Goal: Information Seeking & Learning: Learn about a topic

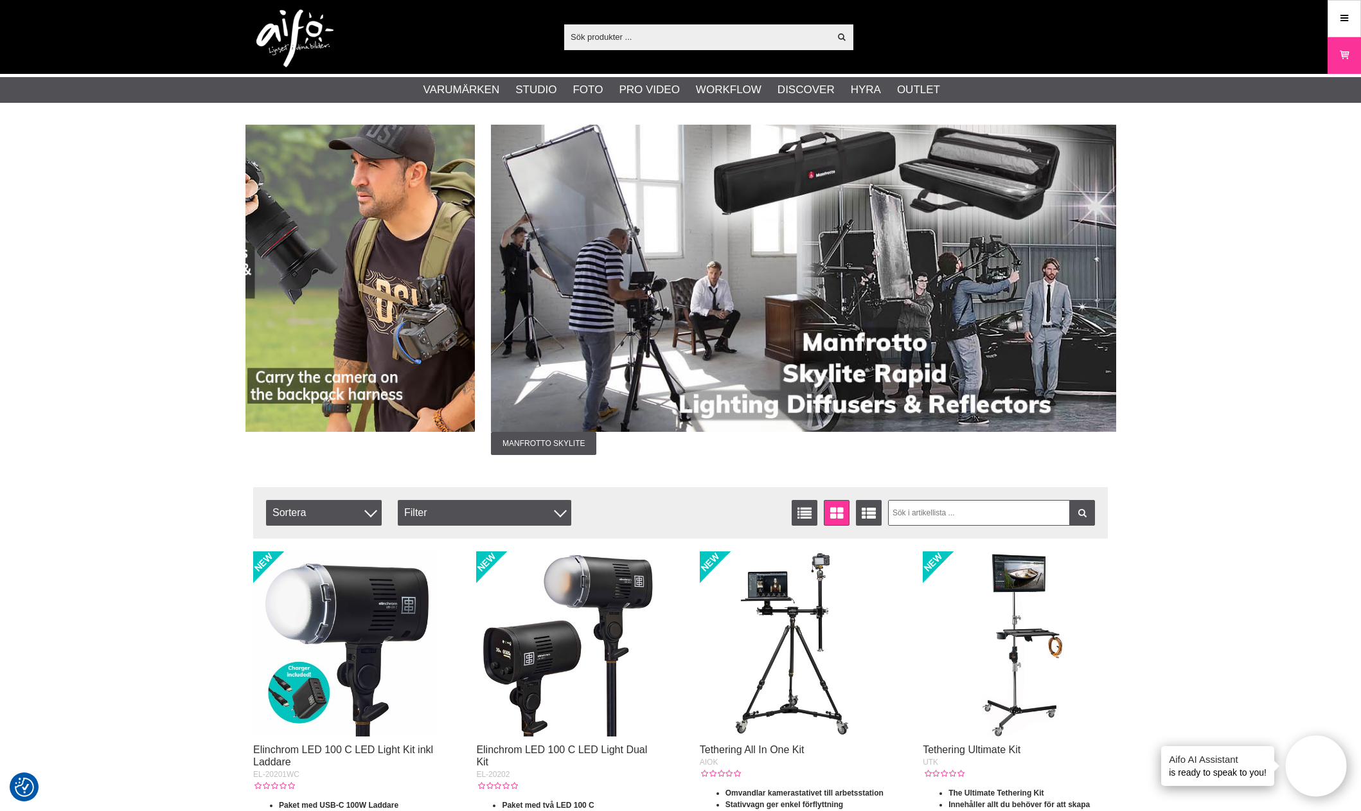
drag, startPoint x: 1023, startPoint y: 242, endPoint x: 370, endPoint y: 255, distance: 653.1
click at [371, 255] on img at bounding box center [47, 278] width 855 height 307
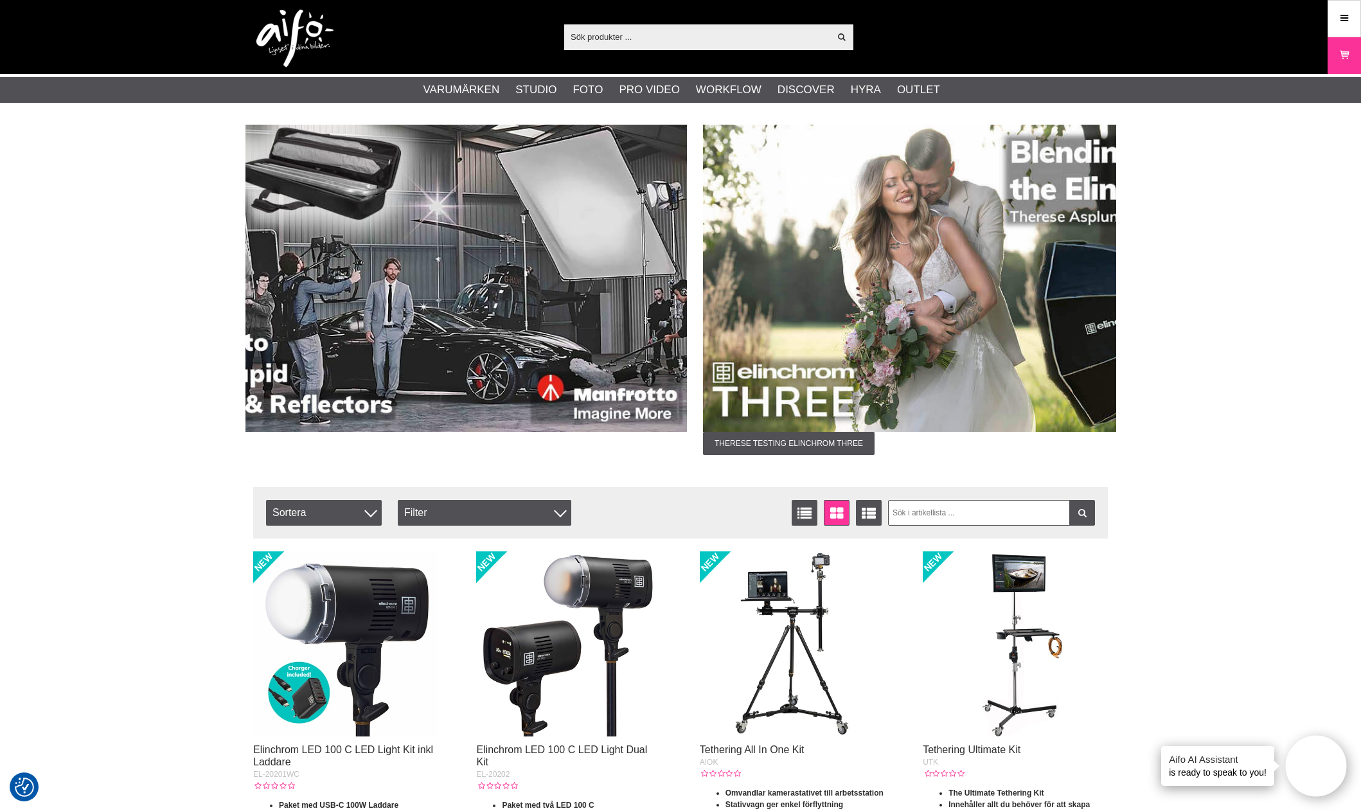
drag, startPoint x: 795, startPoint y: 260, endPoint x: 397, endPoint y: 251, distance: 397.9
click at [298, 262] on img at bounding box center [259, 278] width 855 height 307
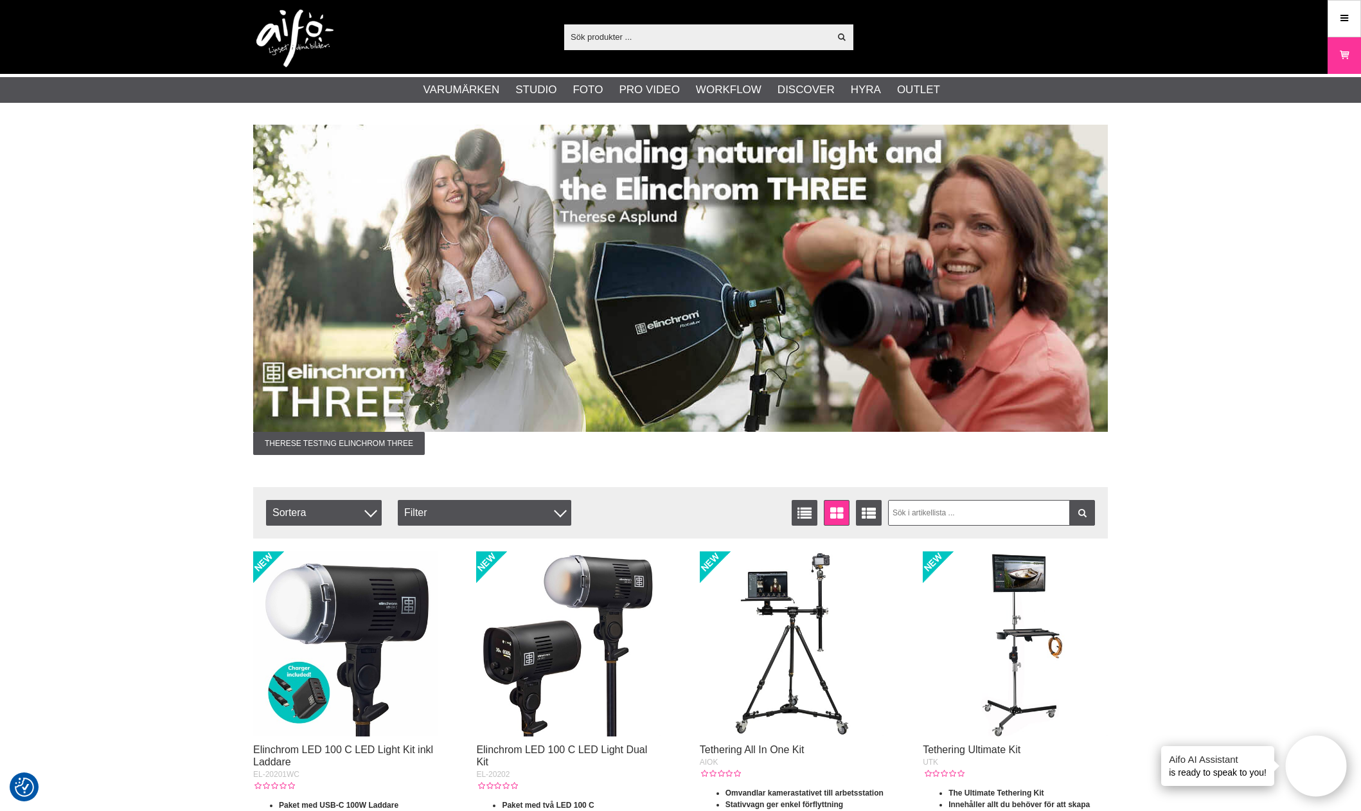
drag, startPoint x: 783, startPoint y: 262, endPoint x: 348, endPoint y: 258, distance: 435.1
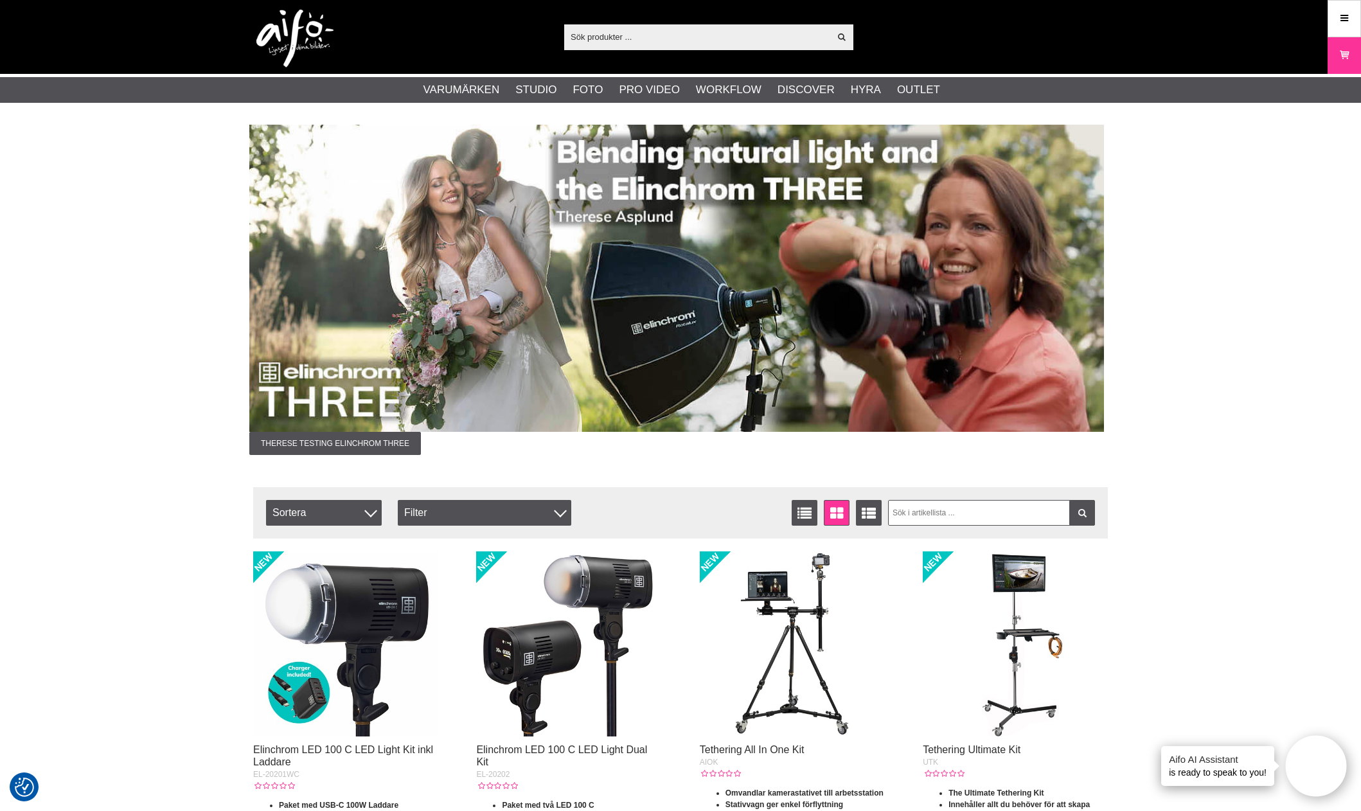
drag, startPoint x: 746, startPoint y: 269, endPoint x: 219, endPoint y: 263, distance: 527.1
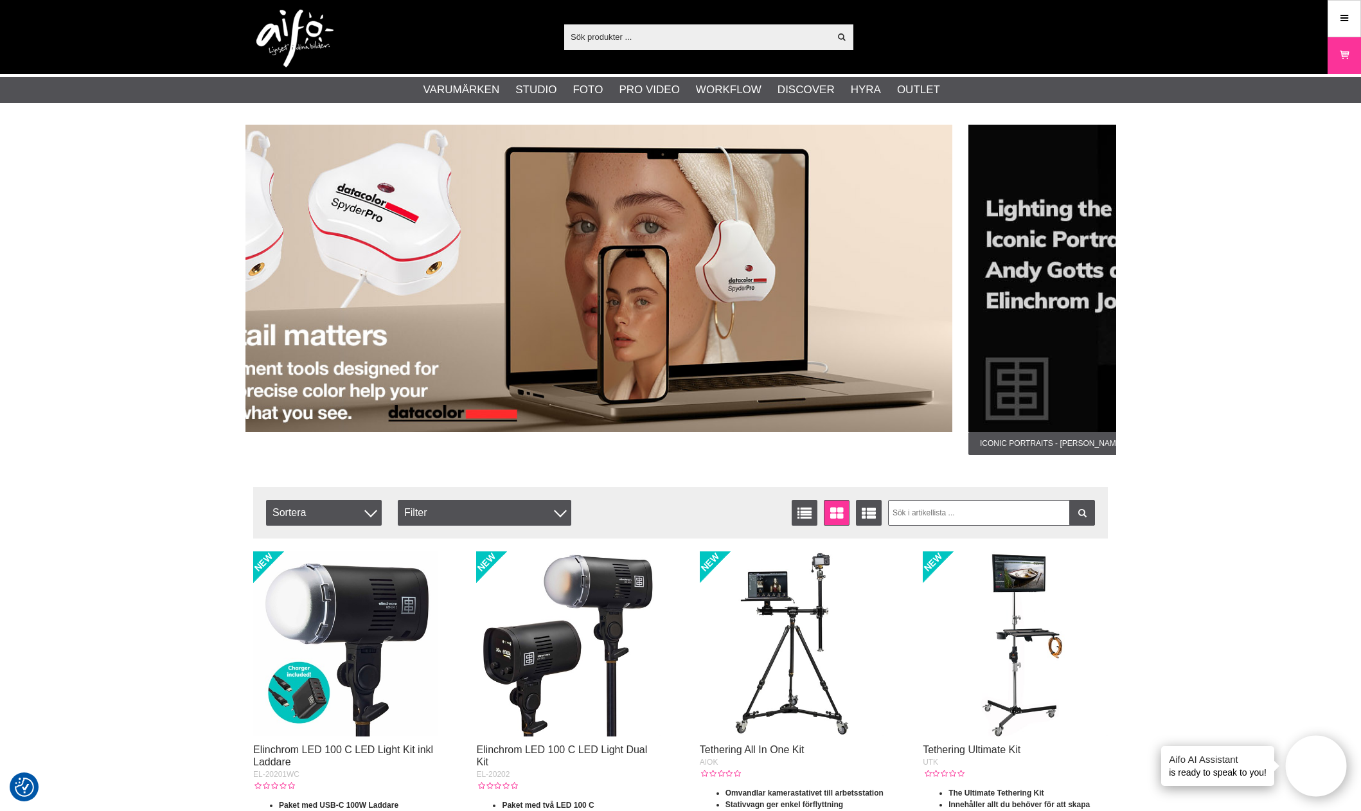
drag, startPoint x: 1029, startPoint y: 247, endPoint x: 292, endPoint y: 242, distance: 736.6
click at [292, 242] on img at bounding box center [525, 278] width 855 height 307
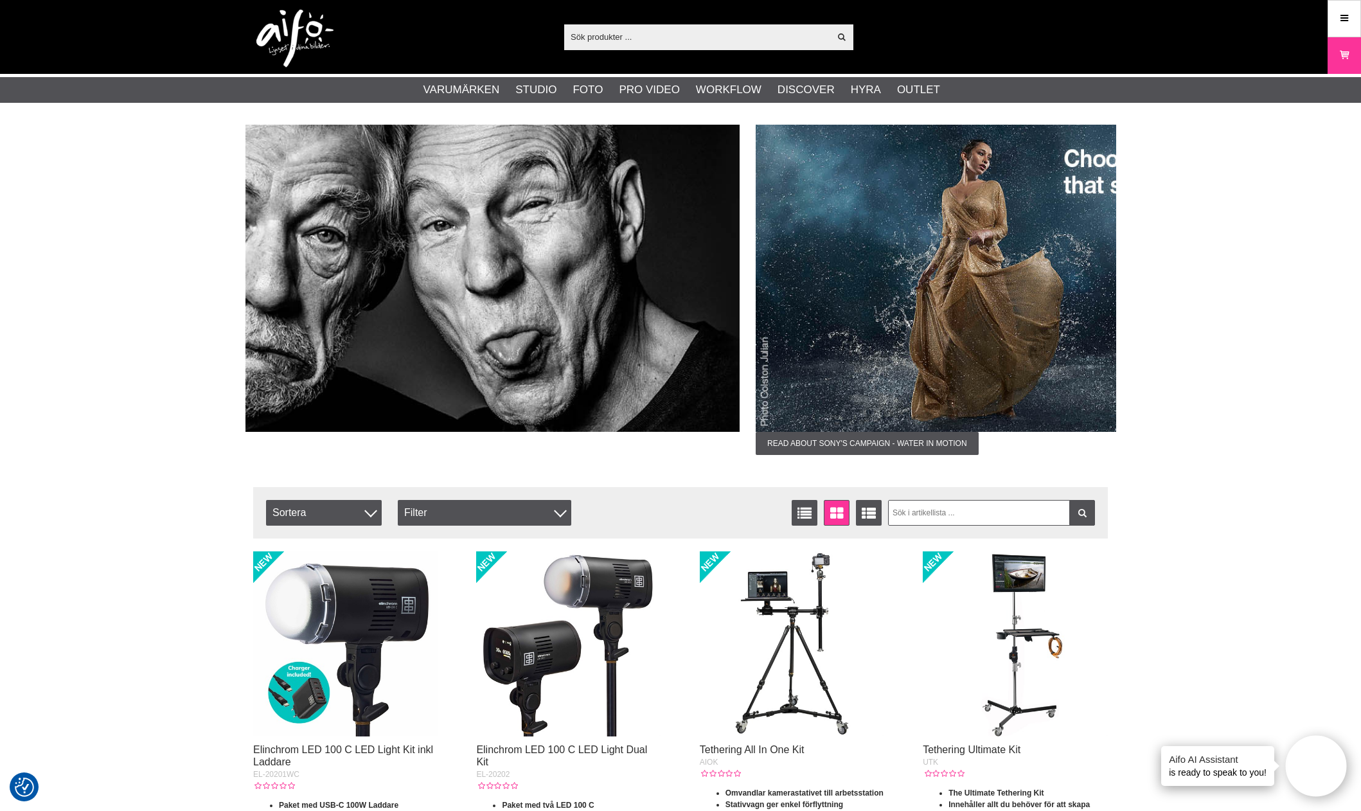
drag, startPoint x: 981, startPoint y: 255, endPoint x: 242, endPoint y: 255, distance: 739.1
click at [255, 256] on img at bounding box center [312, 278] width 855 height 307
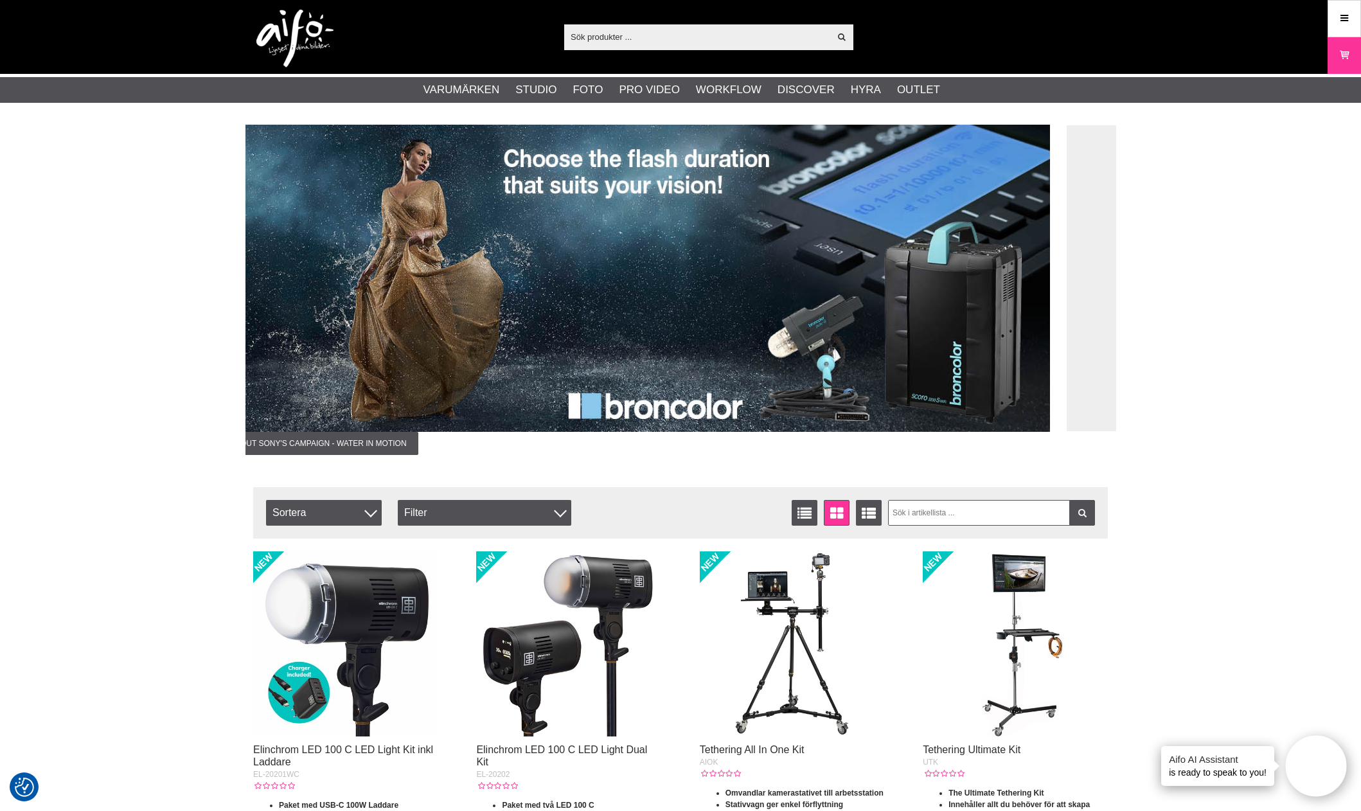
drag, startPoint x: 851, startPoint y: 265, endPoint x: 188, endPoint y: 253, distance: 663.4
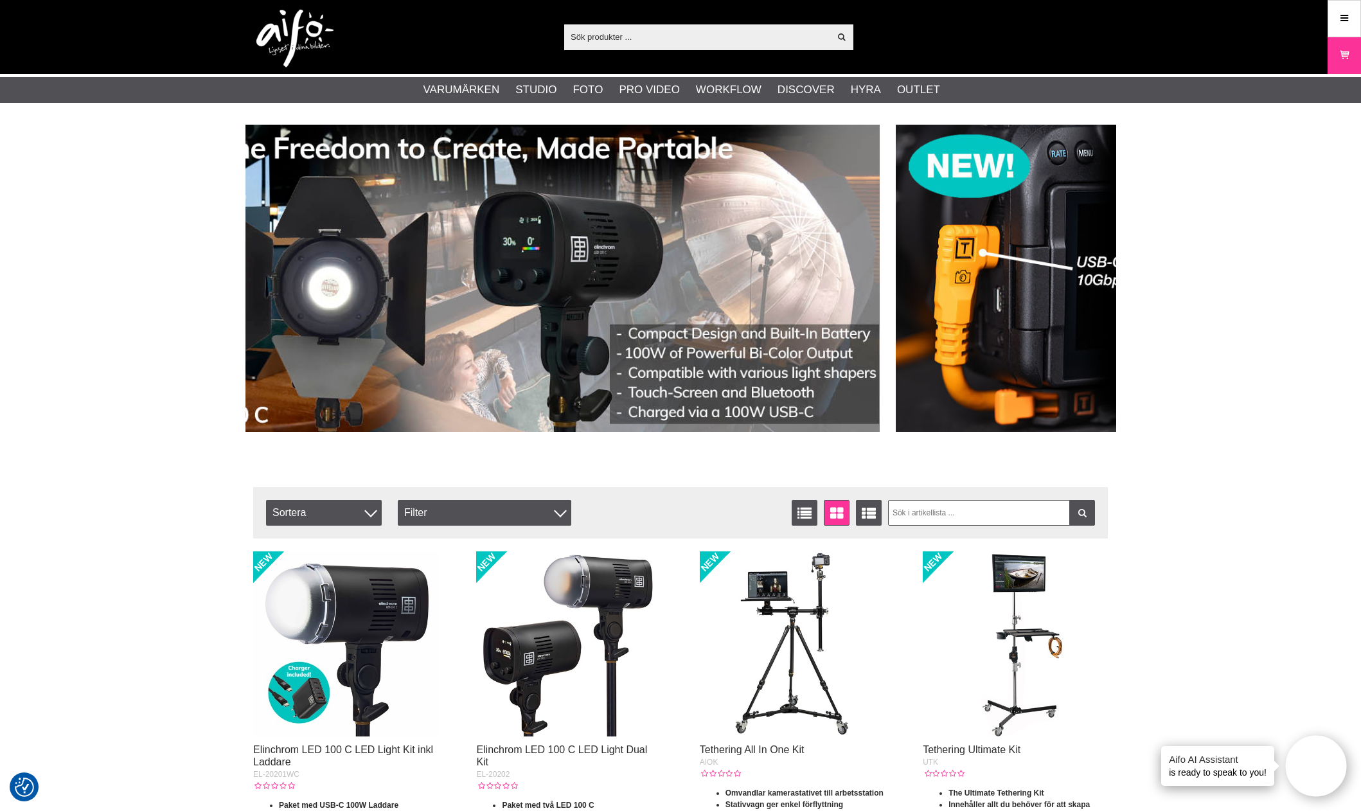
drag, startPoint x: 927, startPoint y: 260, endPoint x: 557, endPoint y: 251, distance: 371.0
click at [400, 256] on img at bounding box center [452, 278] width 855 height 307
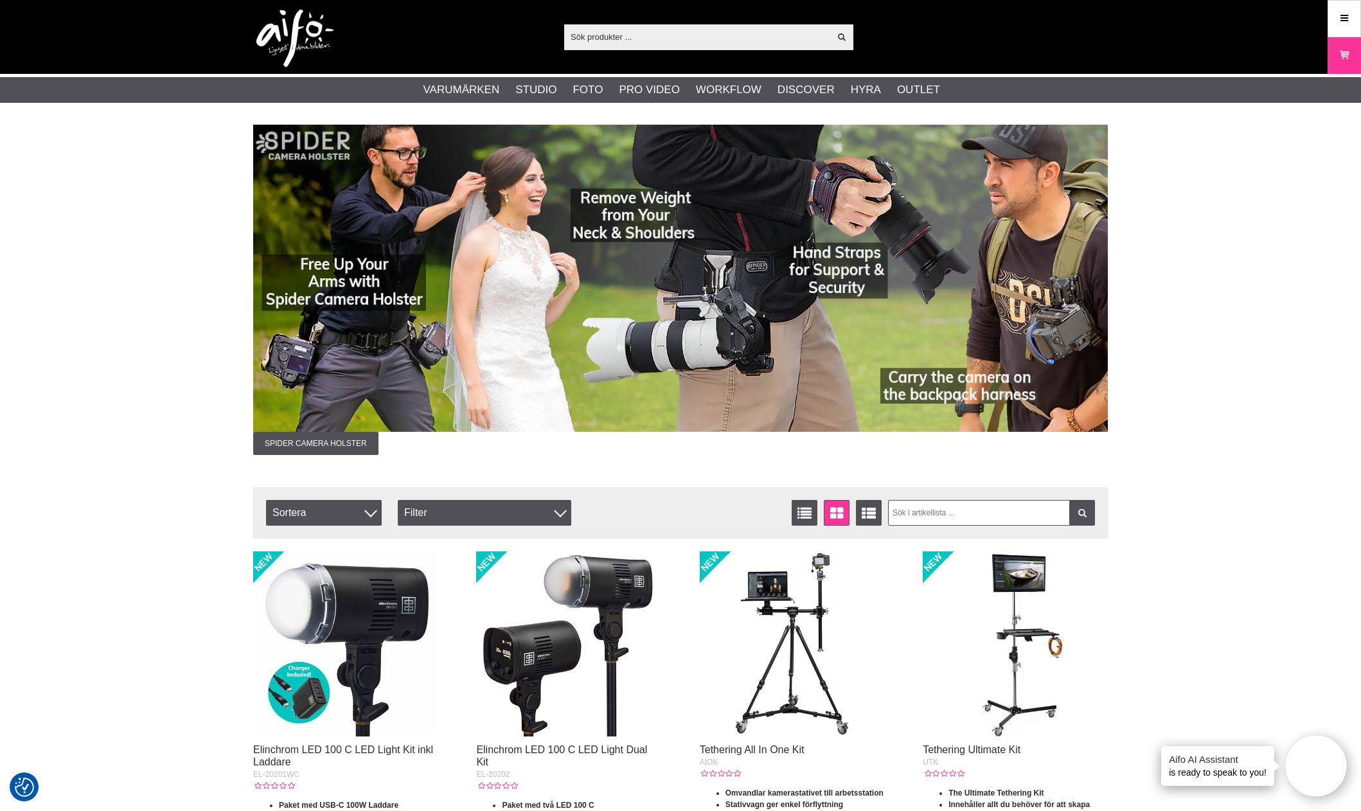
drag, startPoint x: 740, startPoint y: 253, endPoint x: 213, endPoint y: 251, distance: 527.0
drag, startPoint x: 603, startPoint y: 258, endPoint x: 274, endPoint y: 247, distance: 329.3
click at [290, 248] on img at bounding box center [680, 278] width 855 height 307
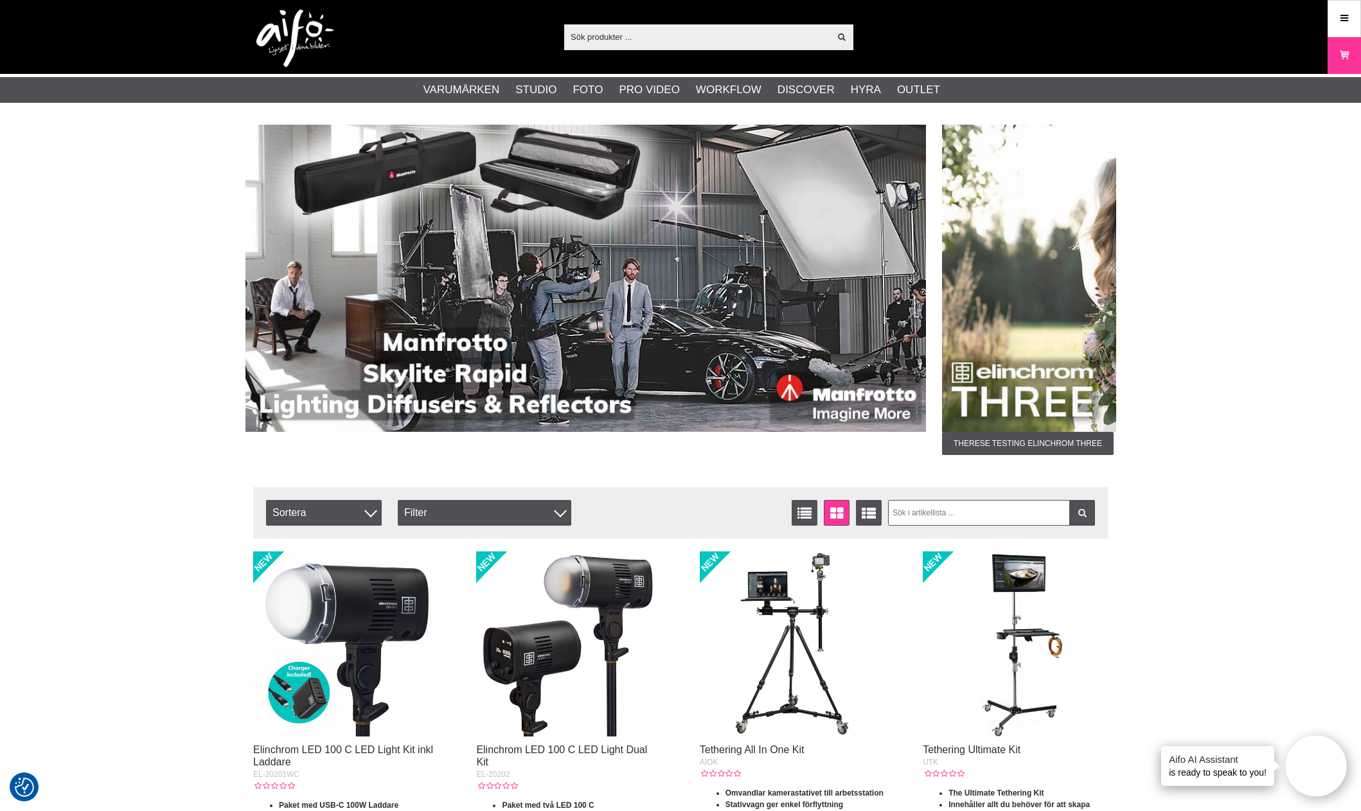
drag, startPoint x: 582, startPoint y: 262, endPoint x: 387, endPoint y: 260, distance: 194.7
click at [393, 260] on img at bounding box center [498, 278] width 855 height 307
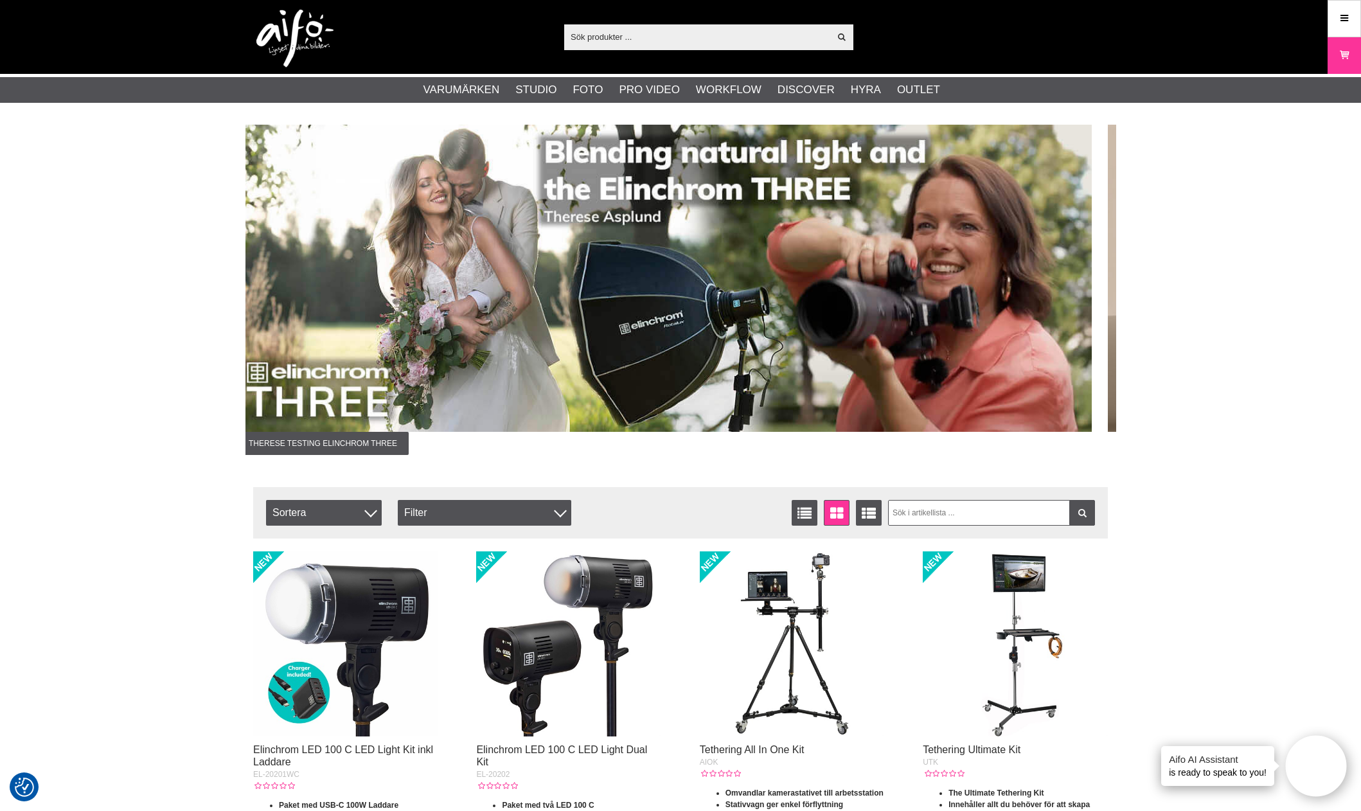
drag, startPoint x: 439, startPoint y: 258, endPoint x: 283, endPoint y: 270, distance: 156.6
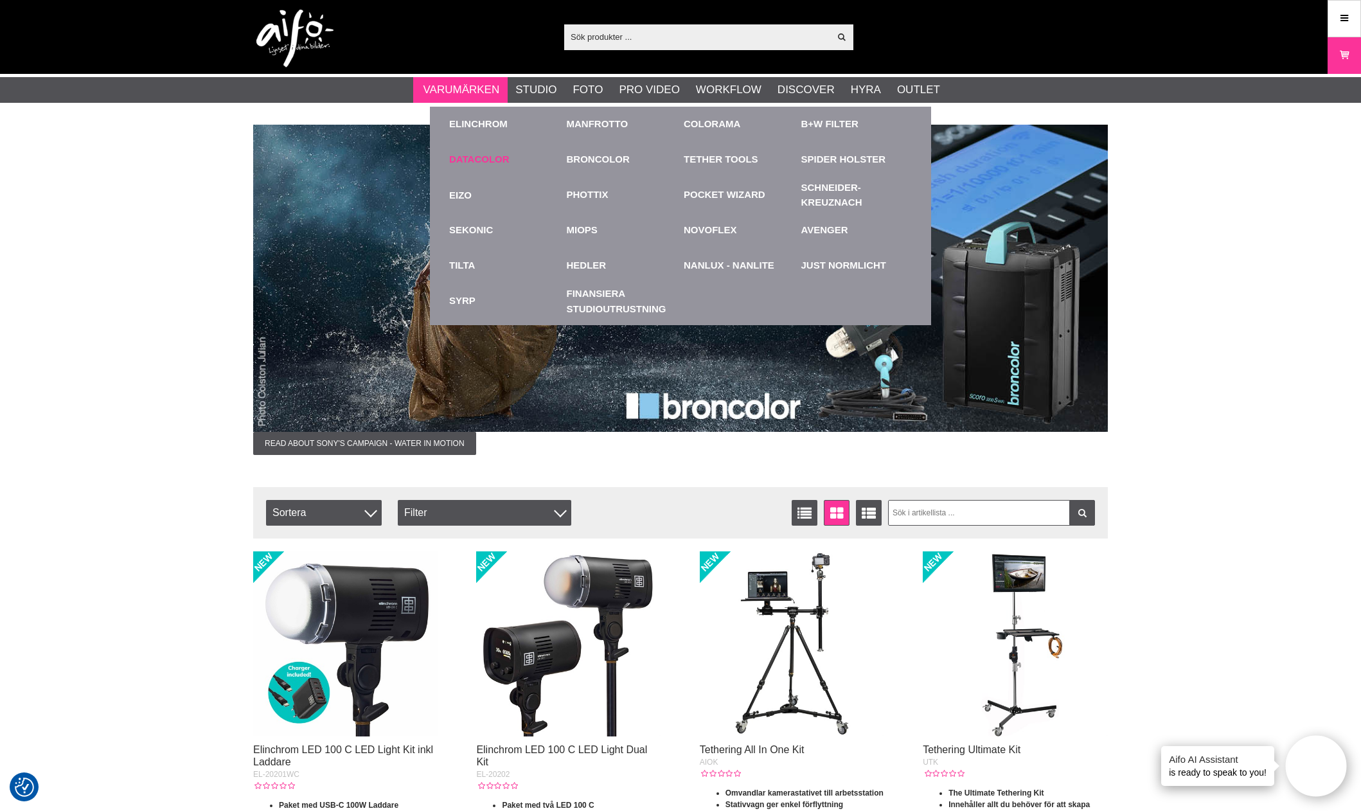
click at [495, 165] on link "Datacolor" at bounding box center [479, 159] width 60 height 15
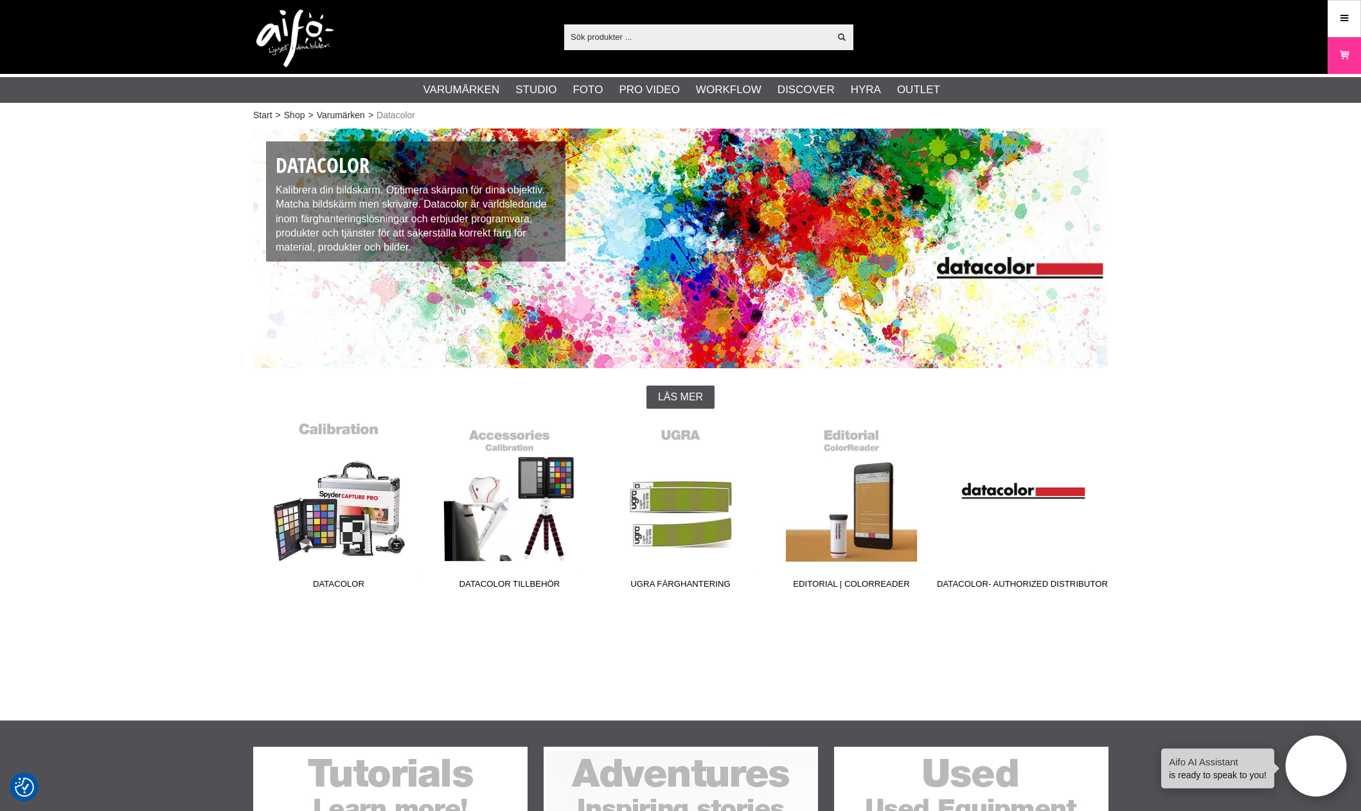
click at [283, 515] on link "Datacolor" at bounding box center [338, 509] width 171 height 174
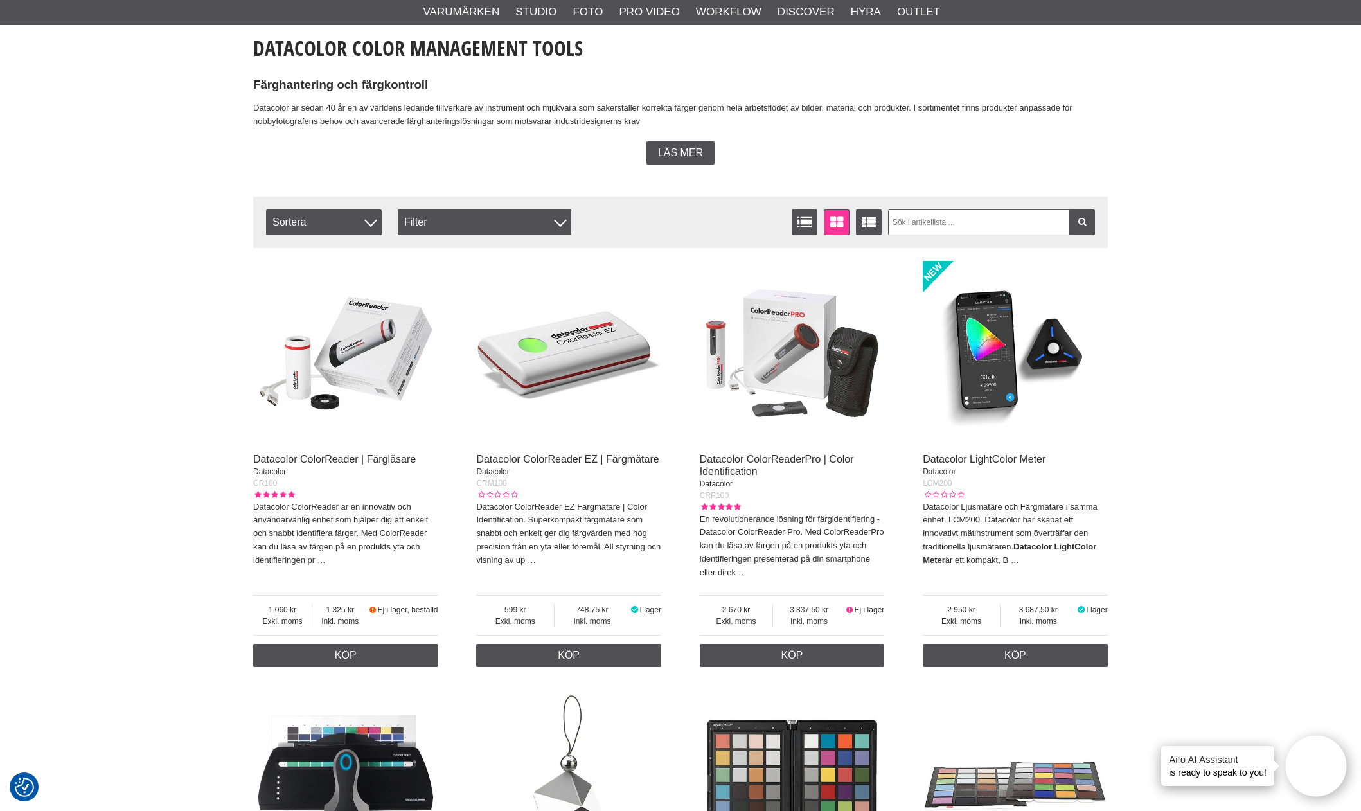
scroll to position [321, 0]
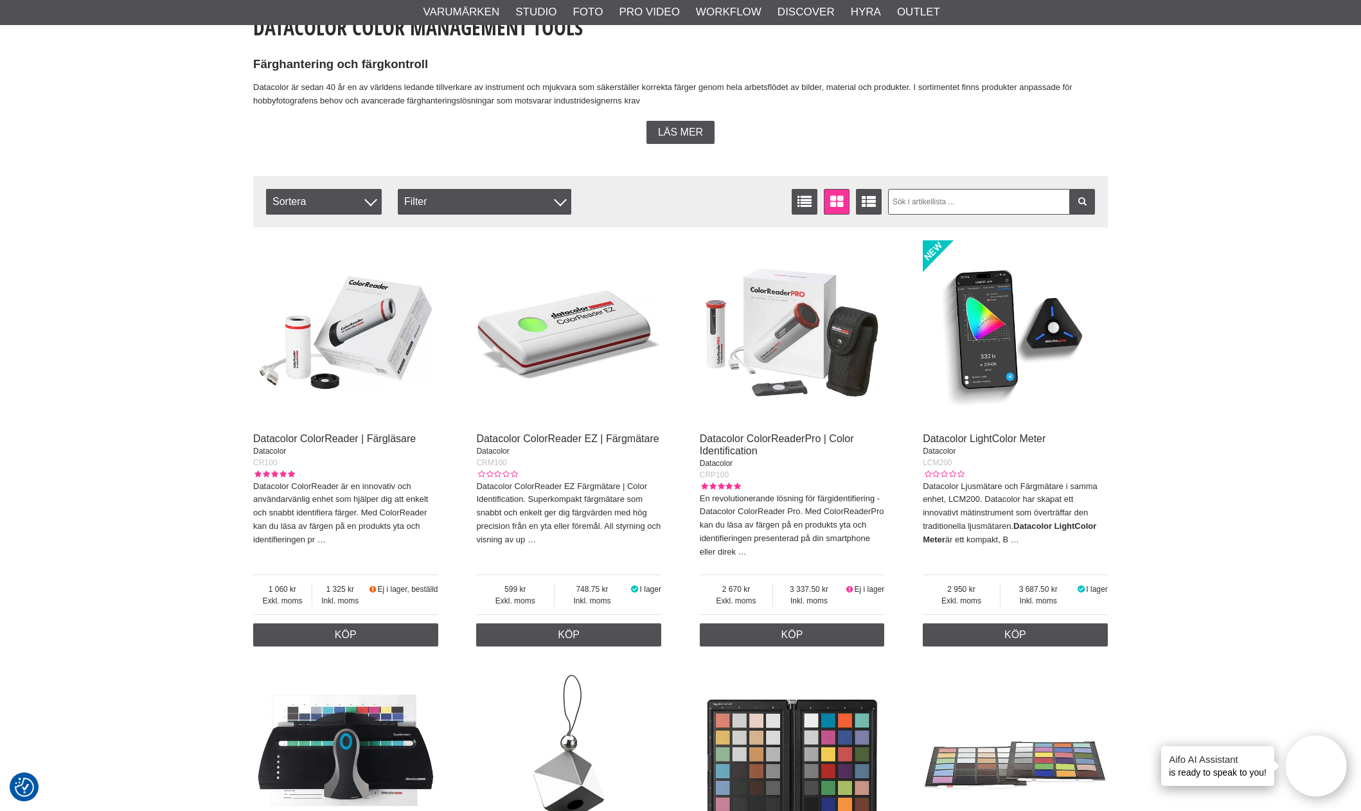
click at [973, 383] on img at bounding box center [1015, 332] width 185 height 185
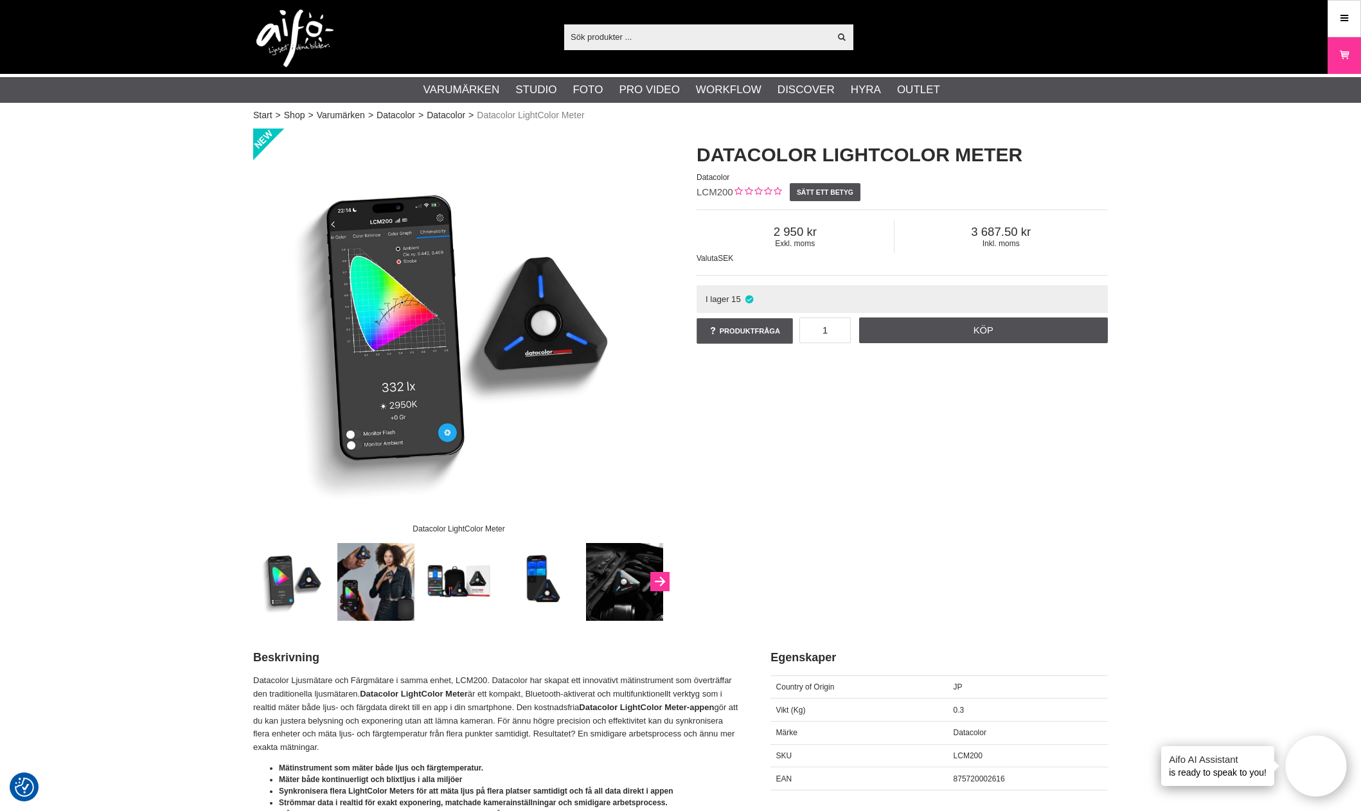
click at [668, 585] on button "Next" at bounding box center [659, 581] width 19 height 19
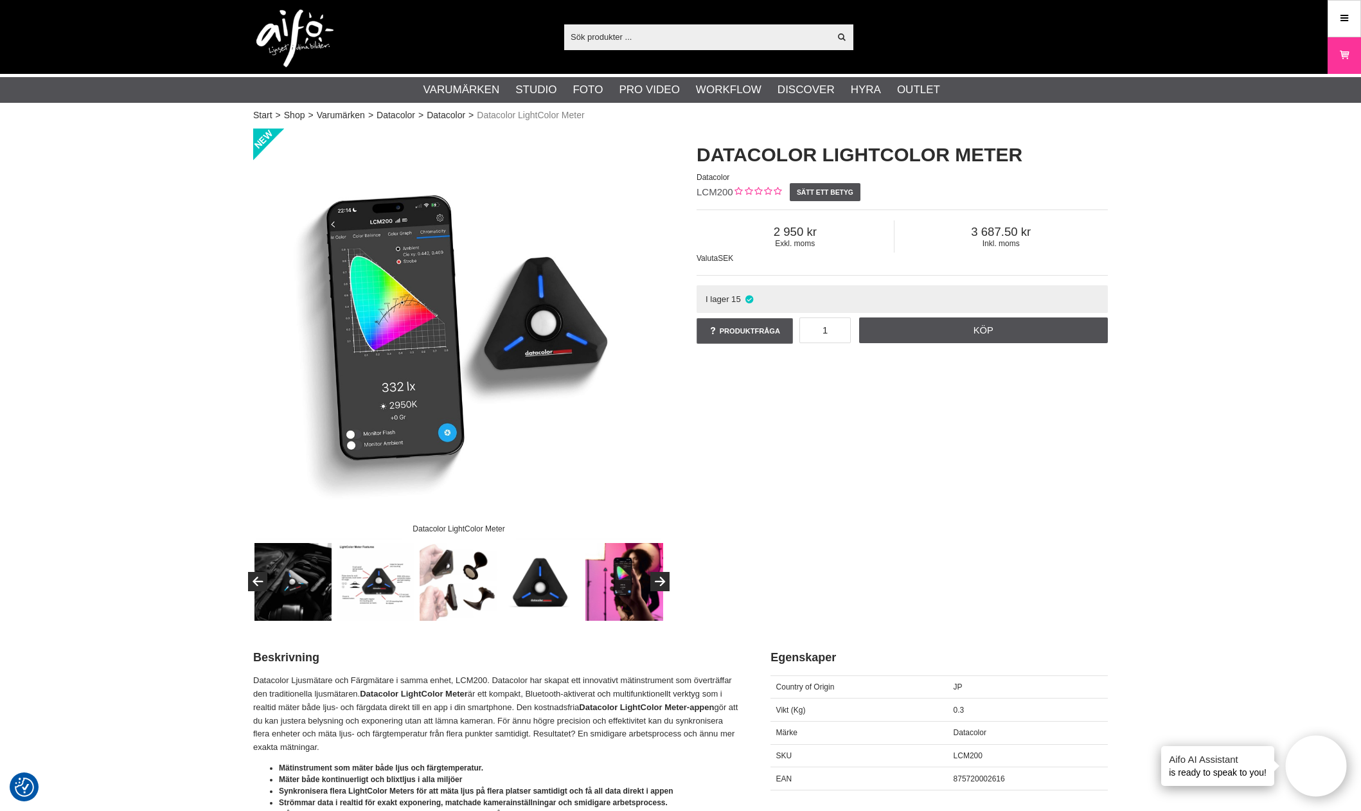
click at [366, 581] on img at bounding box center [376, 582] width 78 height 78
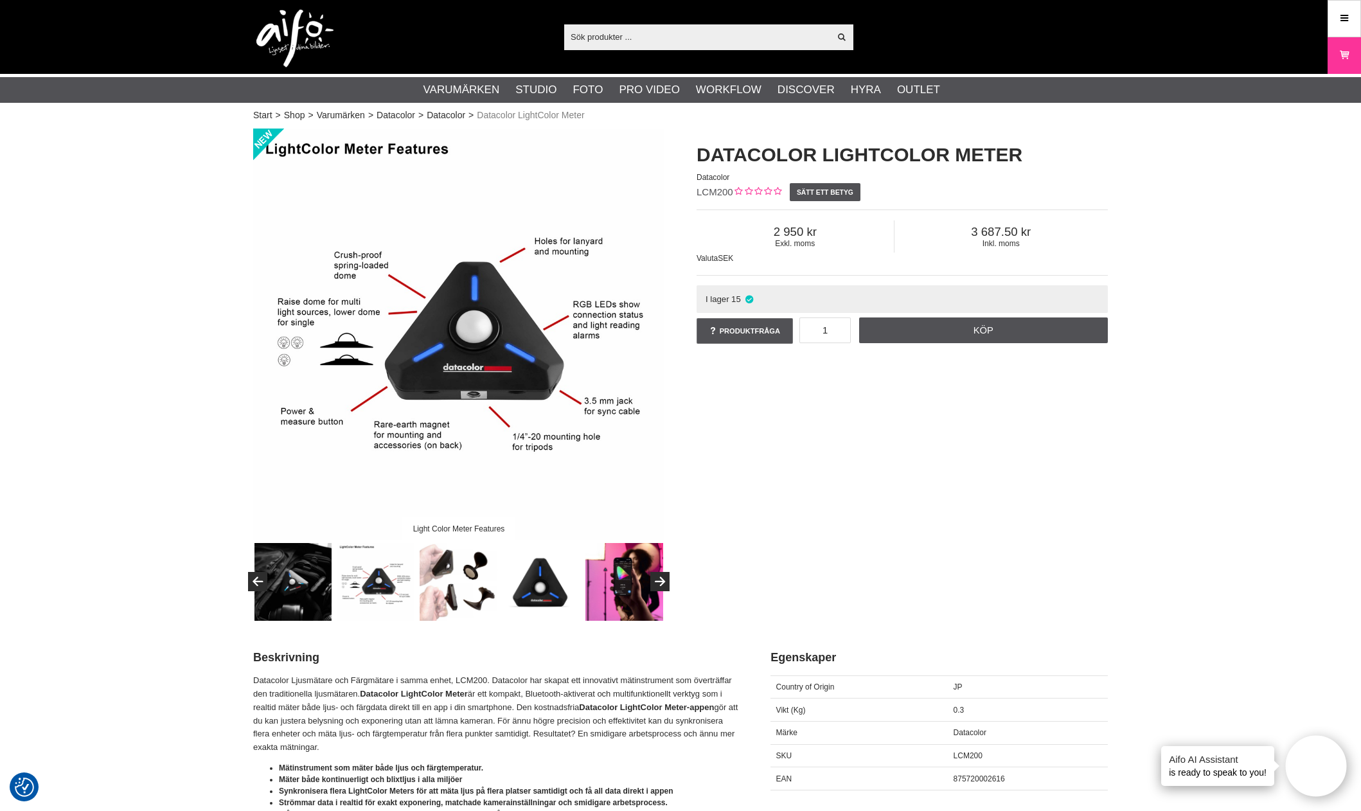
click at [518, 402] on img at bounding box center [458, 334] width 411 height 411
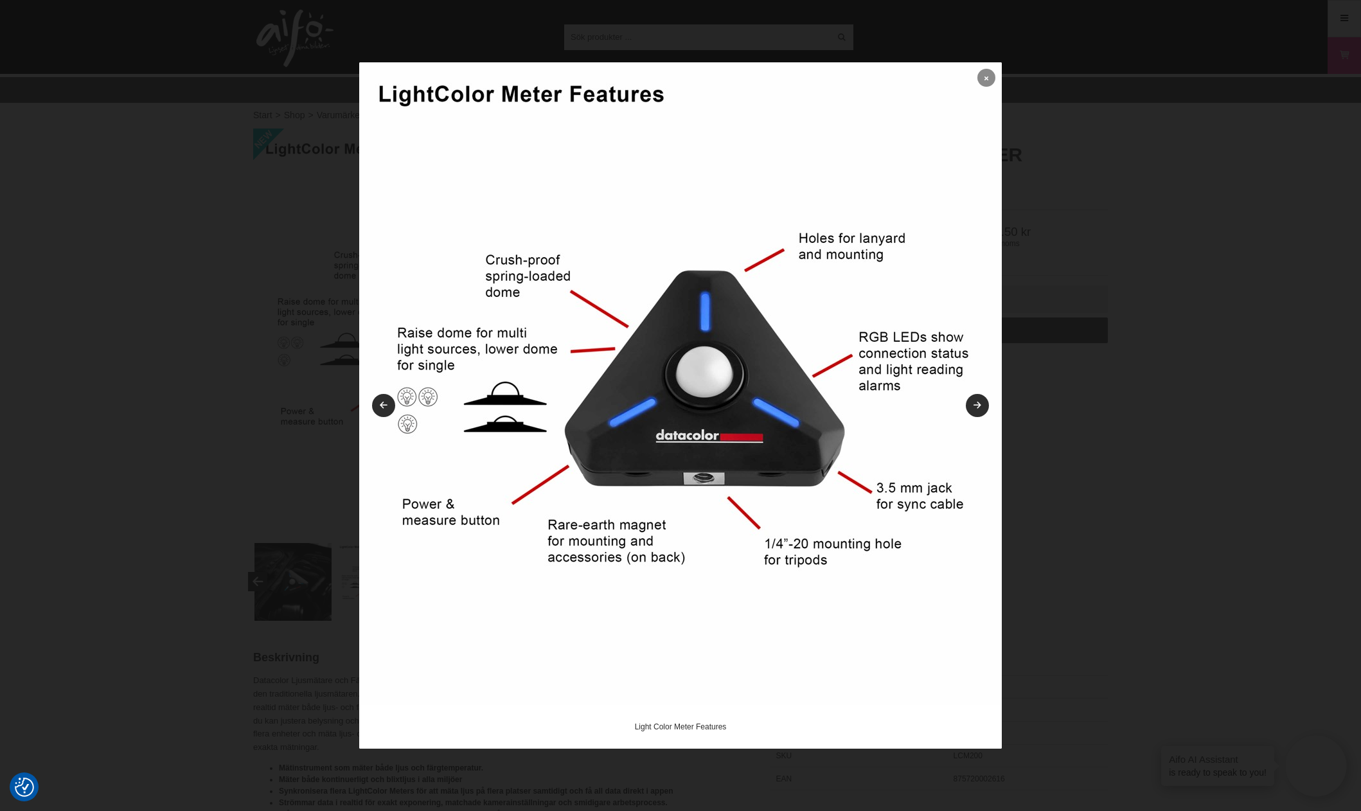
click at [992, 78] on link at bounding box center [987, 78] width 18 height 18
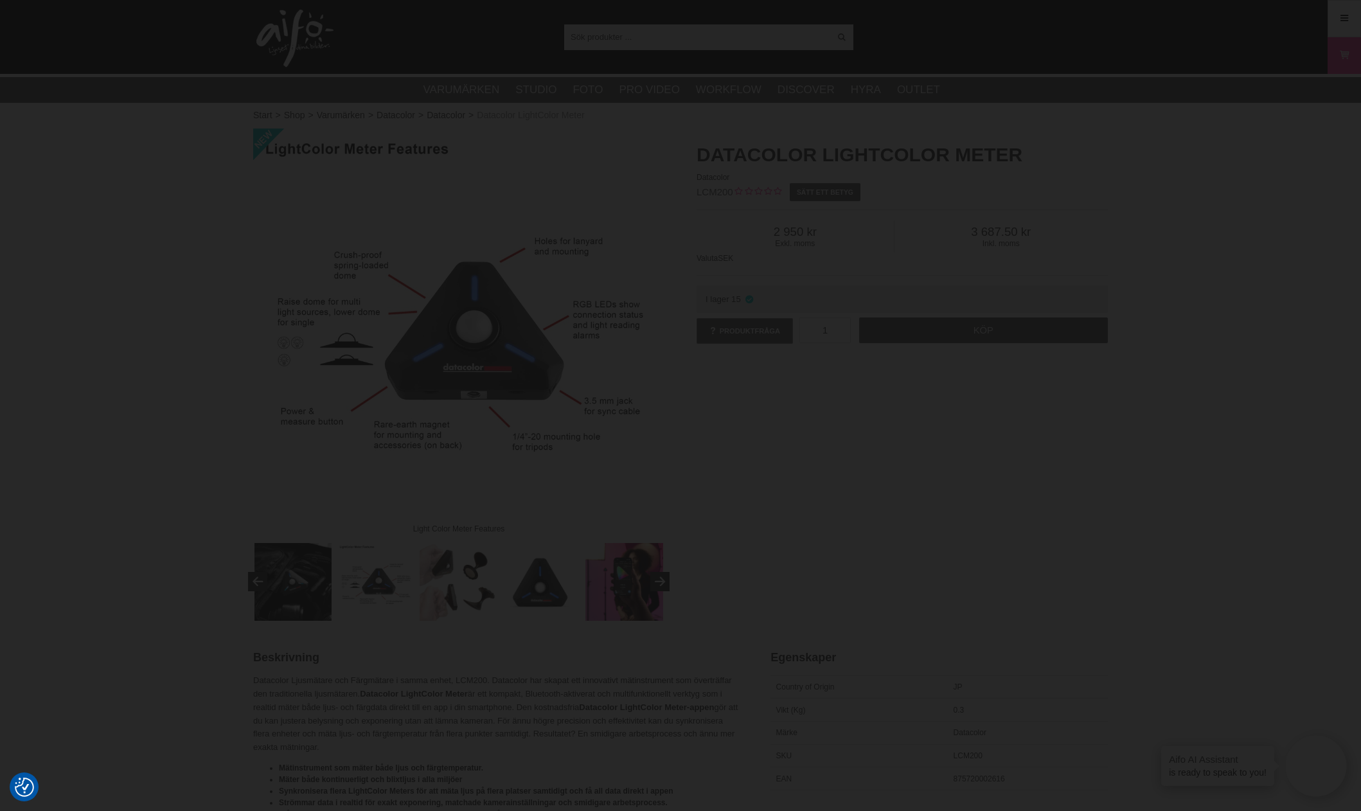
click at [1062, 194] on div "Datacolor LightColor Meter Datacolor LCM200 Sätt ett betyg Exkl. moms 2 950 Ink…" at bounding box center [902, 244] width 443 height 231
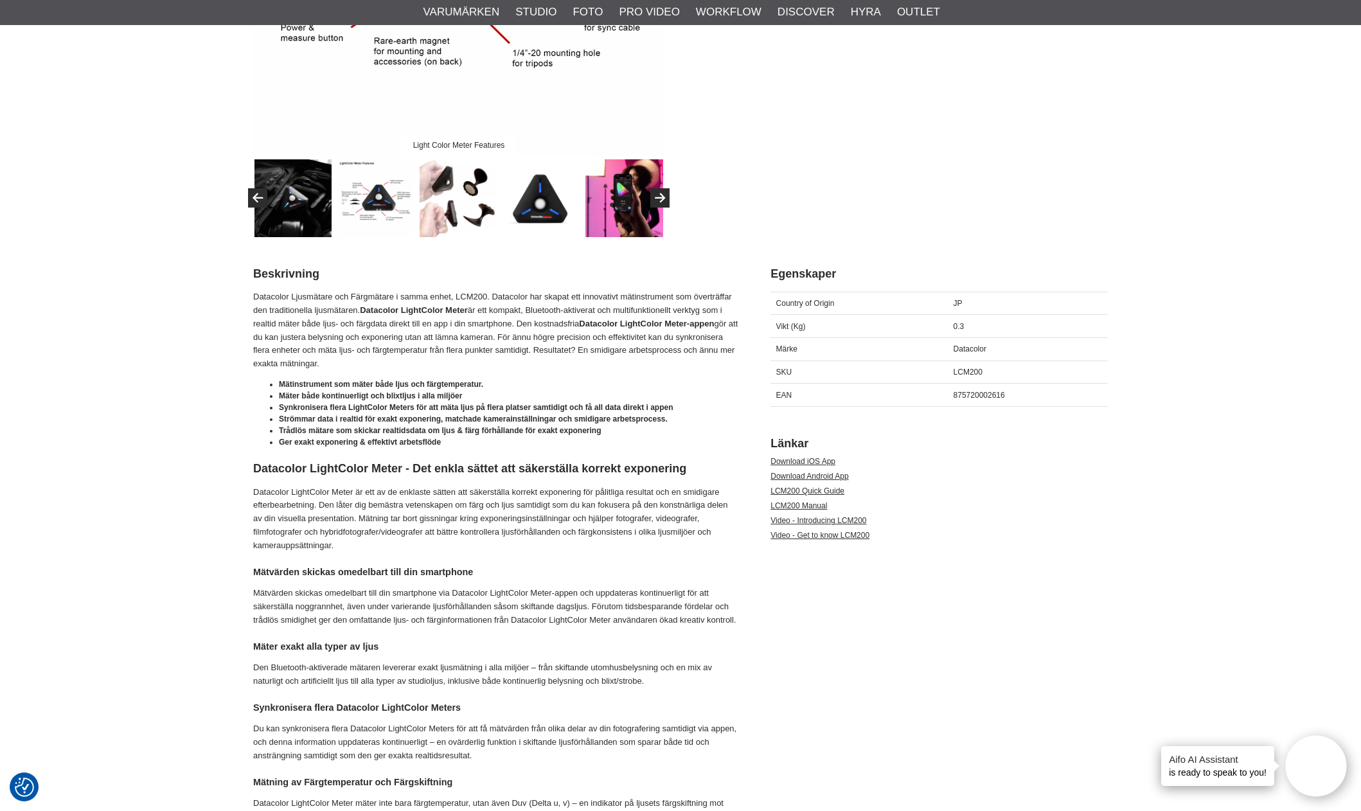
scroll to position [386, 0]
click at [843, 517] on link "Video - Introducing LCM200" at bounding box center [819, 518] width 96 height 9
click at [796, 534] on link "Video - Get to know LCM200" at bounding box center [820, 533] width 99 height 9
click at [653, 197] on icon "Next" at bounding box center [659, 197] width 15 height 12
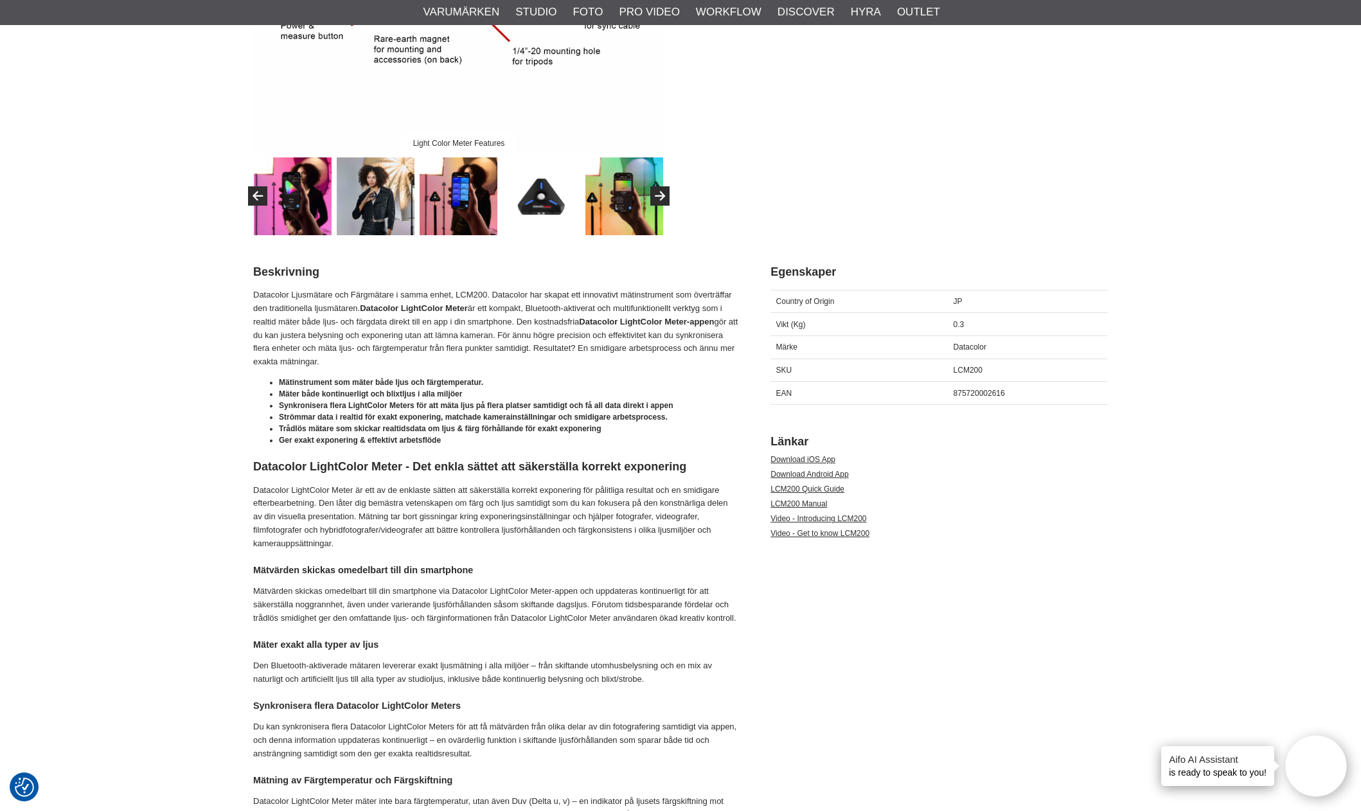
click at [439, 202] on img at bounding box center [459, 196] width 78 height 78
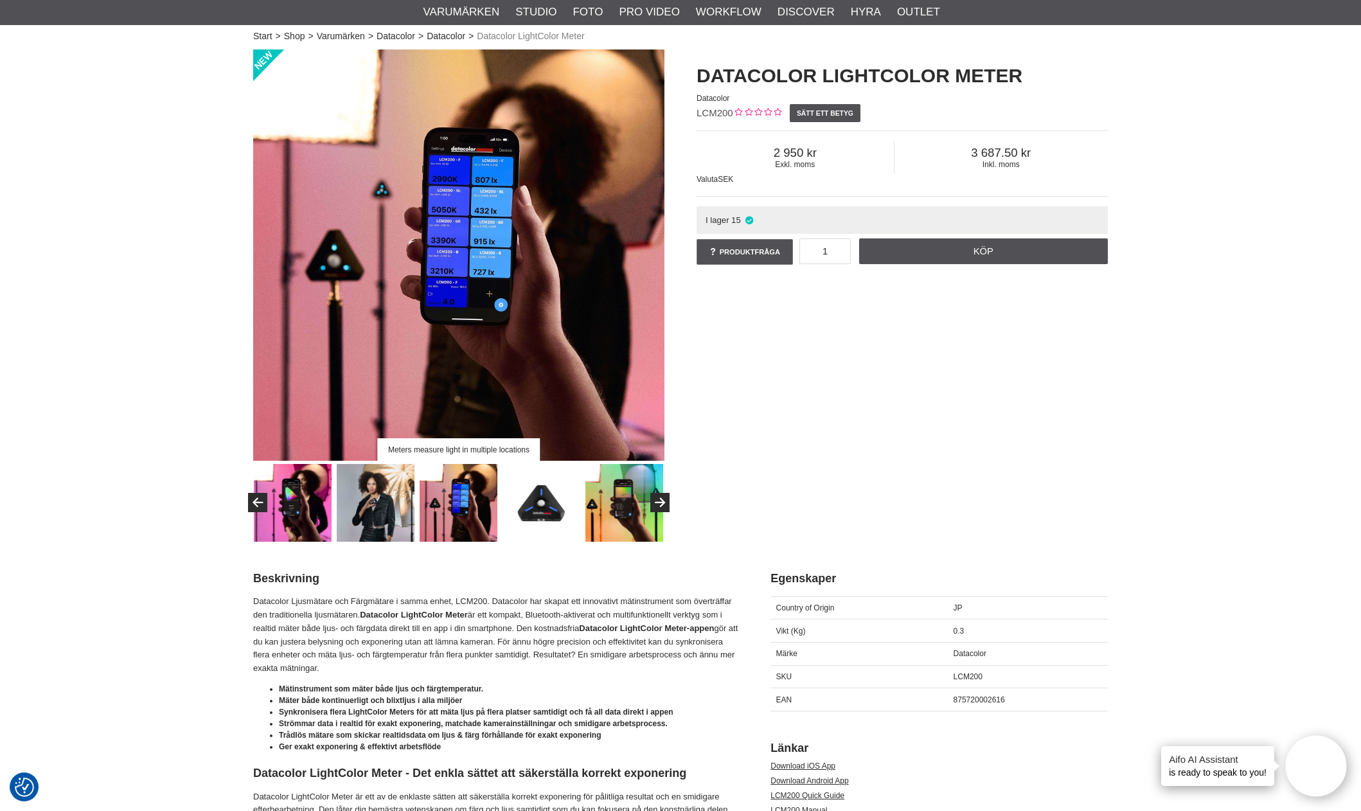
scroll to position [64, 0]
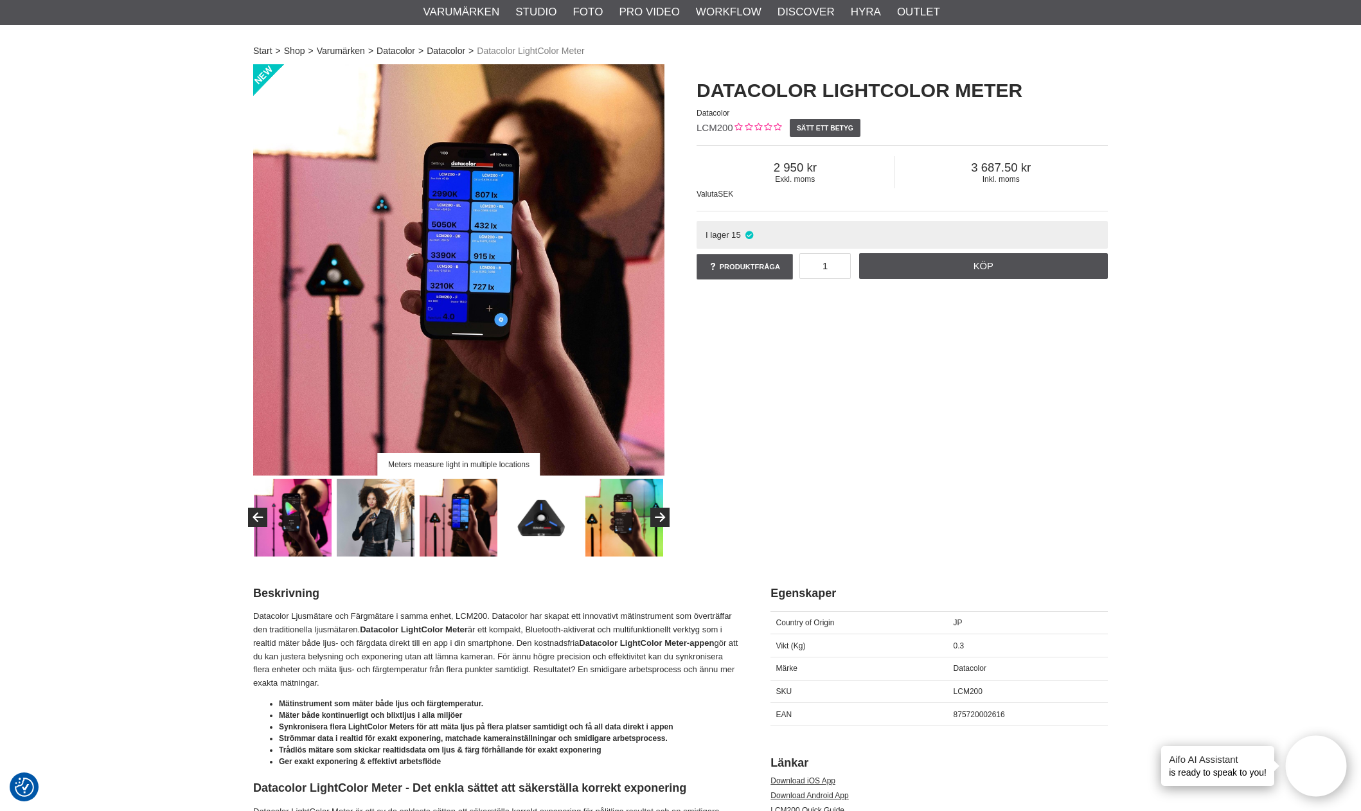
click at [614, 538] on img at bounding box center [625, 518] width 78 height 78
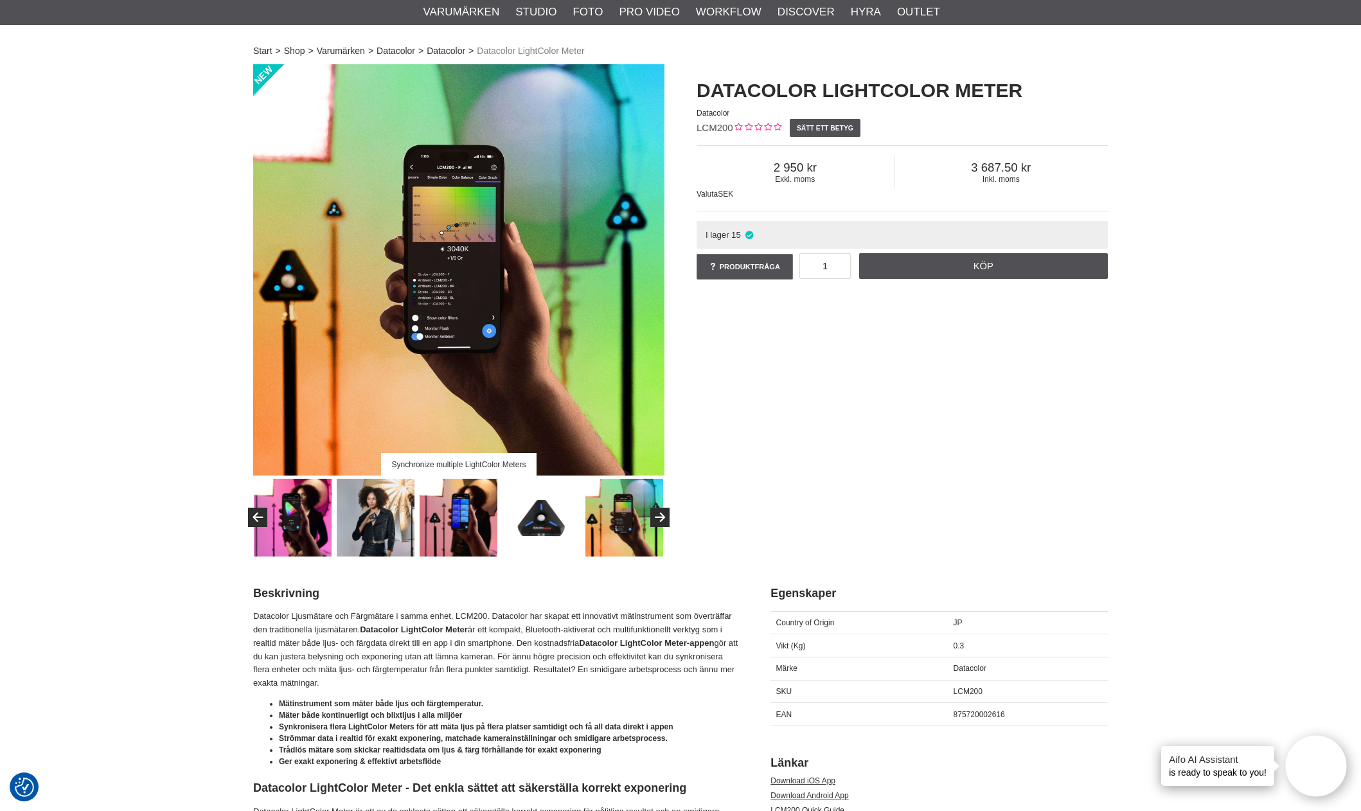
click at [384, 528] on img at bounding box center [376, 518] width 78 height 78
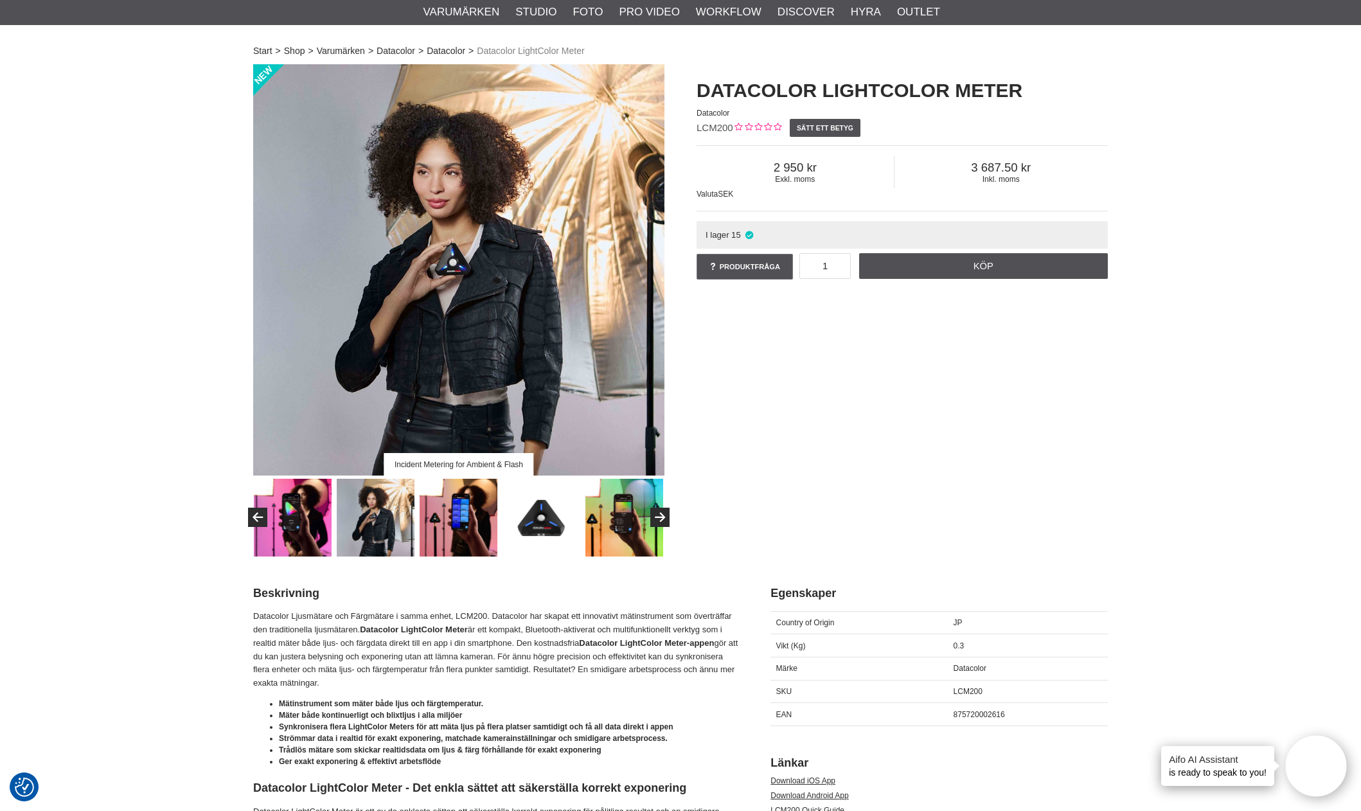
click at [295, 524] on img at bounding box center [293, 518] width 78 height 78
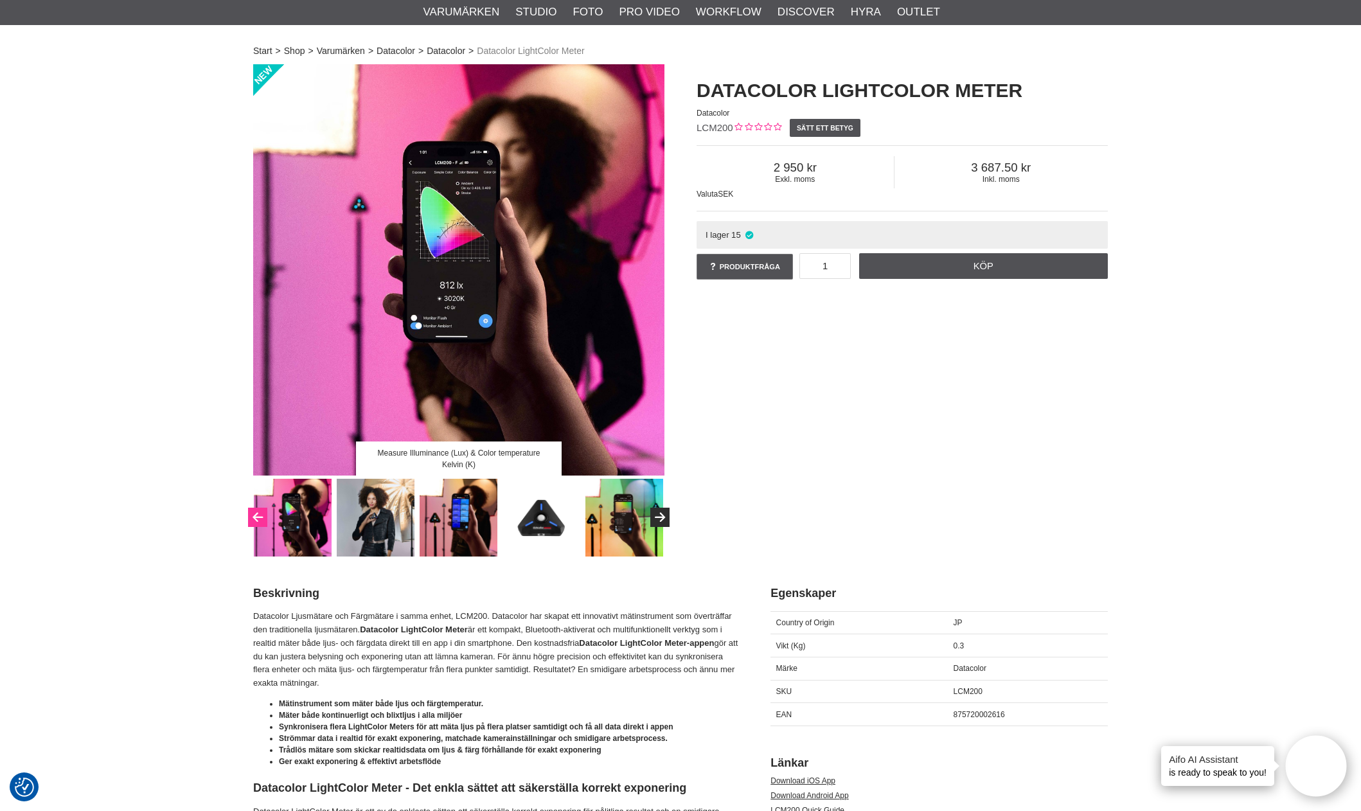
click at [260, 521] on icon "Previous" at bounding box center [257, 518] width 15 height 12
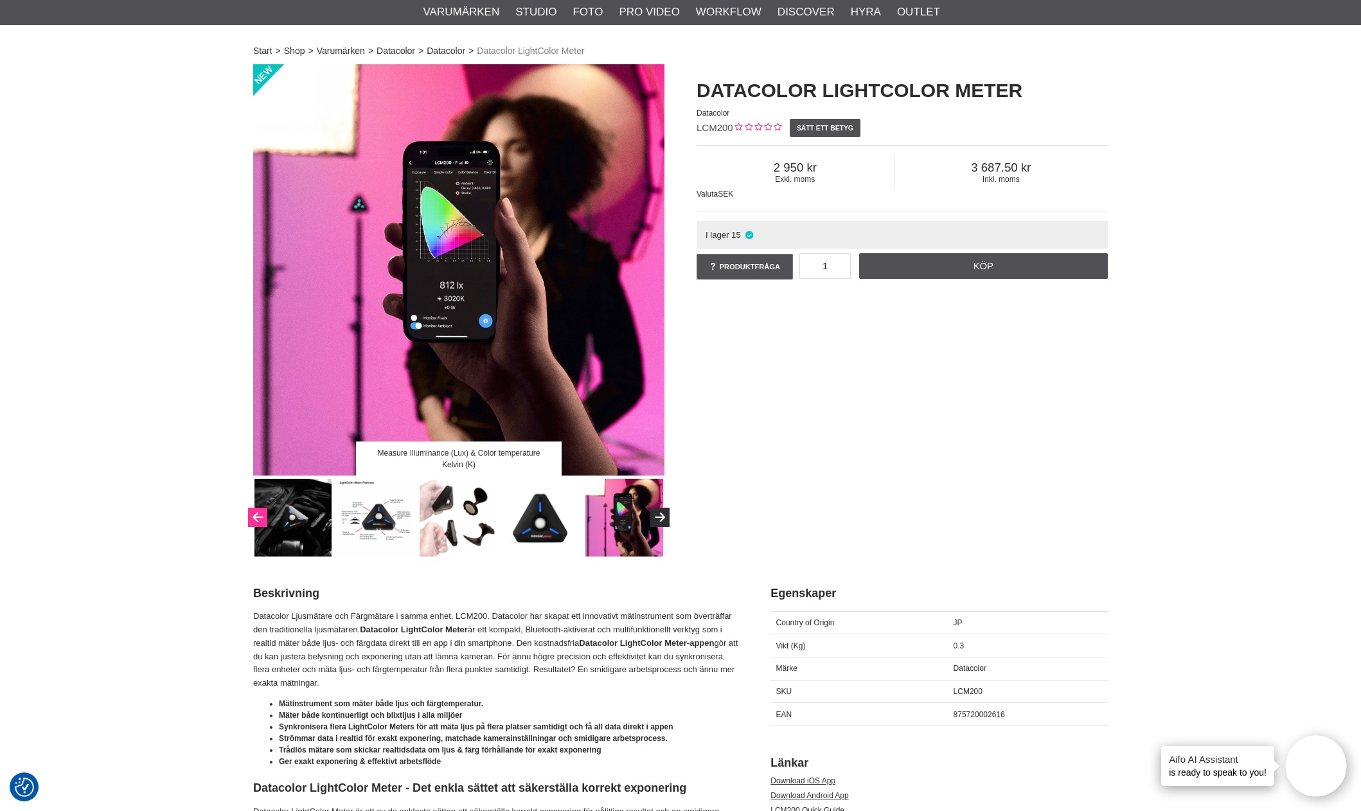
click at [267, 523] on button "Previous" at bounding box center [257, 517] width 19 height 19
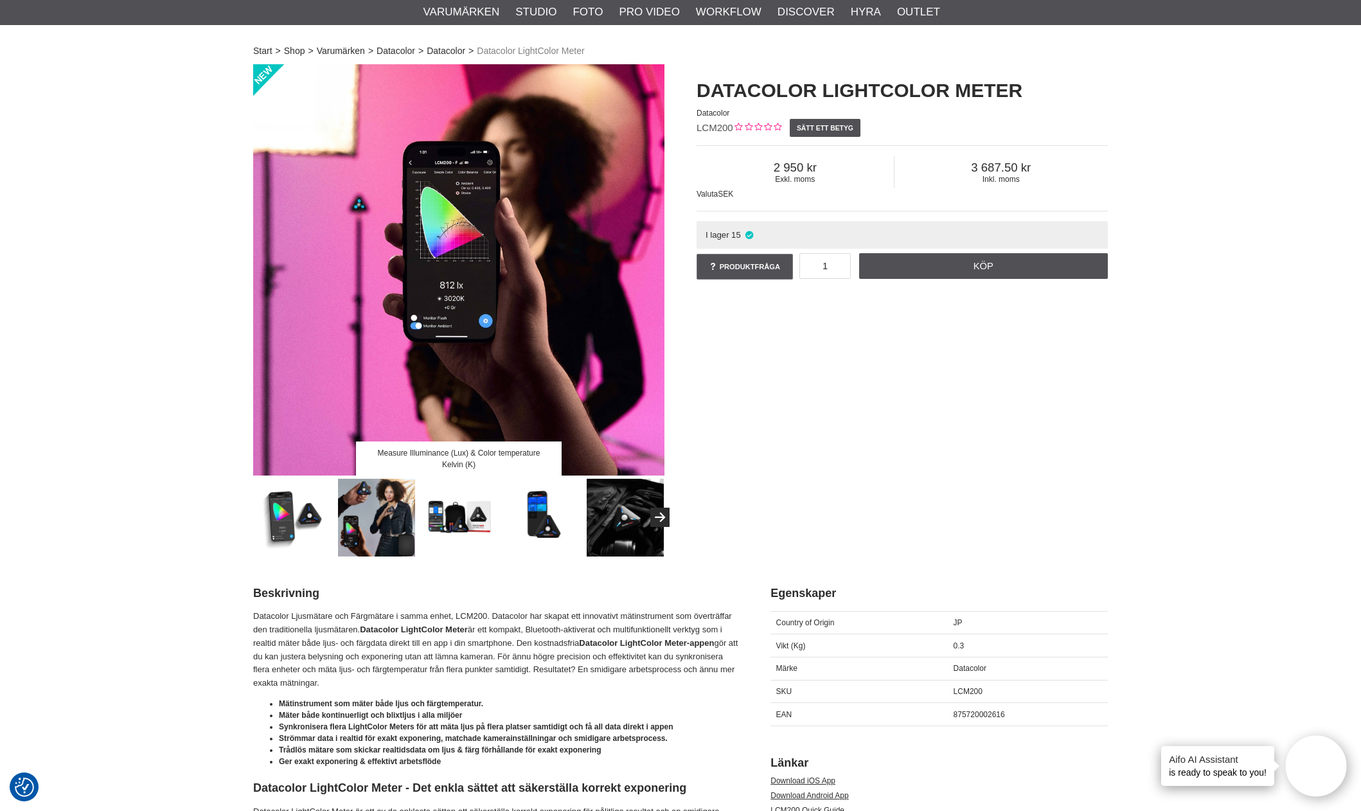
click at [371, 534] on img at bounding box center [377, 518] width 78 height 78
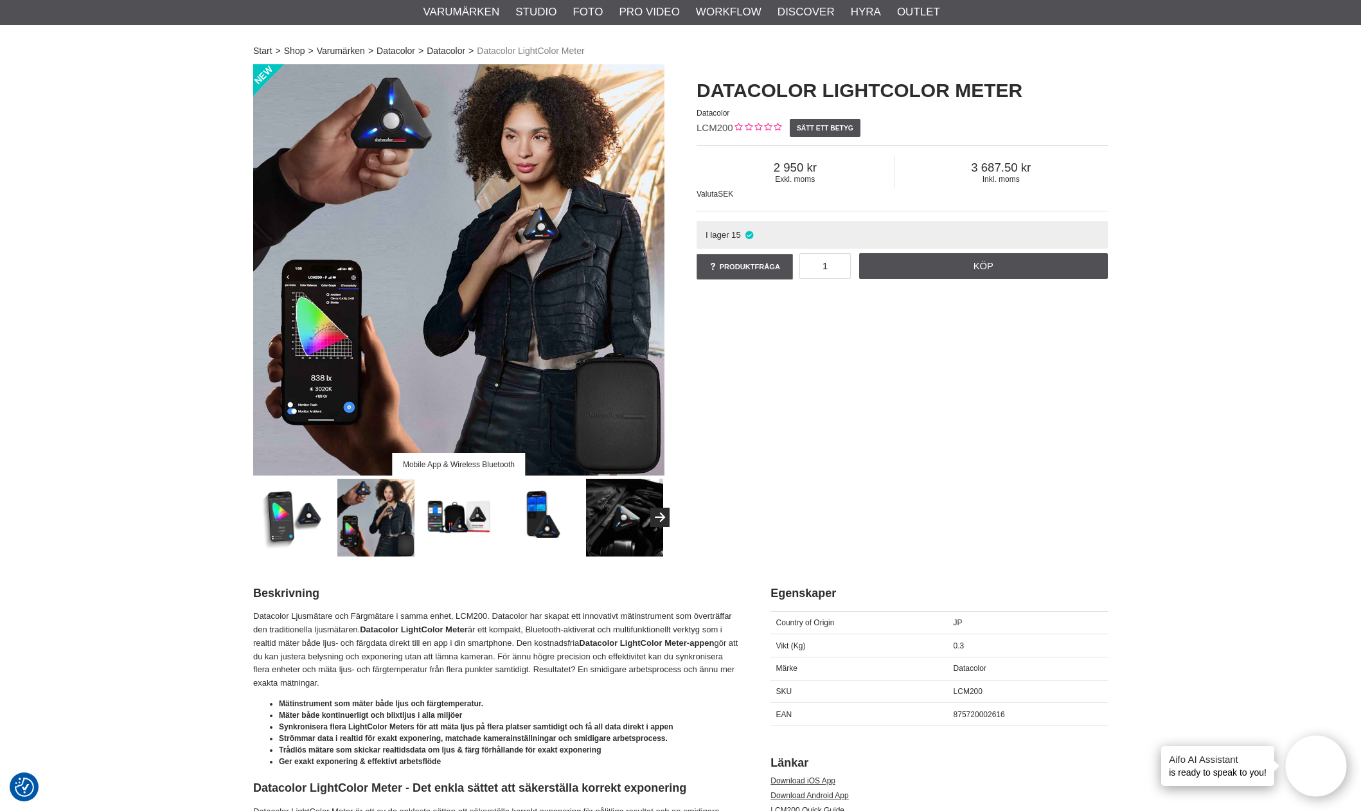
click at [298, 524] on img at bounding box center [294, 518] width 78 height 78
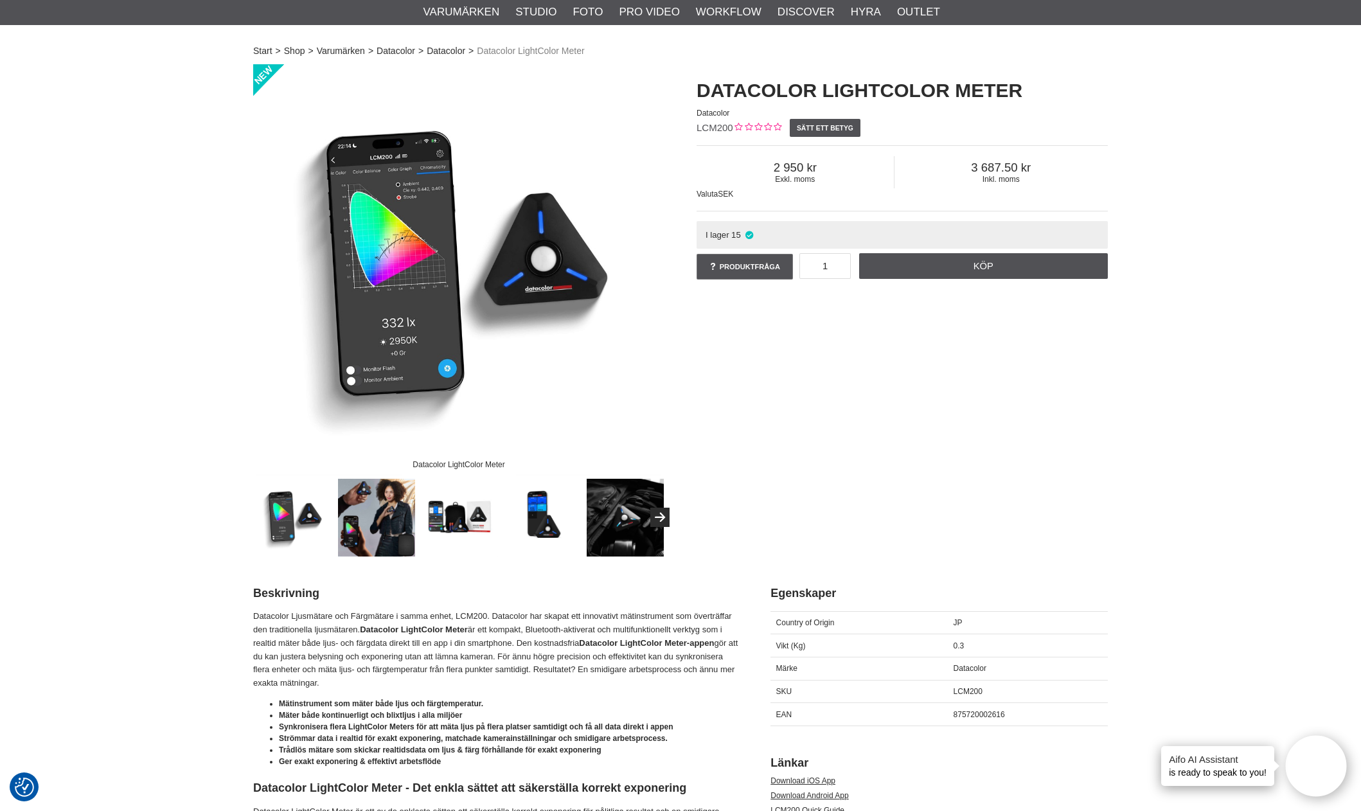
click at [368, 524] on img at bounding box center [377, 518] width 78 height 78
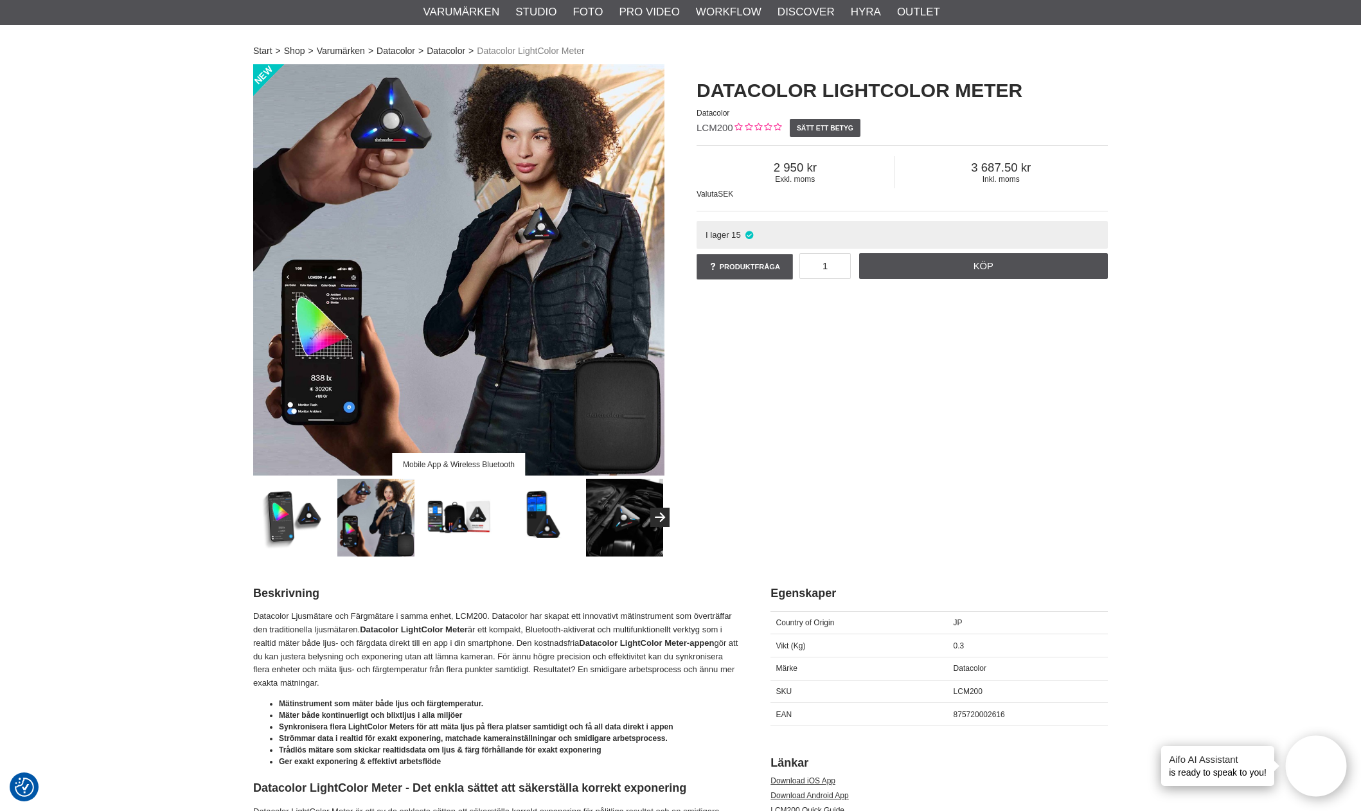
click at [477, 525] on img at bounding box center [459, 518] width 78 height 78
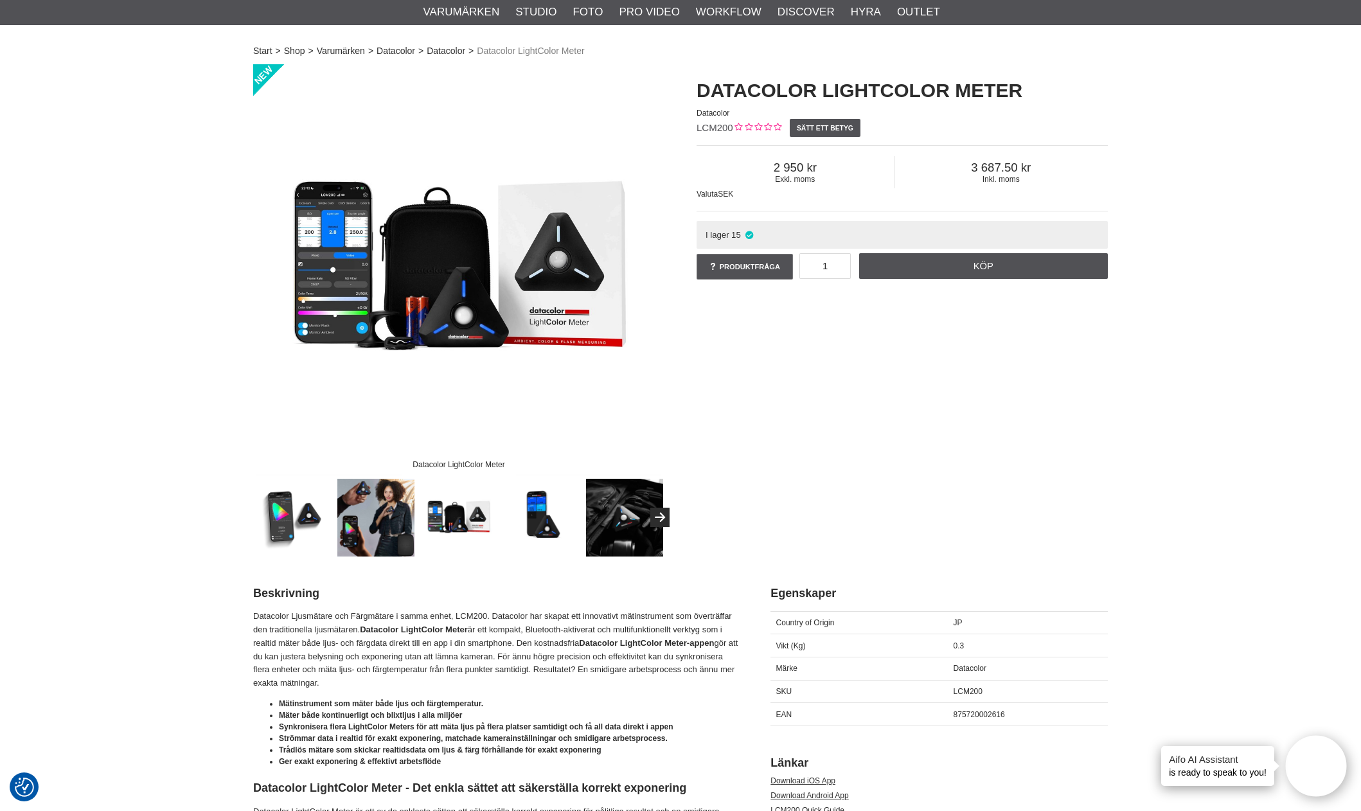
click at [557, 522] on img at bounding box center [542, 518] width 78 height 78
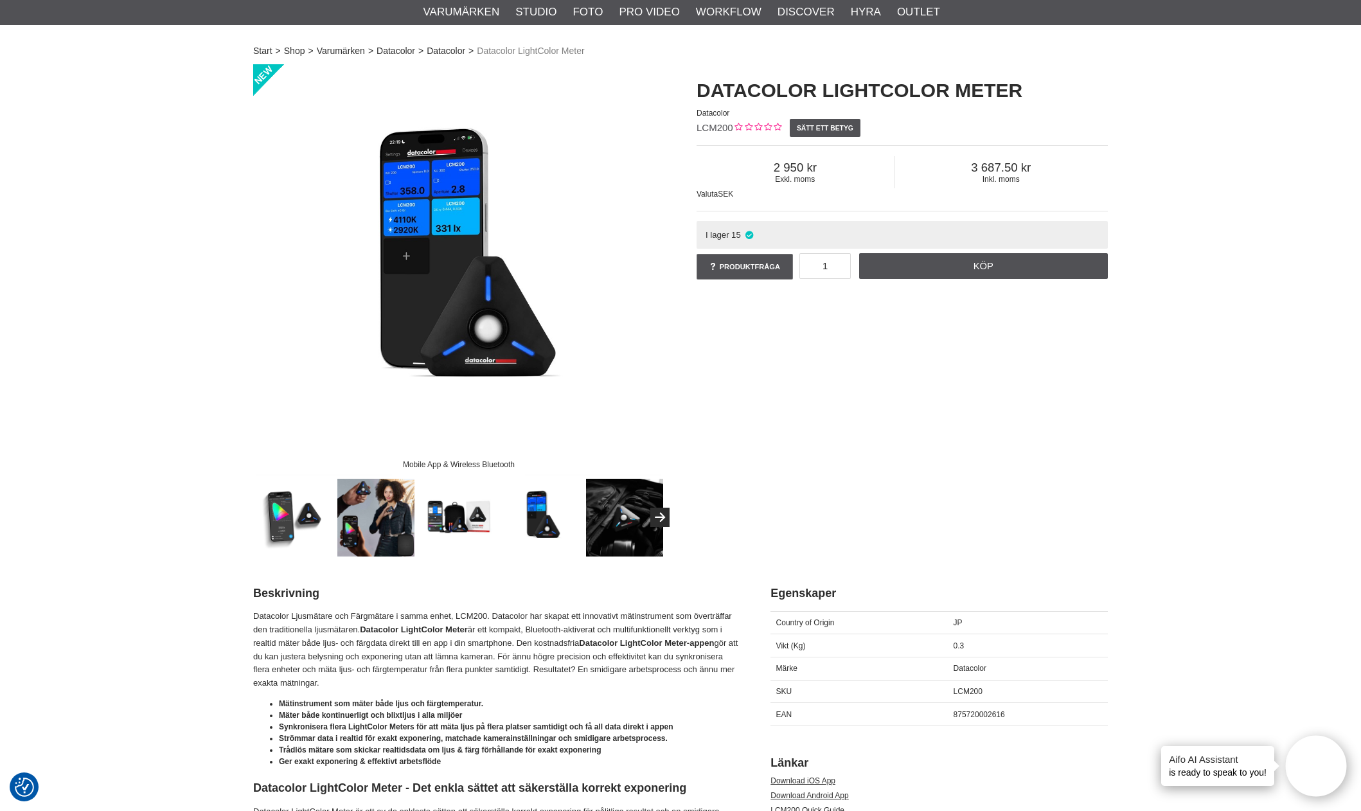
click at [616, 517] on img at bounding box center [625, 518] width 78 height 78
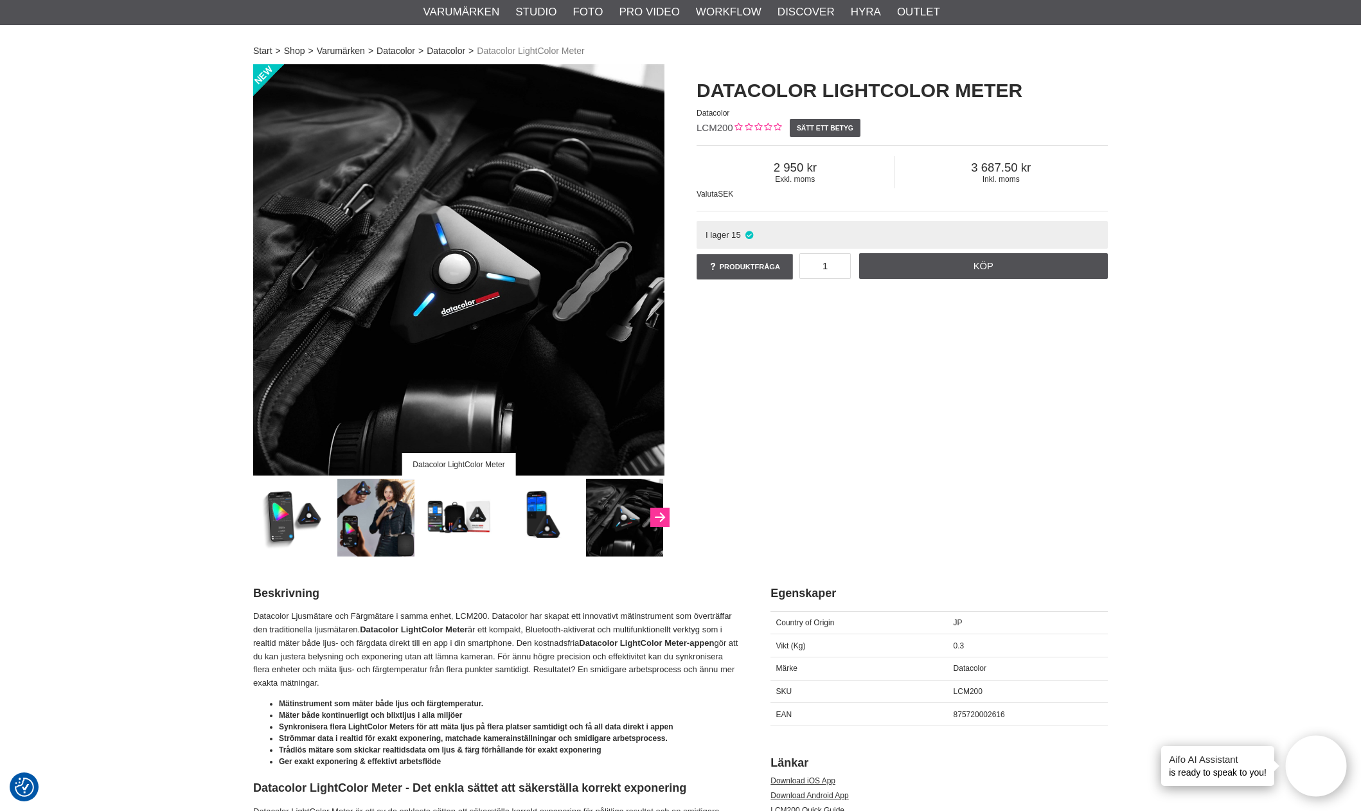
click at [658, 517] on button "Next" at bounding box center [659, 517] width 19 height 19
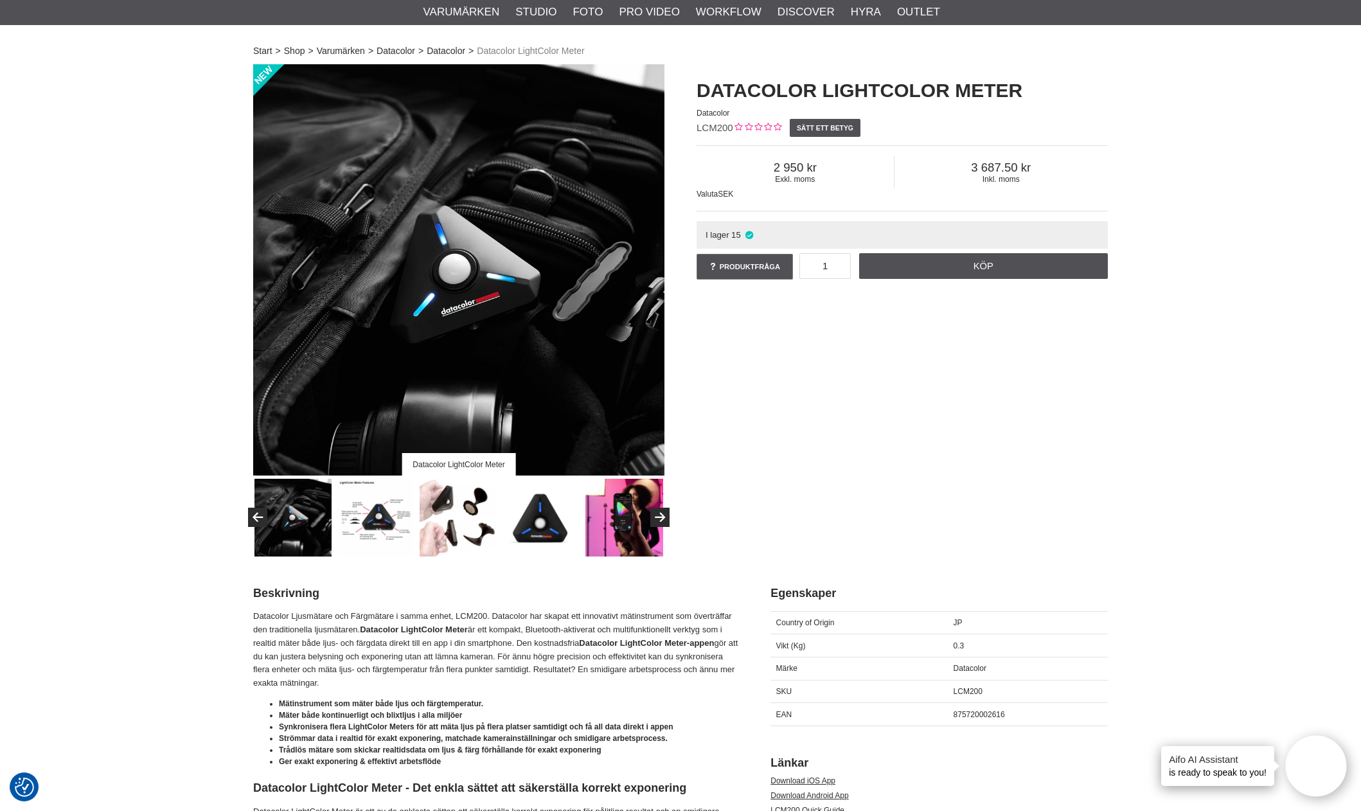
click at [611, 516] on img at bounding box center [625, 518] width 78 height 78
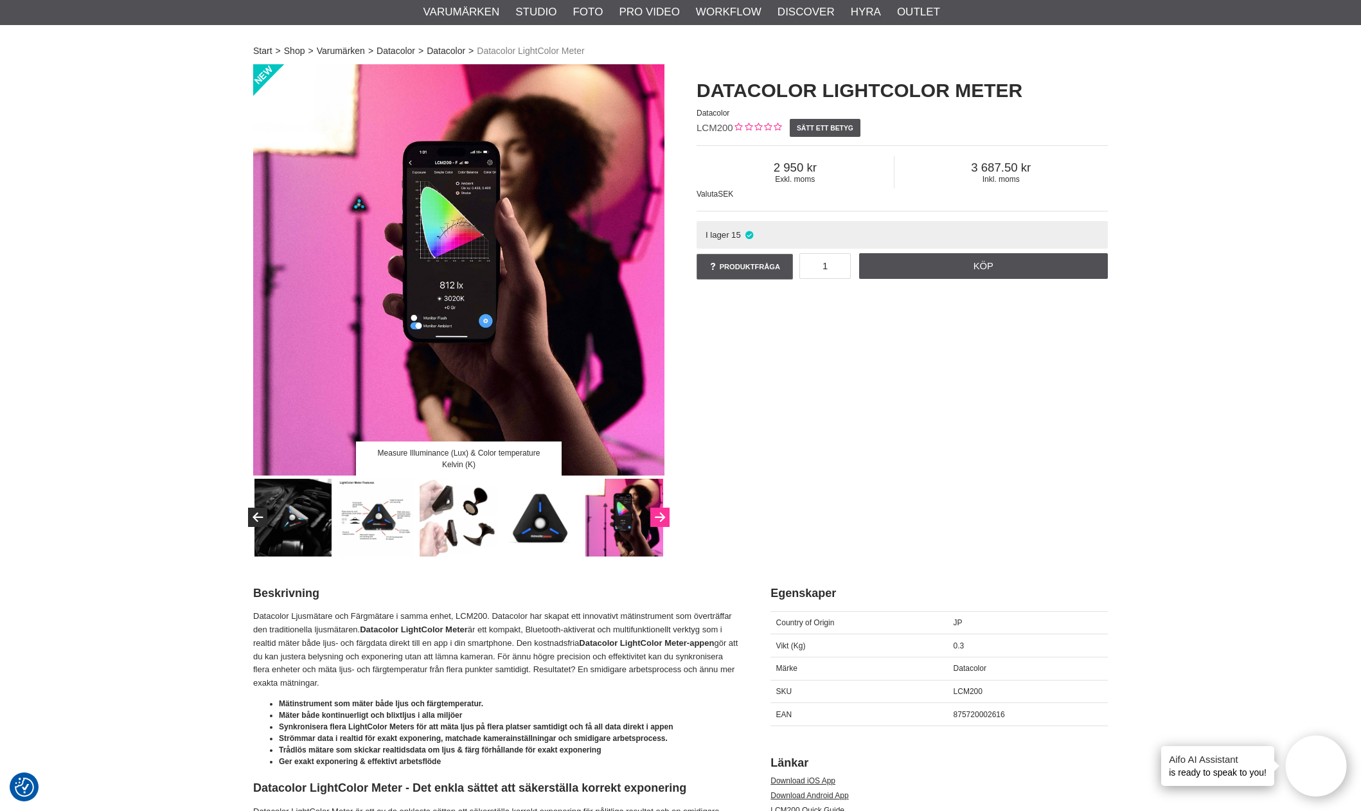
click at [657, 512] on icon "Next" at bounding box center [659, 518] width 15 height 12
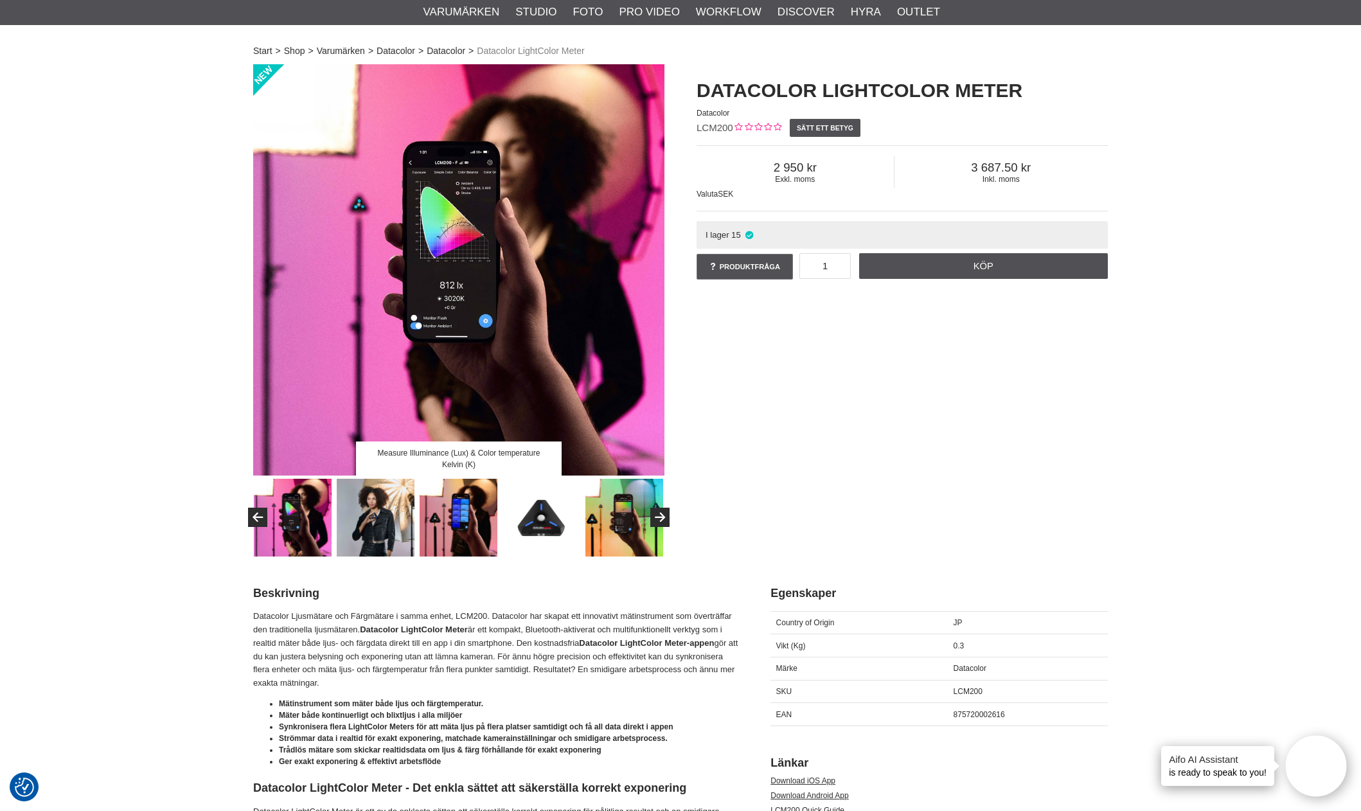
click at [602, 517] on img at bounding box center [625, 518] width 78 height 78
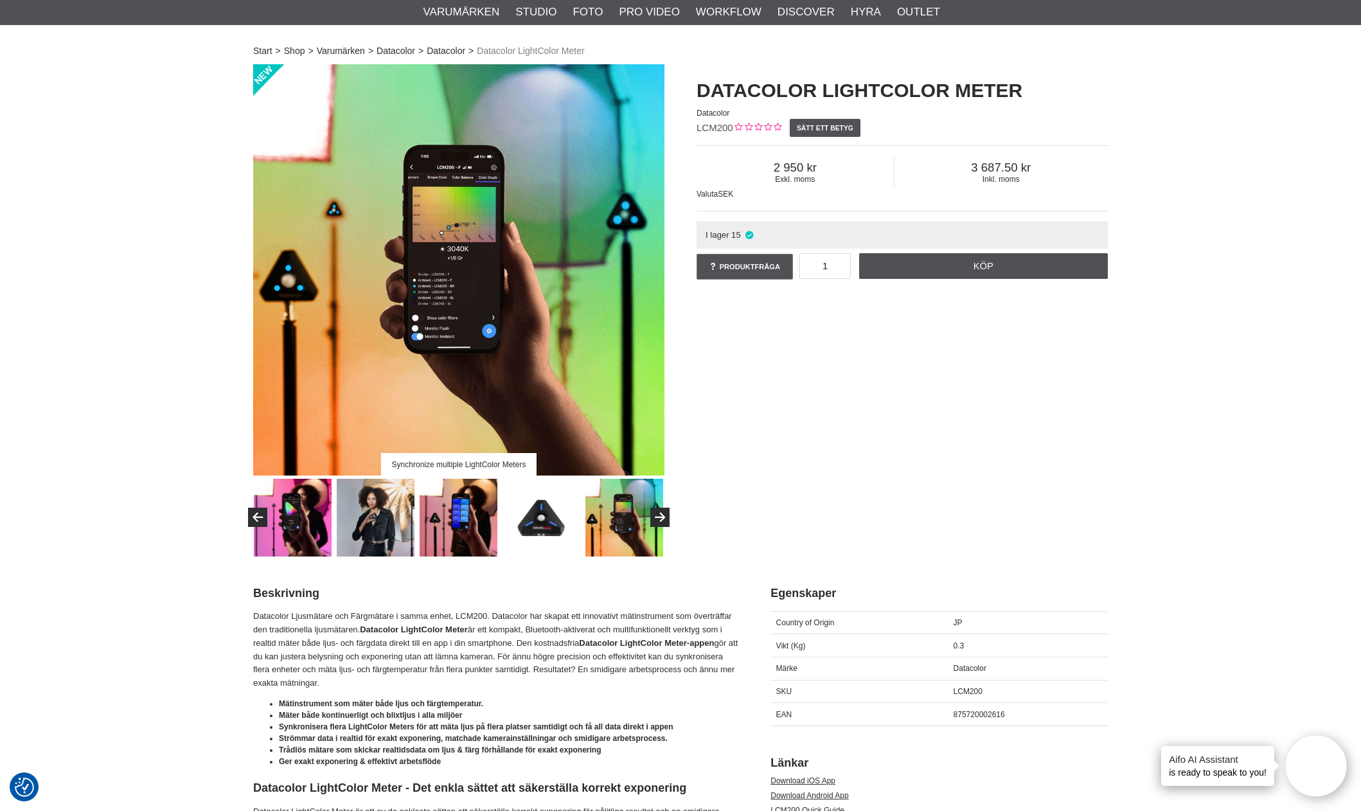
click at [481, 251] on img at bounding box center [458, 269] width 411 height 411
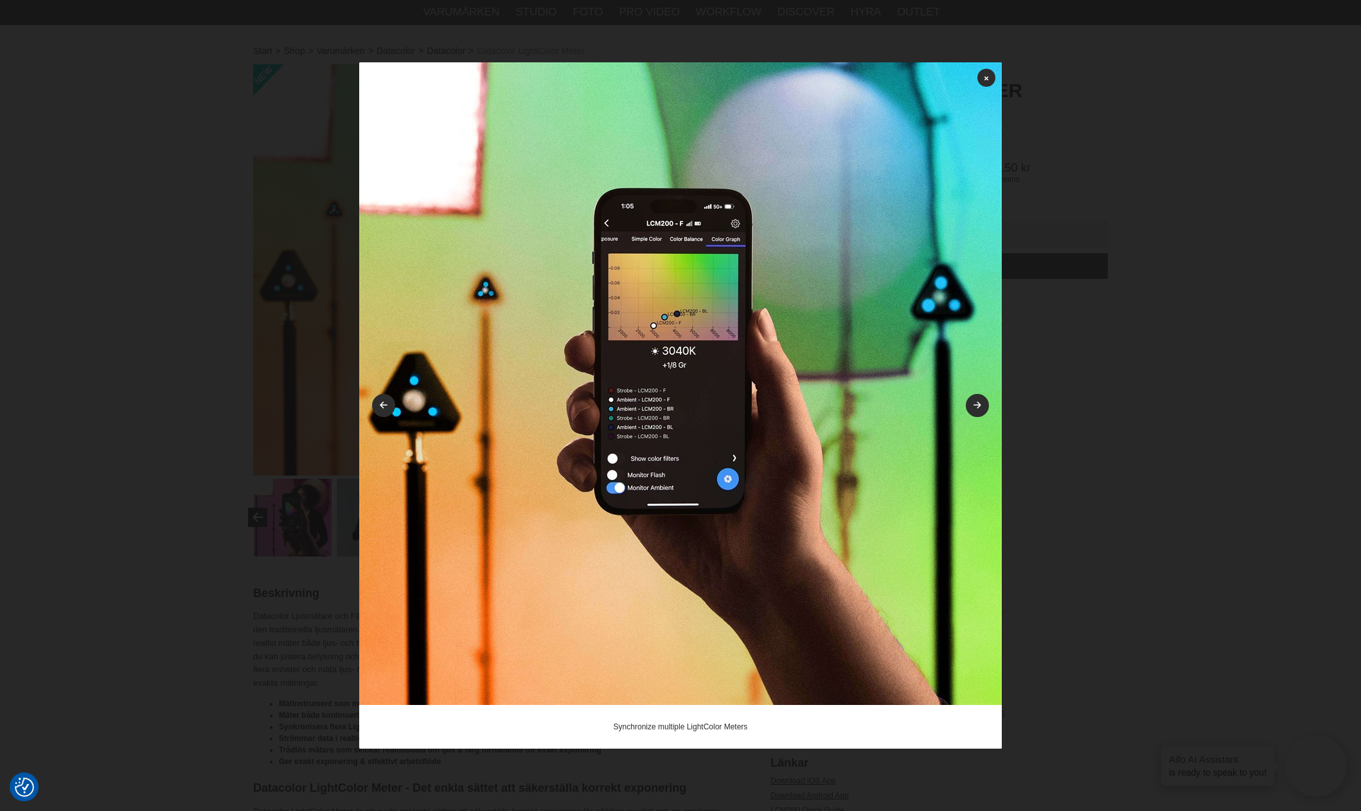
drag, startPoint x: 766, startPoint y: 269, endPoint x: 995, endPoint y: 82, distance: 295.5
click at [995, 82] on img at bounding box center [680, 383] width 643 height 643
click at [986, 75] on icon at bounding box center [987, 78] width 4 height 7
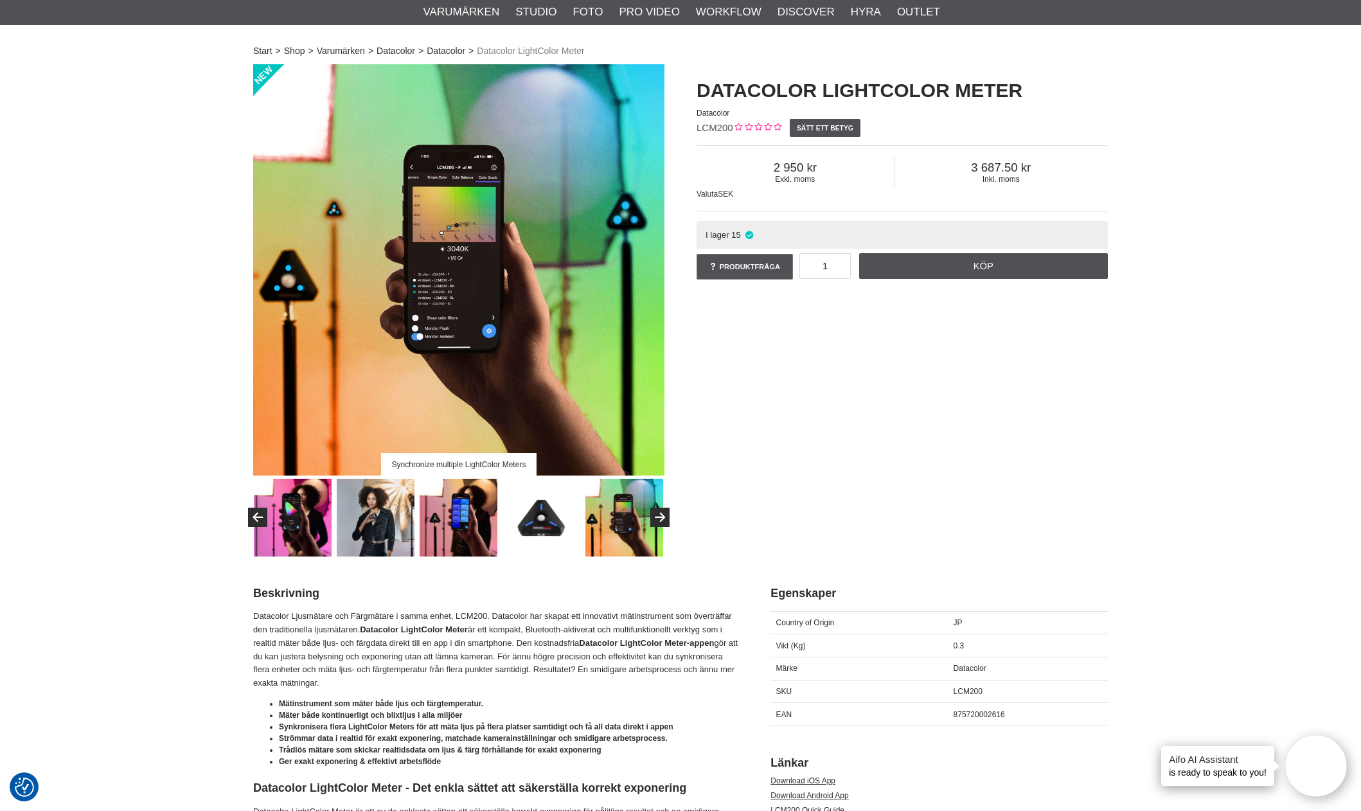
click at [605, 519] on img at bounding box center [625, 518] width 78 height 78
click at [661, 516] on button "Next" at bounding box center [659, 517] width 19 height 19
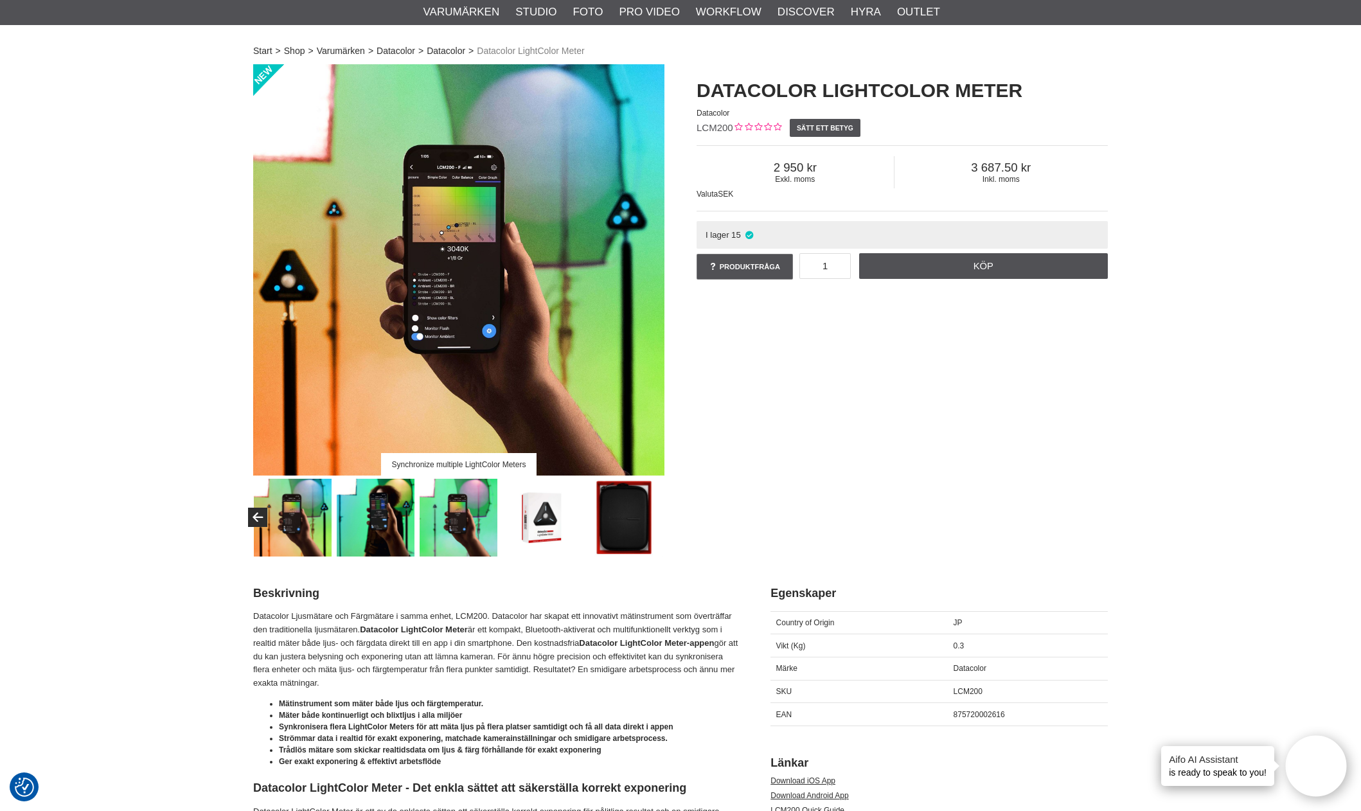
click at [384, 523] on img at bounding box center [376, 518] width 78 height 78
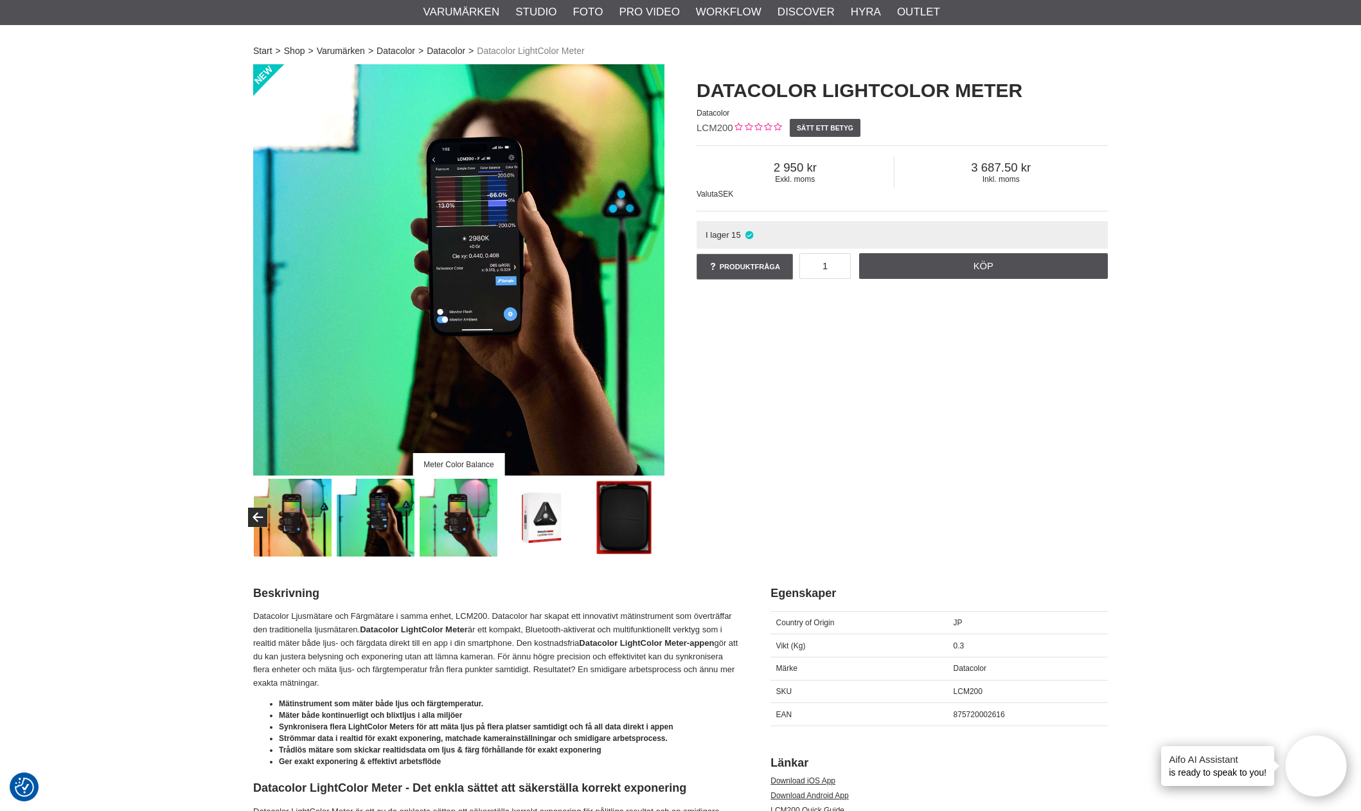
click at [292, 519] on img at bounding box center [293, 518] width 78 height 78
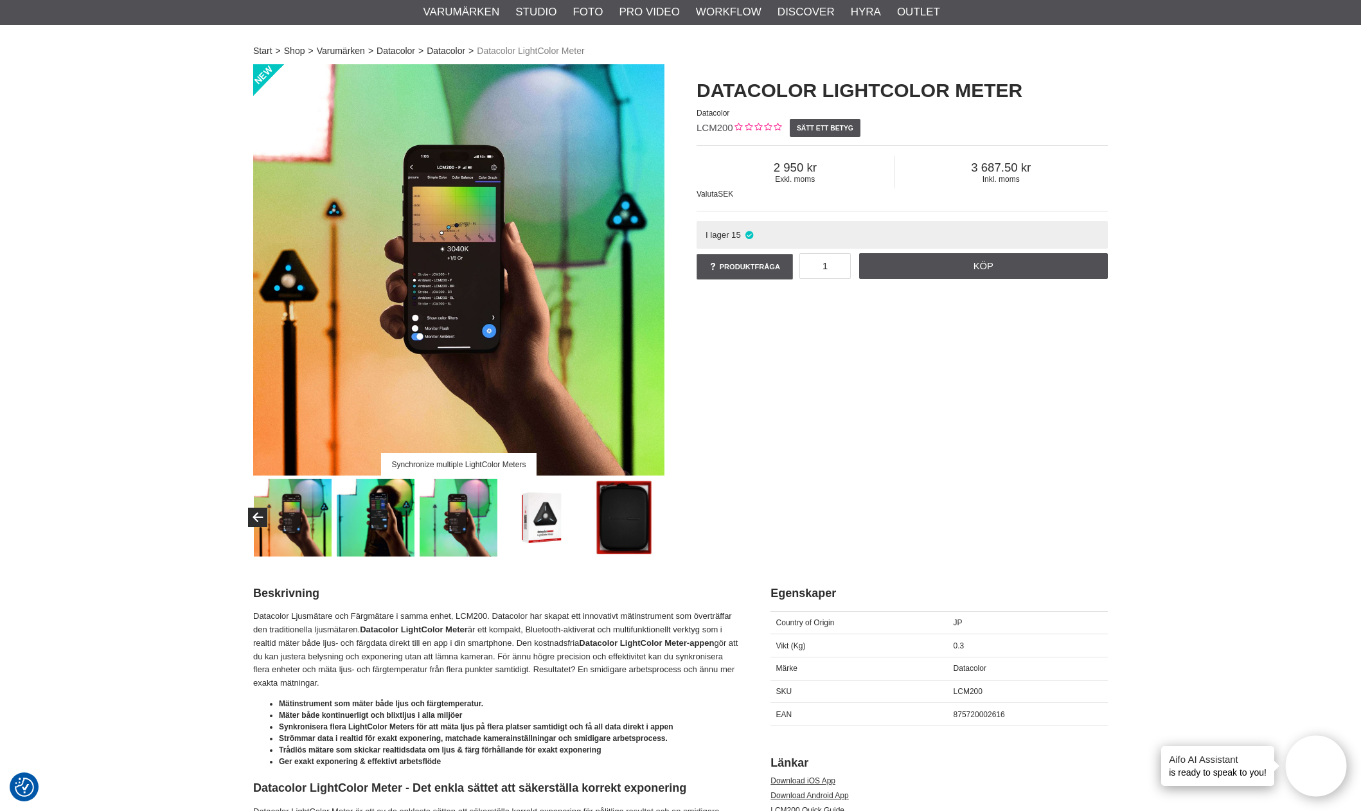
click at [458, 530] on img at bounding box center [459, 518] width 78 height 78
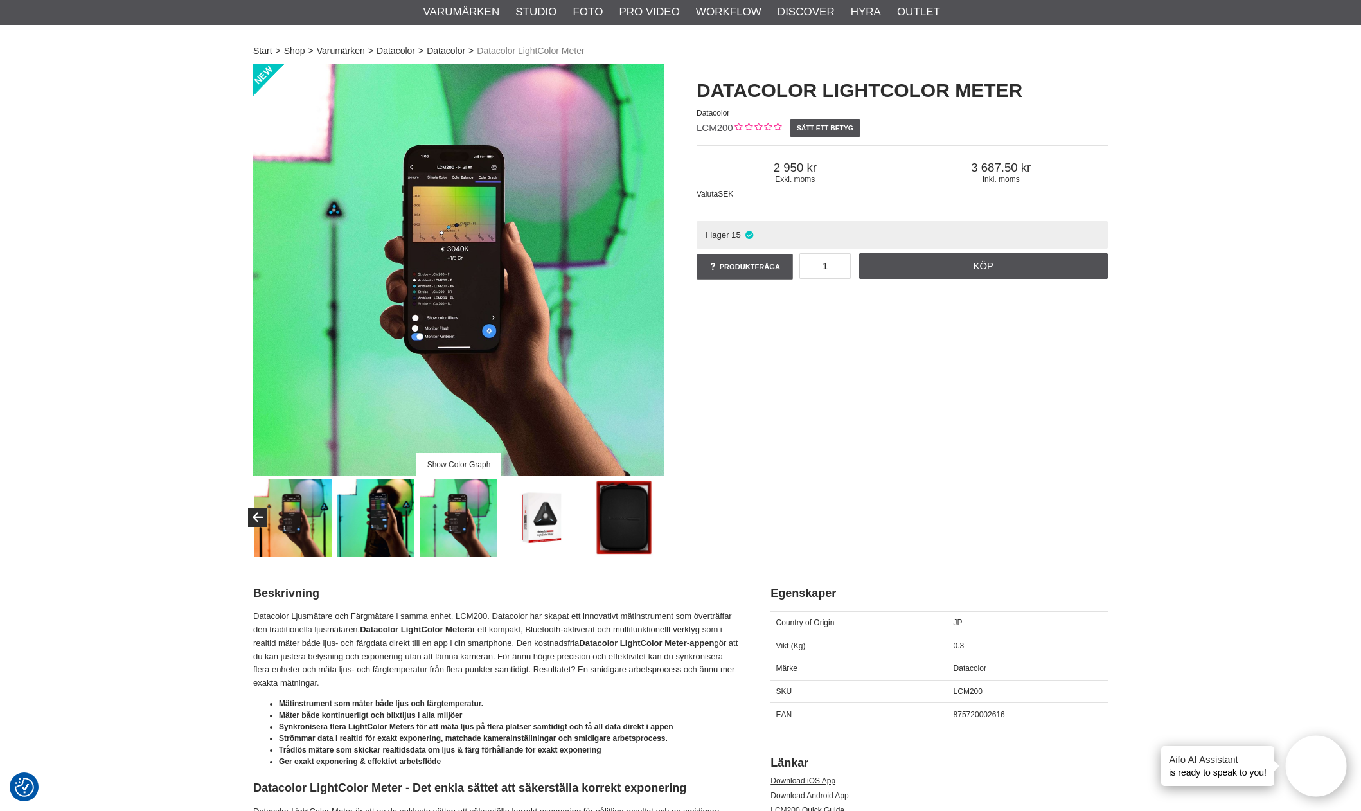
click at [388, 526] on img at bounding box center [376, 518] width 78 height 78
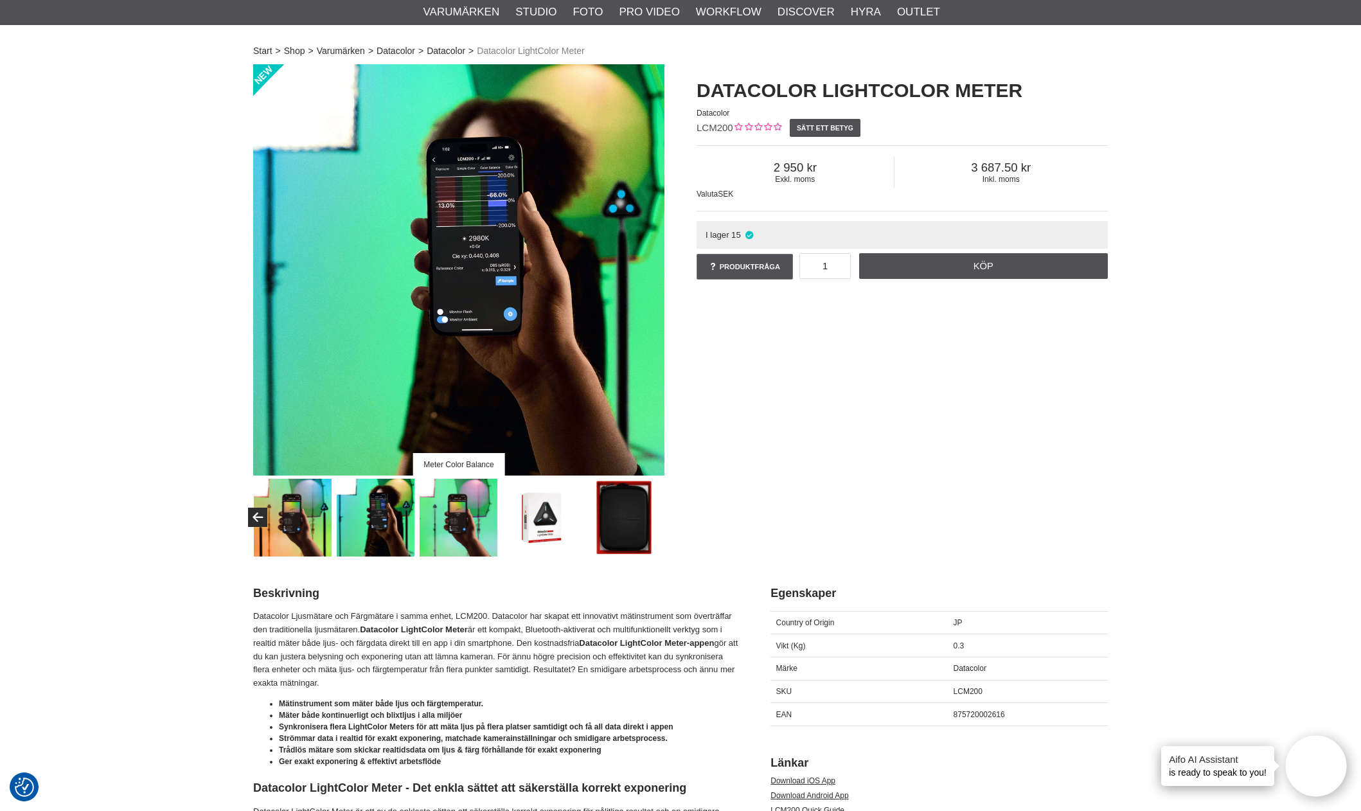
click at [303, 524] on img at bounding box center [293, 518] width 78 height 78
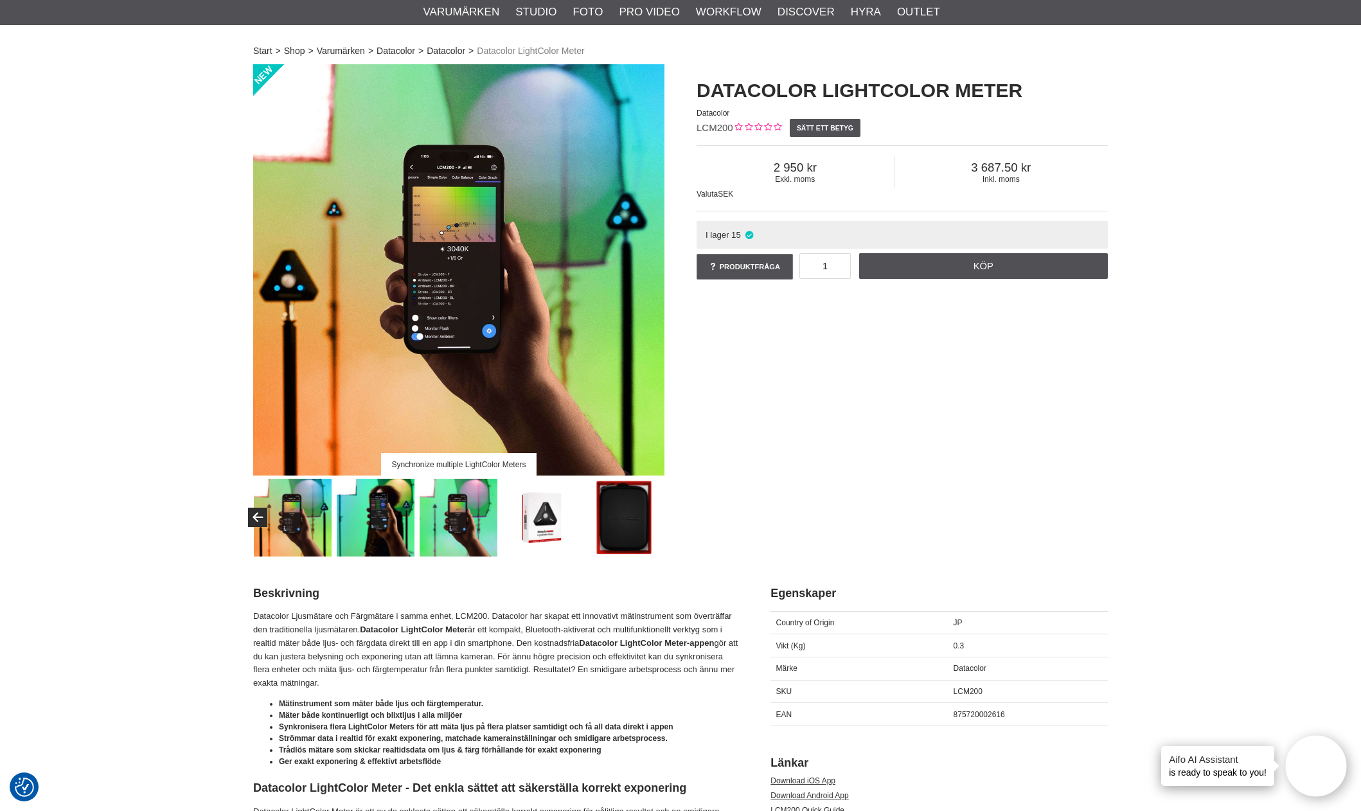
click at [485, 532] on img at bounding box center [459, 518] width 78 height 78
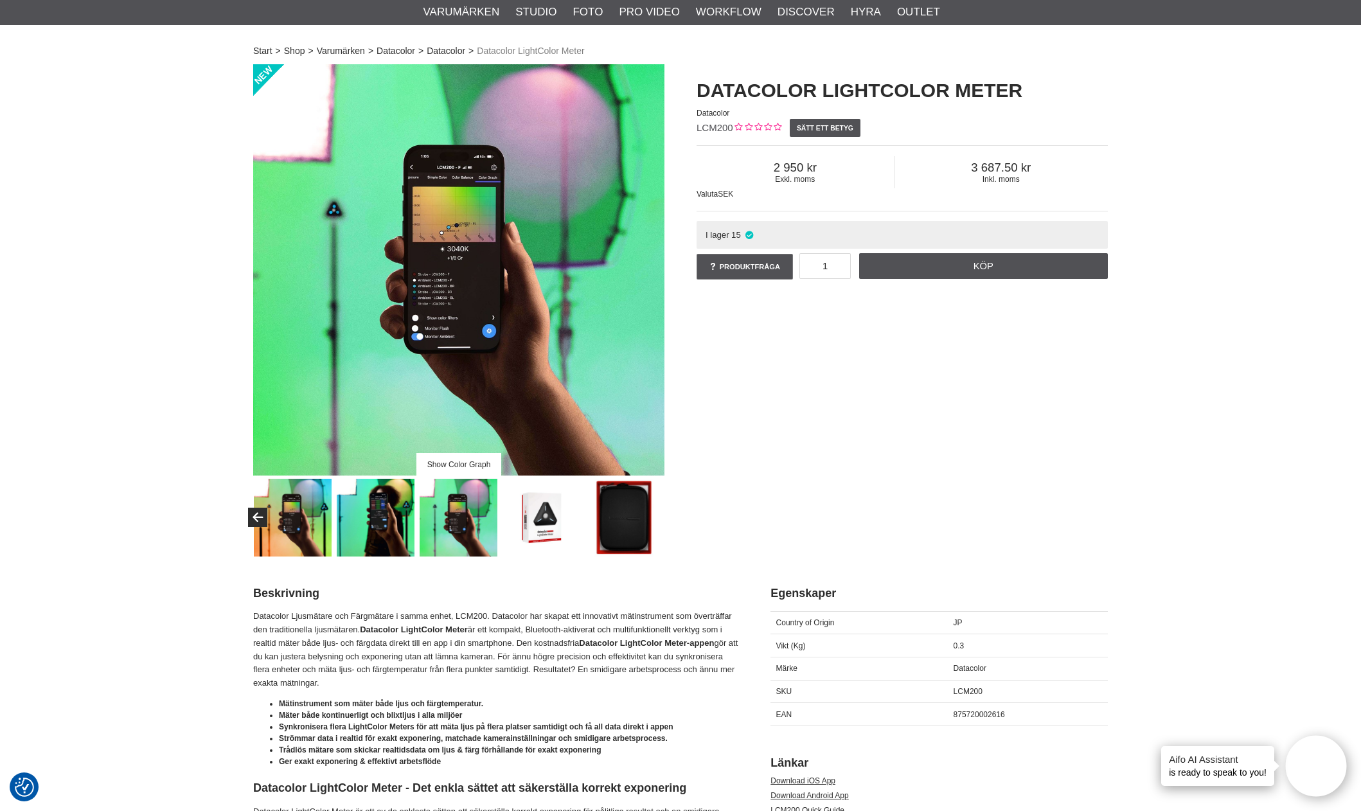
click at [315, 529] on img at bounding box center [293, 518] width 78 height 78
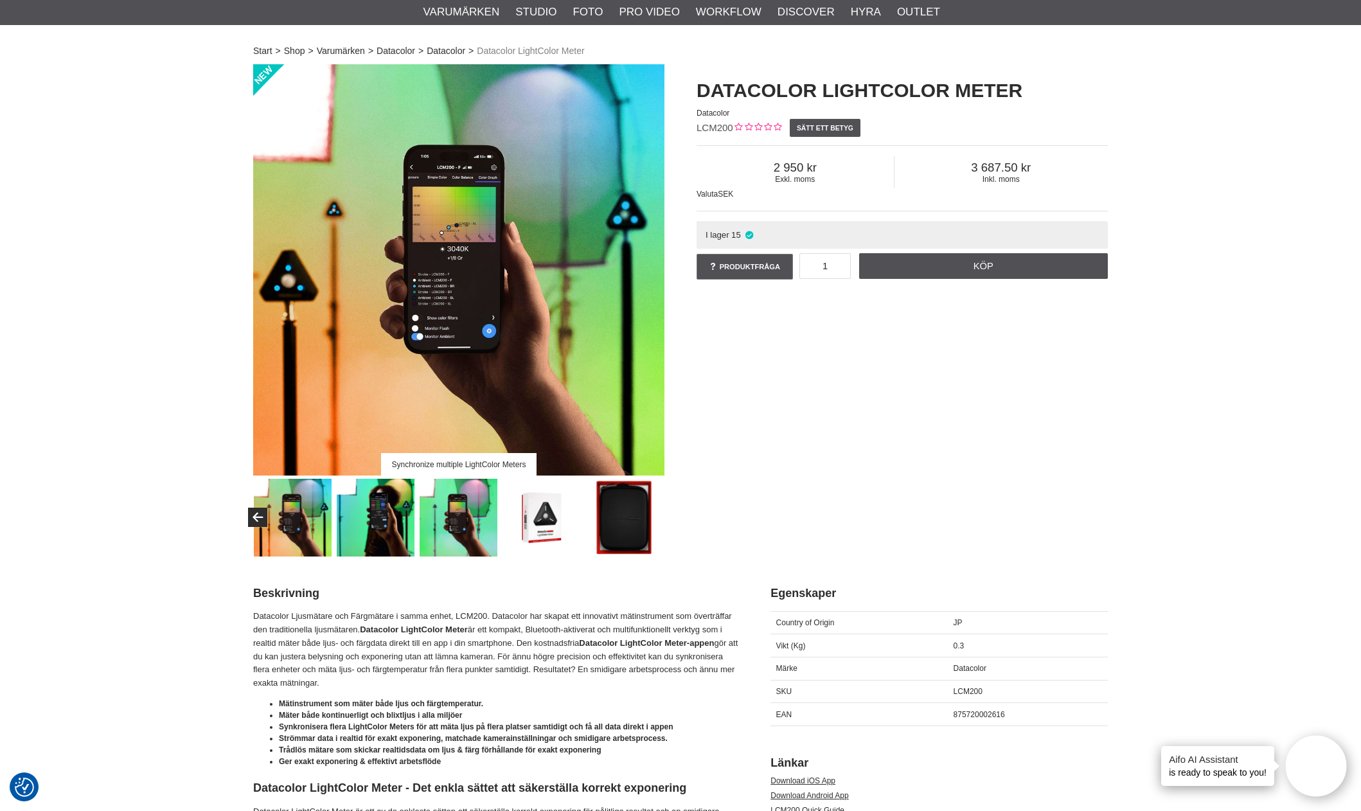
click at [451, 533] on img at bounding box center [459, 518] width 78 height 78
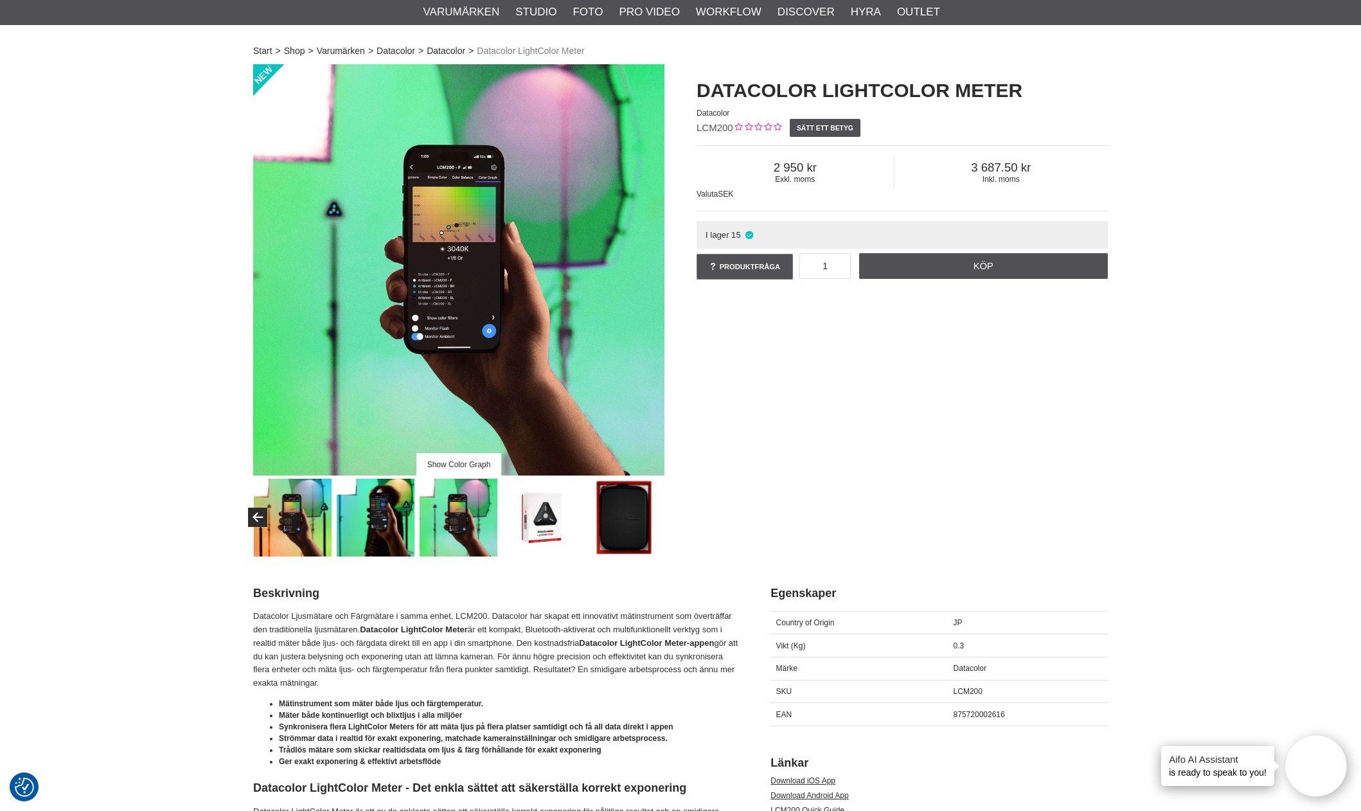
click at [292, 526] on img at bounding box center [293, 518] width 78 height 78
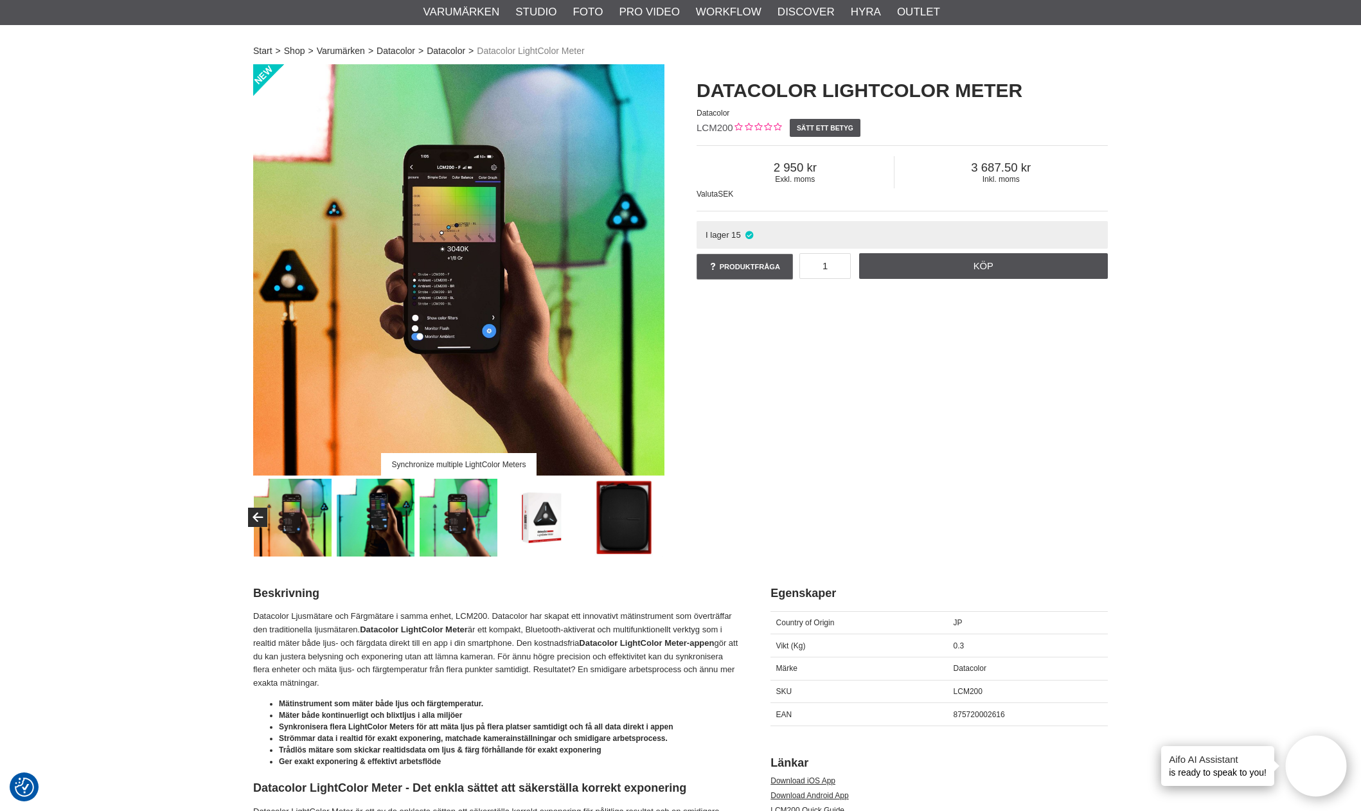
click at [465, 533] on img at bounding box center [459, 518] width 78 height 78
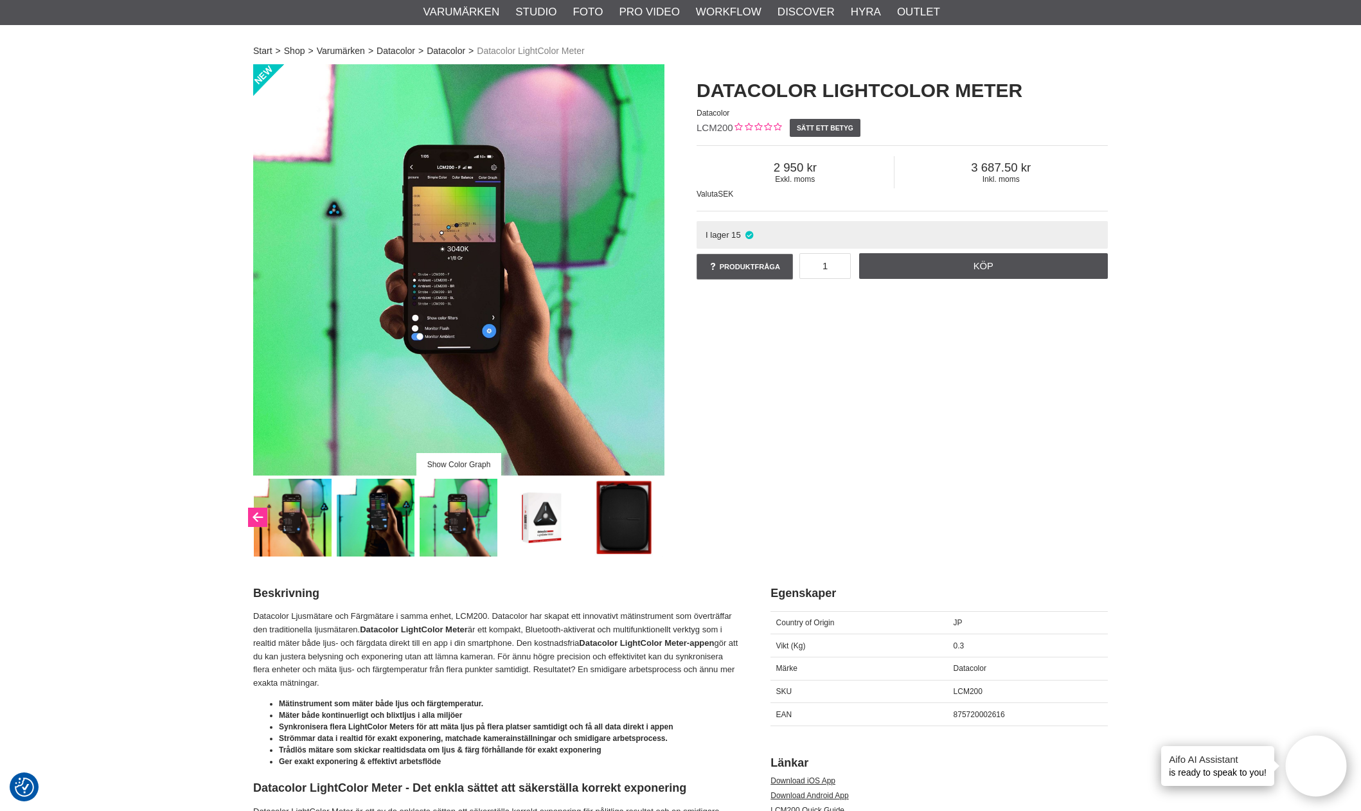
click at [261, 515] on button "Previous" at bounding box center [257, 517] width 19 height 19
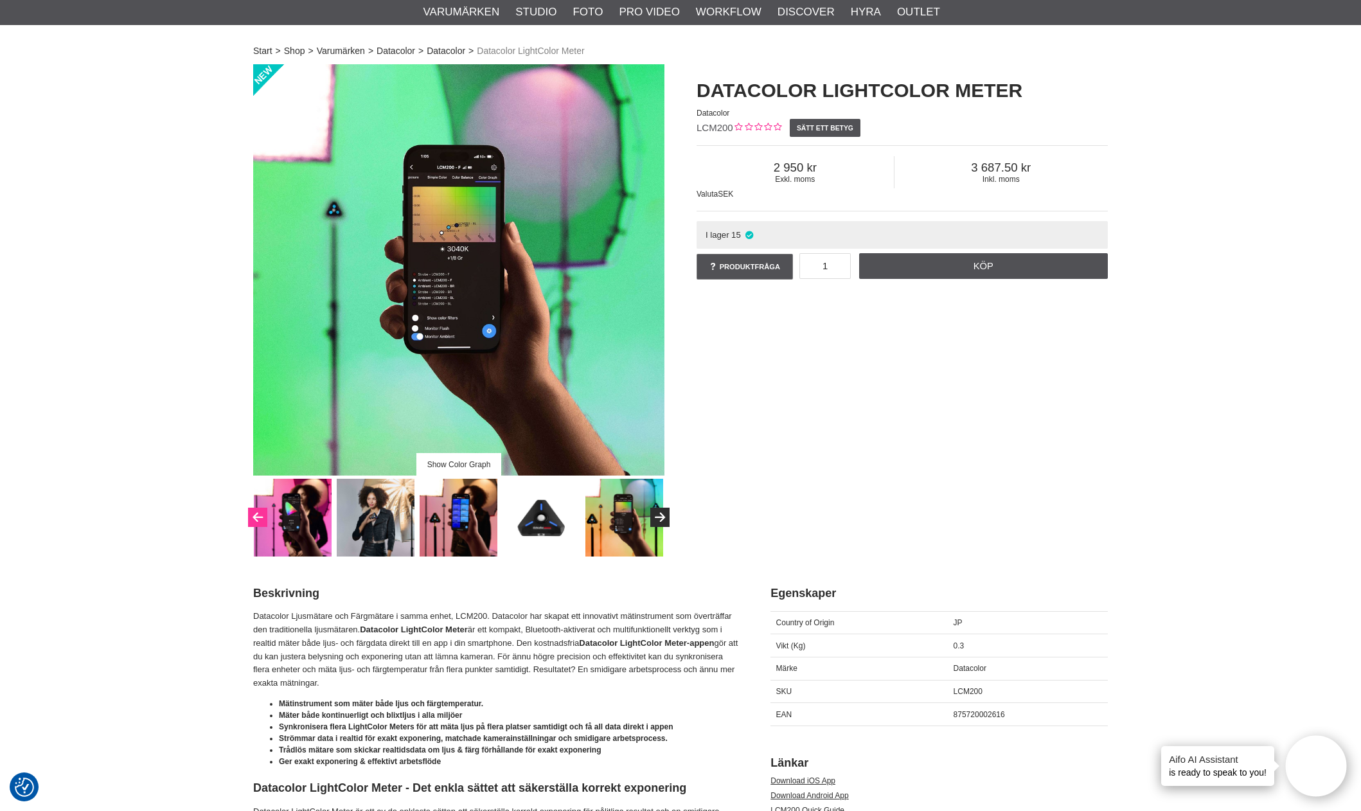
click at [261, 515] on icon "Previous" at bounding box center [257, 518] width 15 height 12
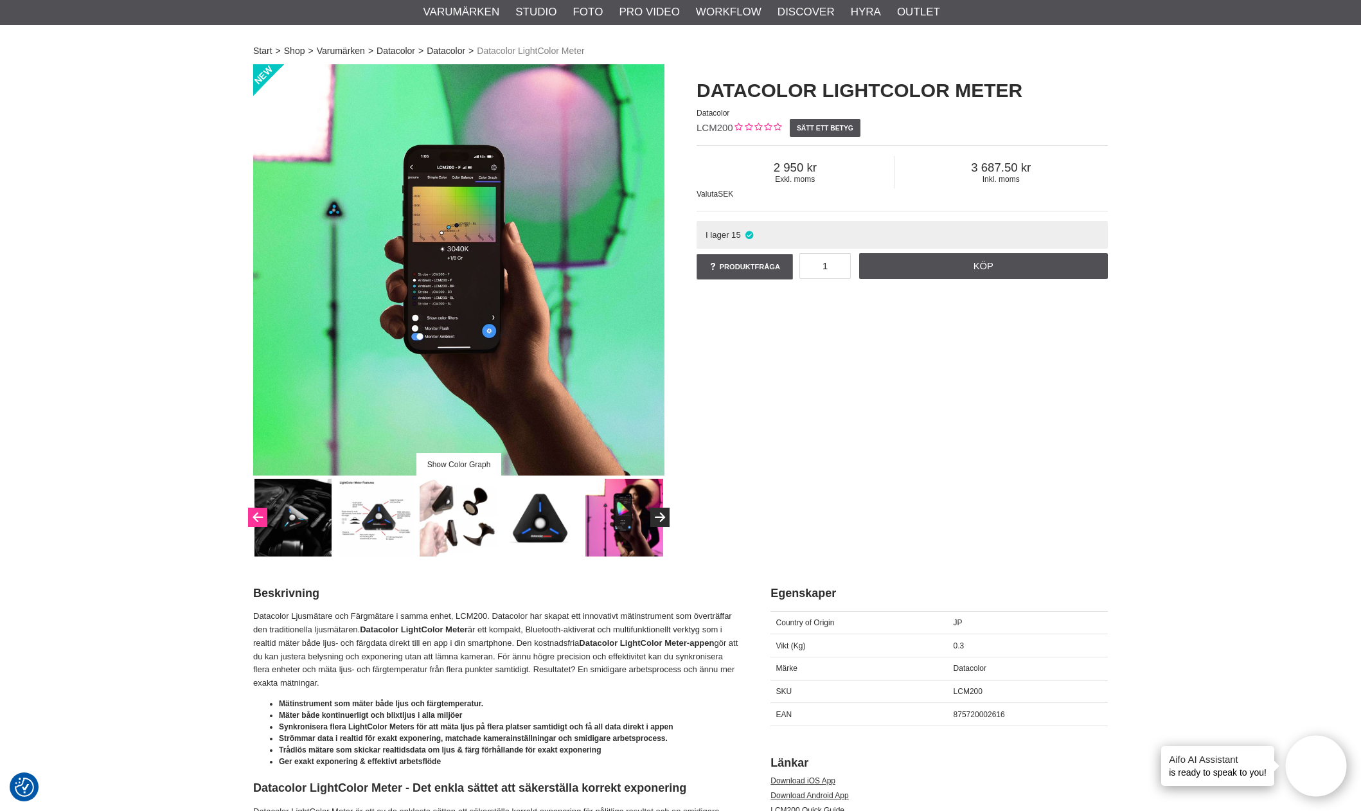
click at [261, 515] on icon "Previous" at bounding box center [257, 518] width 15 height 12
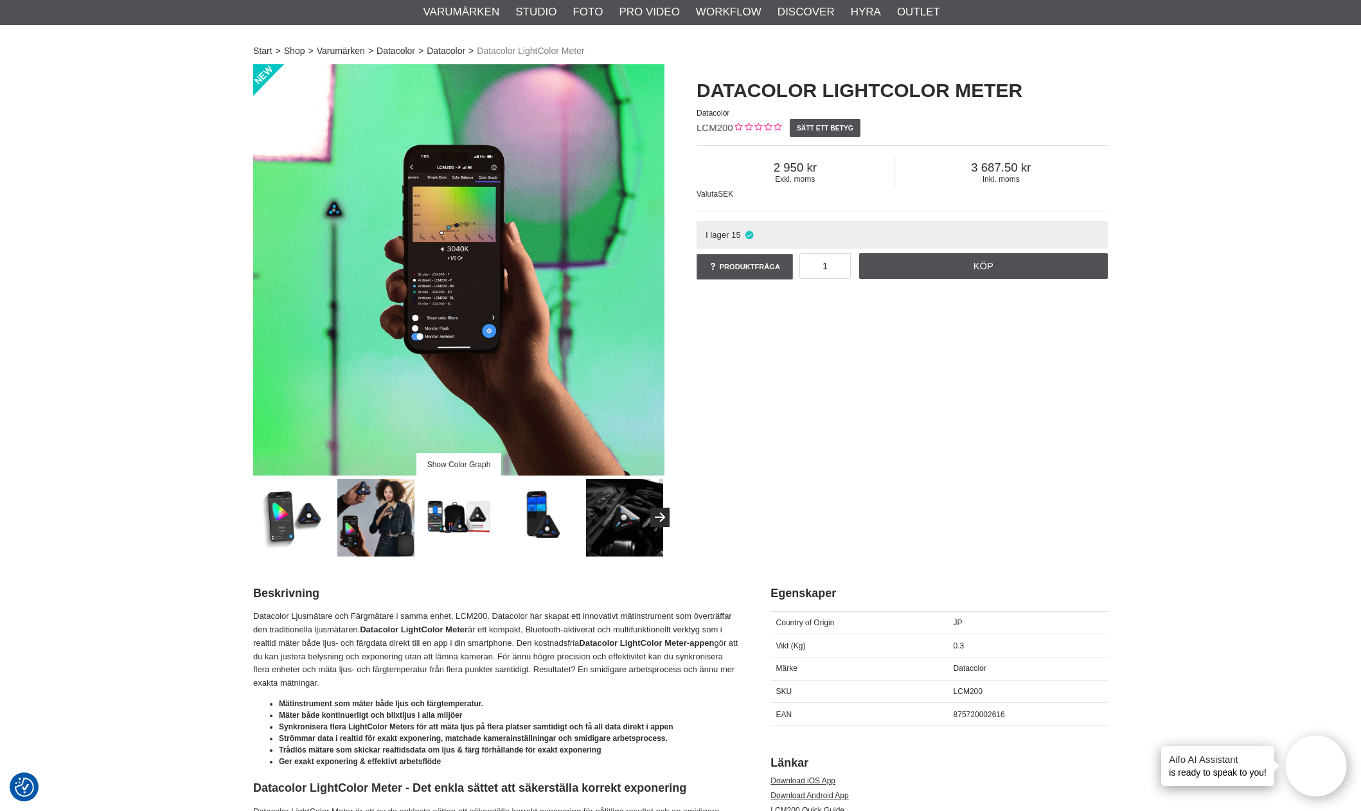
click at [443, 539] on img at bounding box center [459, 518] width 78 height 78
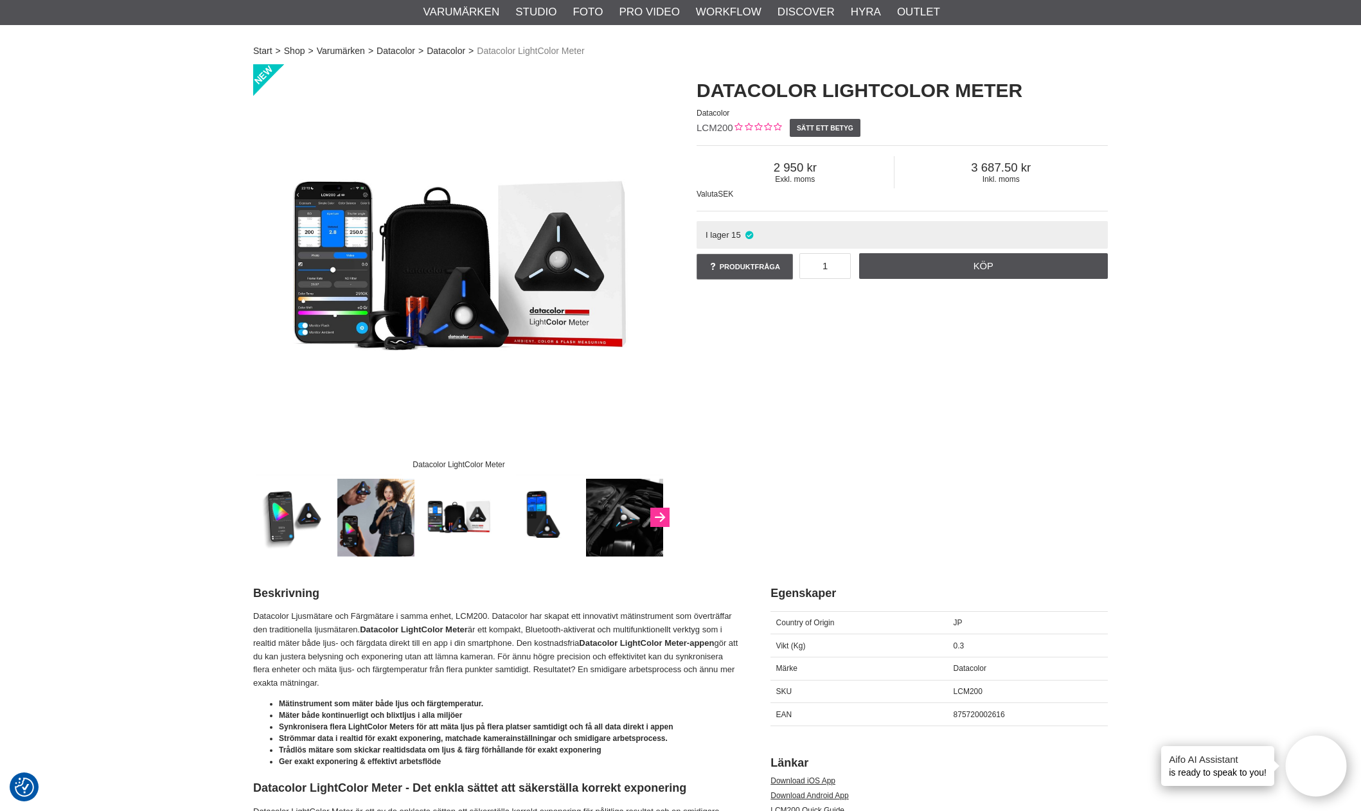
click at [667, 516] on button "Next" at bounding box center [659, 517] width 19 height 19
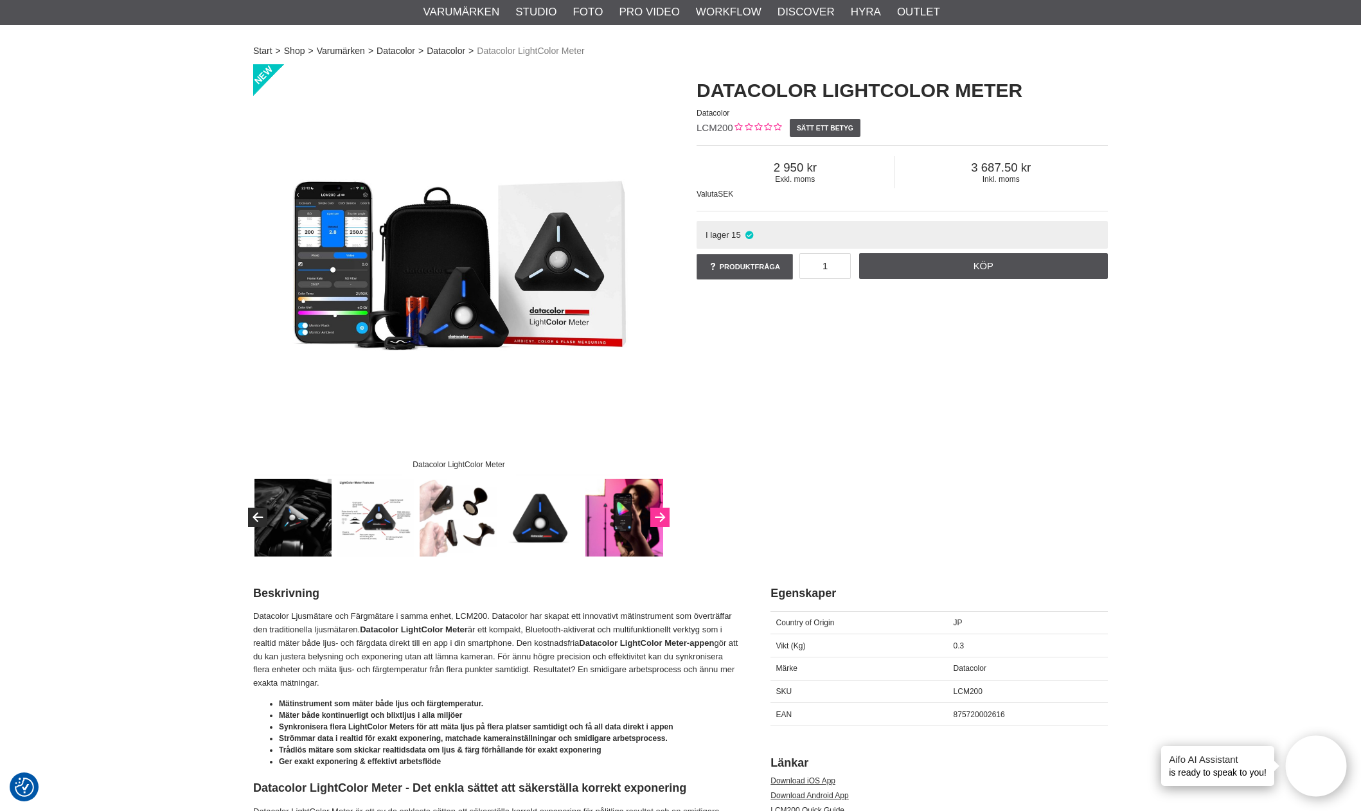
click at [667, 516] on icon "Next" at bounding box center [659, 518] width 15 height 12
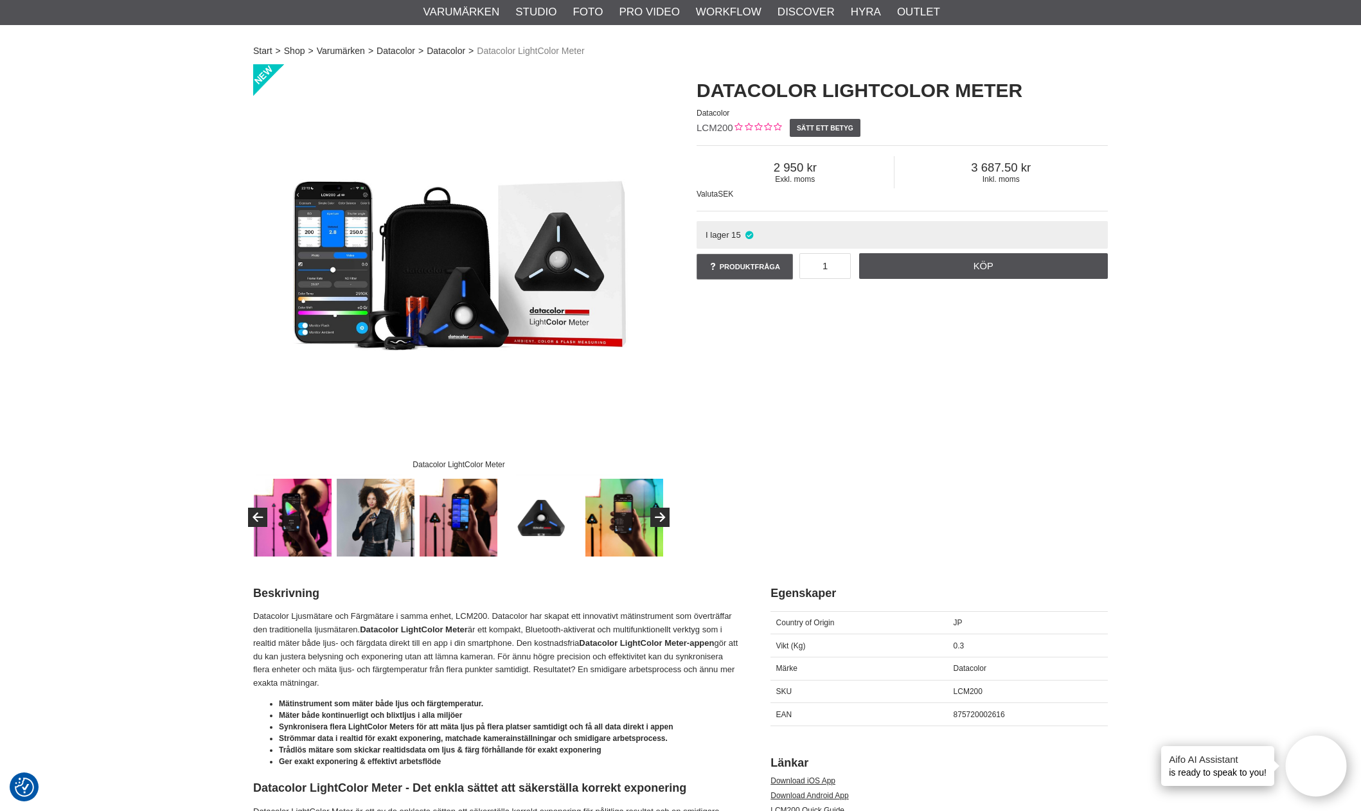
click at [455, 537] on img at bounding box center [459, 518] width 78 height 78
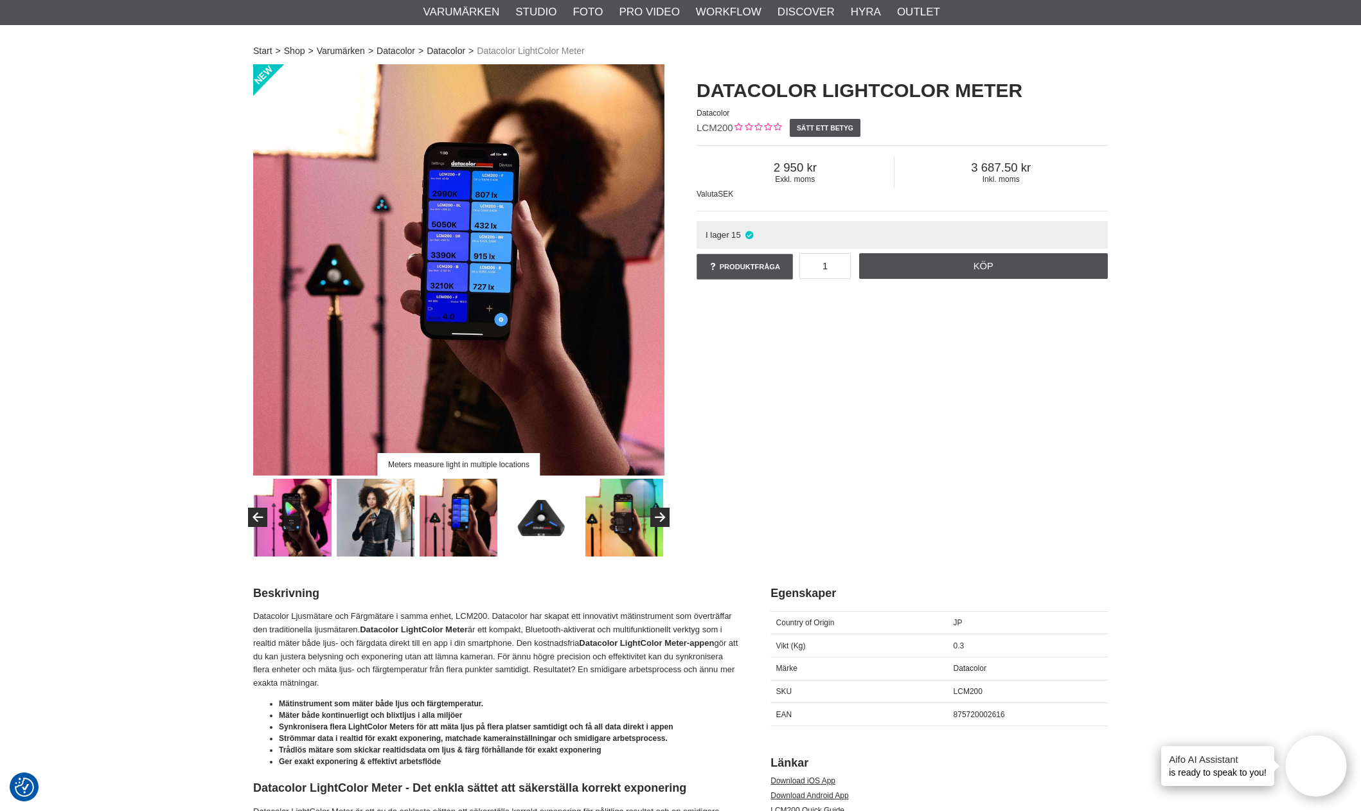
click at [606, 533] on img at bounding box center [625, 518] width 78 height 78
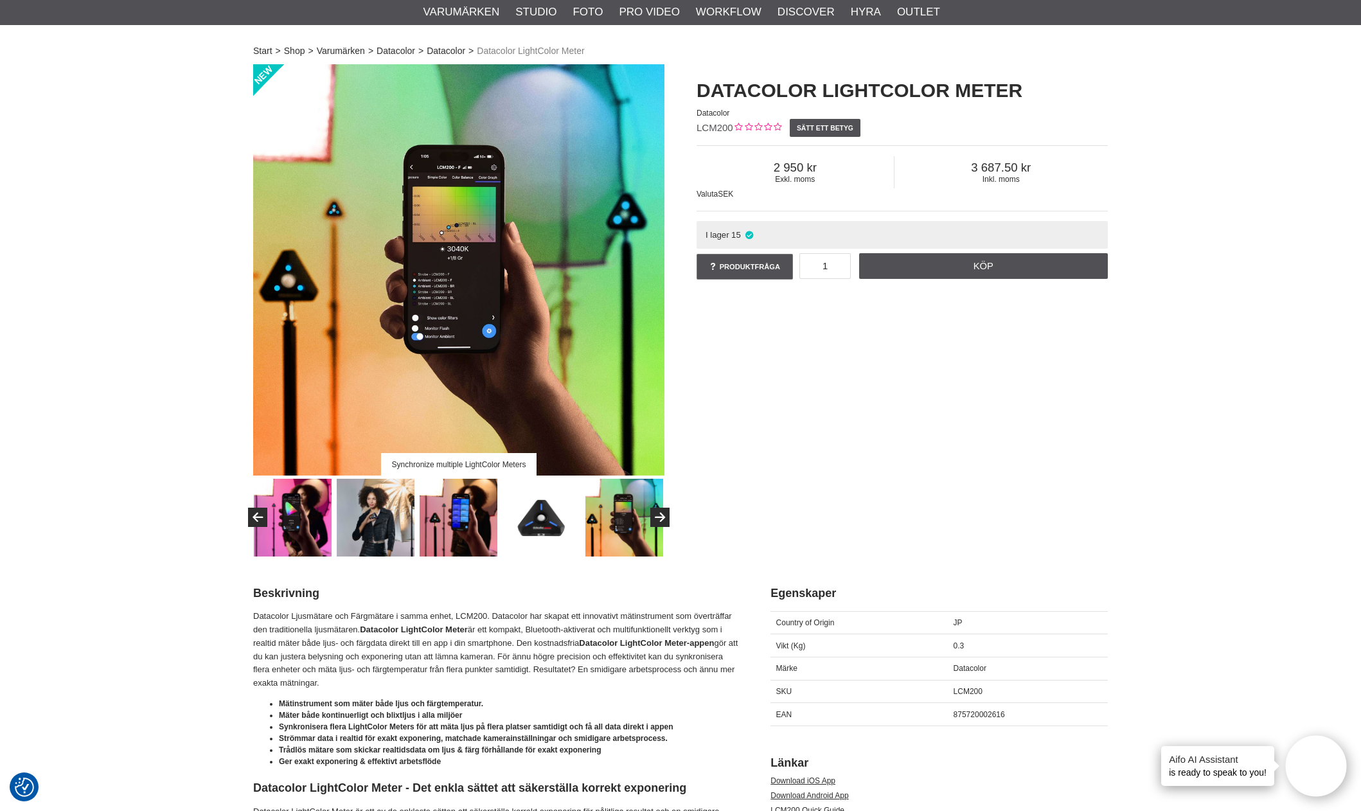
click at [451, 523] on img at bounding box center [459, 518] width 78 height 78
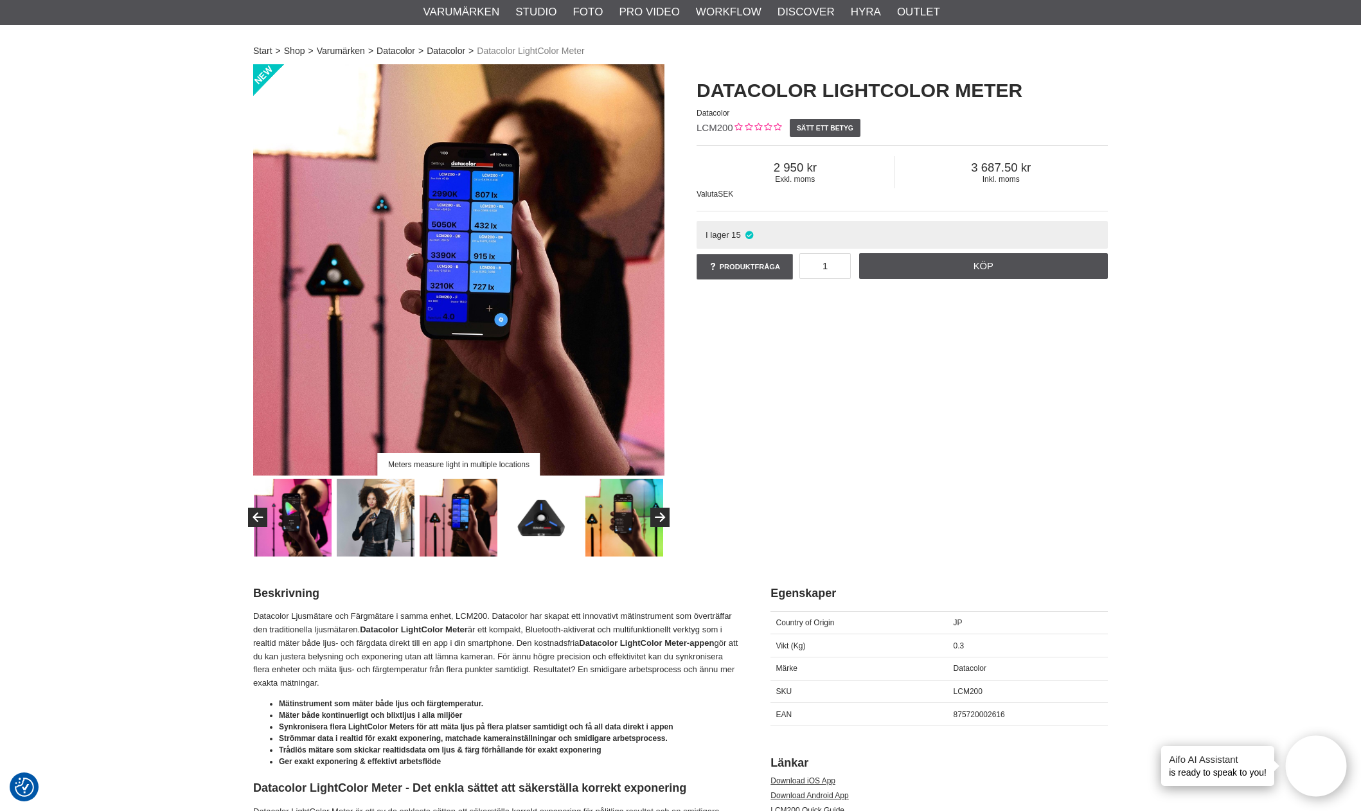
click at [443, 529] on img at bounding box center [459, 518] width 78 height 78
drag, startPoint x: 668, startPoint y: 505, endPoint x: 666, endPoint y: 511, distance: 6.6
click at [668, 505] on div "Meters measure light in multiple locations" at bounding box center [458, 310] width 443 height 492
click at [666, 512] on button "Next" at bounding box center [659, 517] width 19 height 19
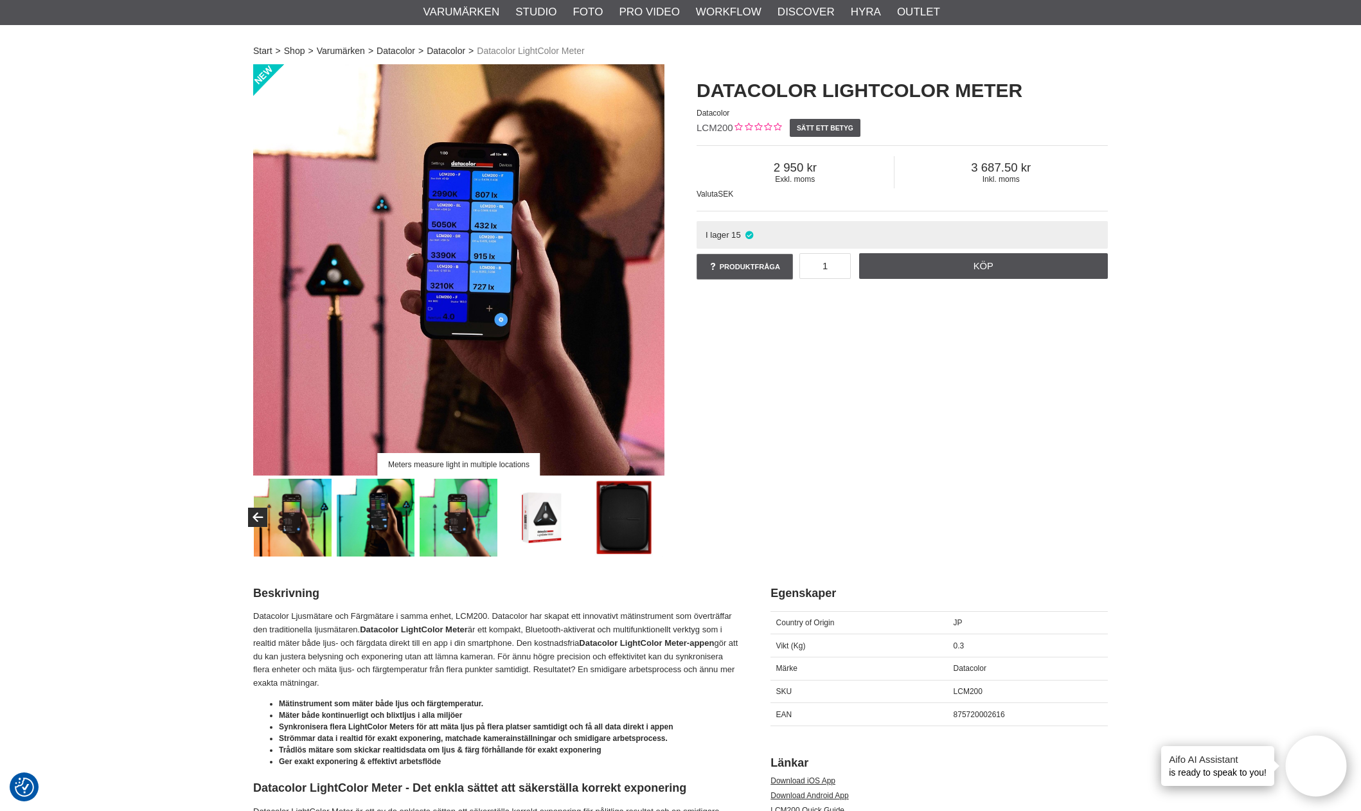
click at [246, 514] on div "Meters measure light in multiple locations" at bounding box center [458, 310] width 443 height 492
click at [252, 518] on icon "Previous" at bounding box center [257, 518] width 15 height 12
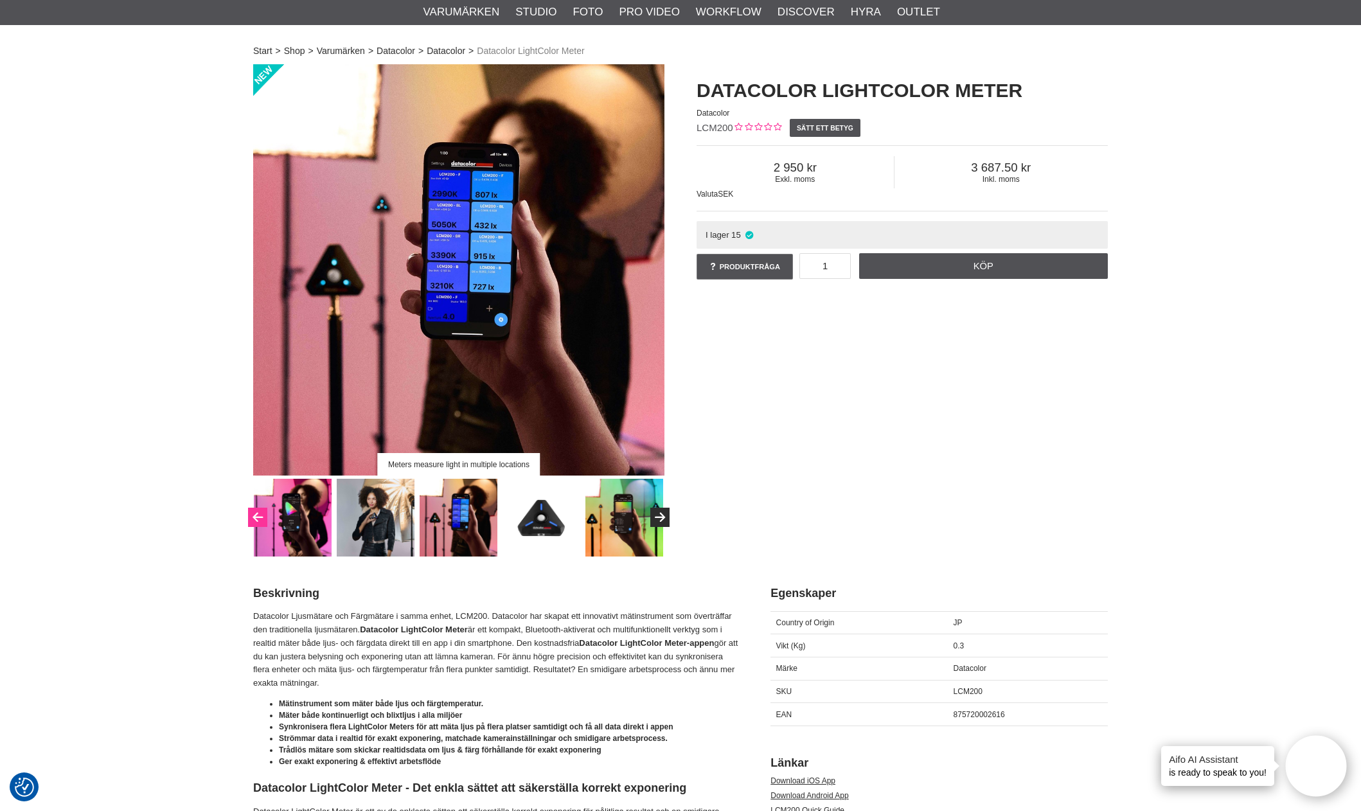
click at [256, 523] on icon "Previous" at bounding box center [257, 518] width 15 height 12
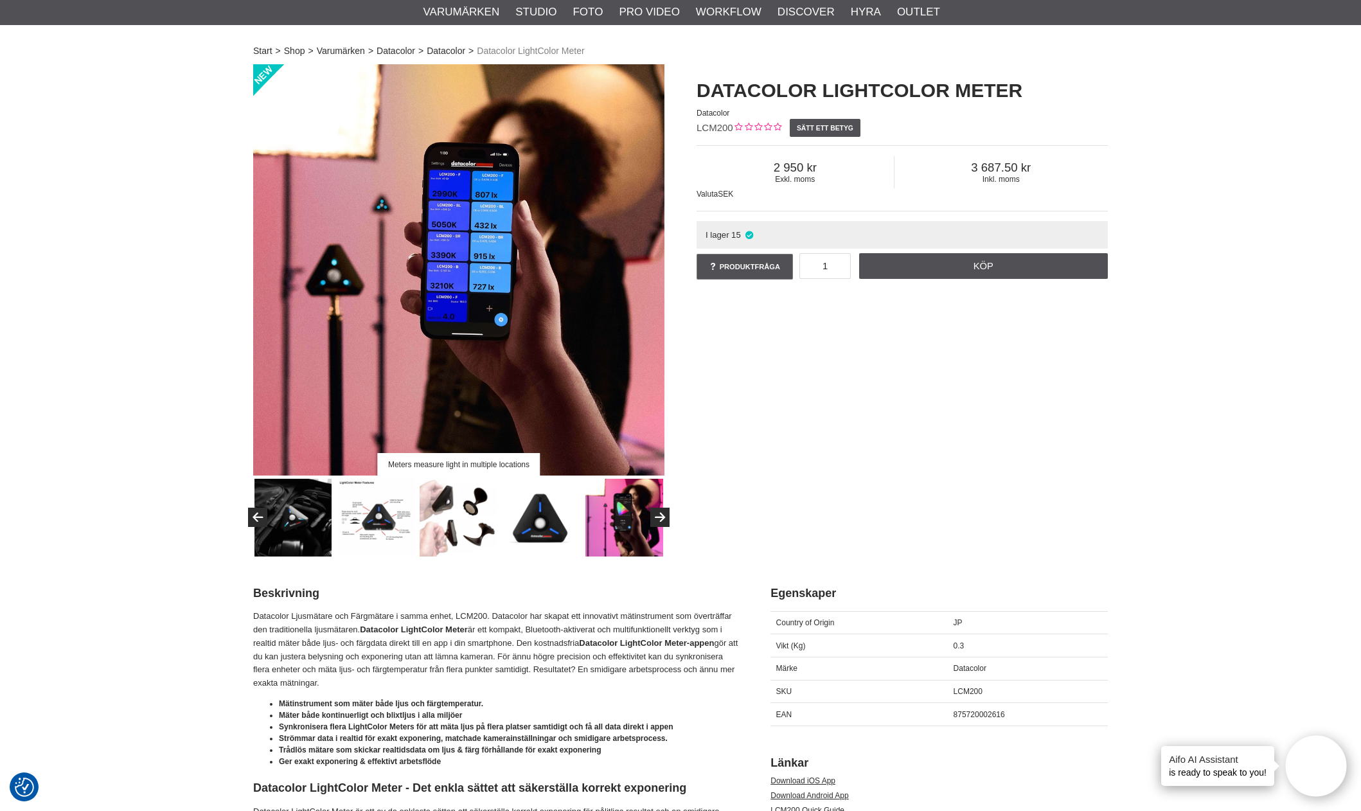
click at [554, 532] on img at bounding box center [542, 518] width 78 height 78
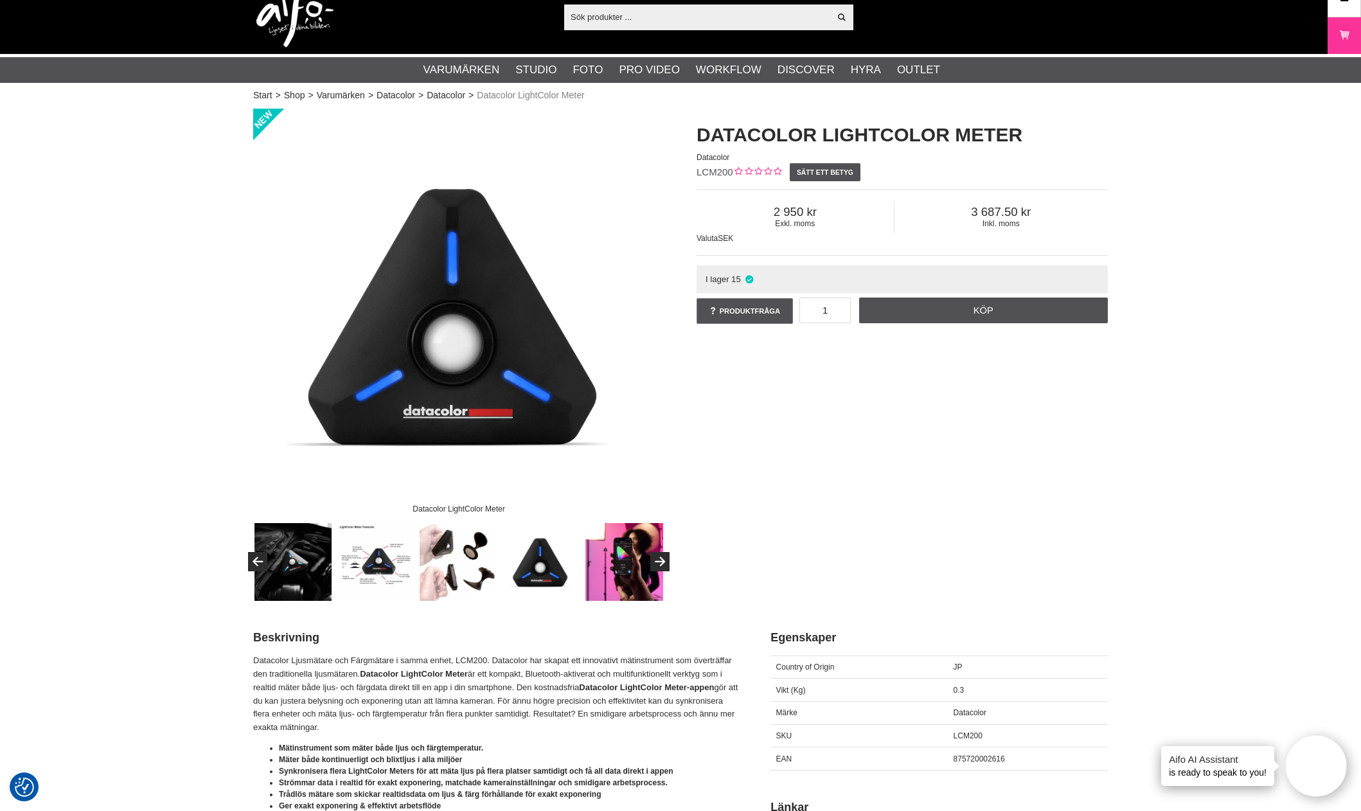
scroll to position [0, 0]
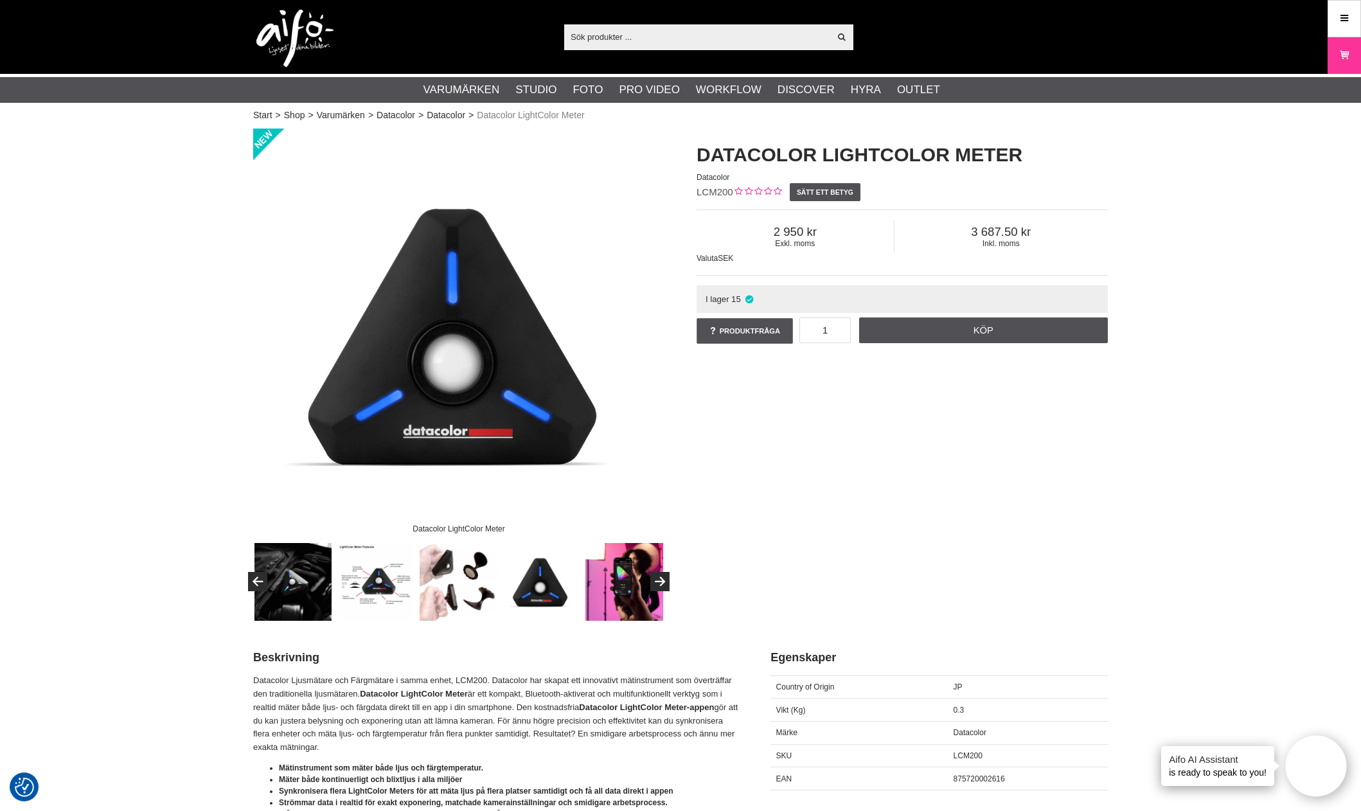
drag, startPoint x: 120, startPoint y: 245, endPoint x: 170, endPoint y: 134, distance: 121.6
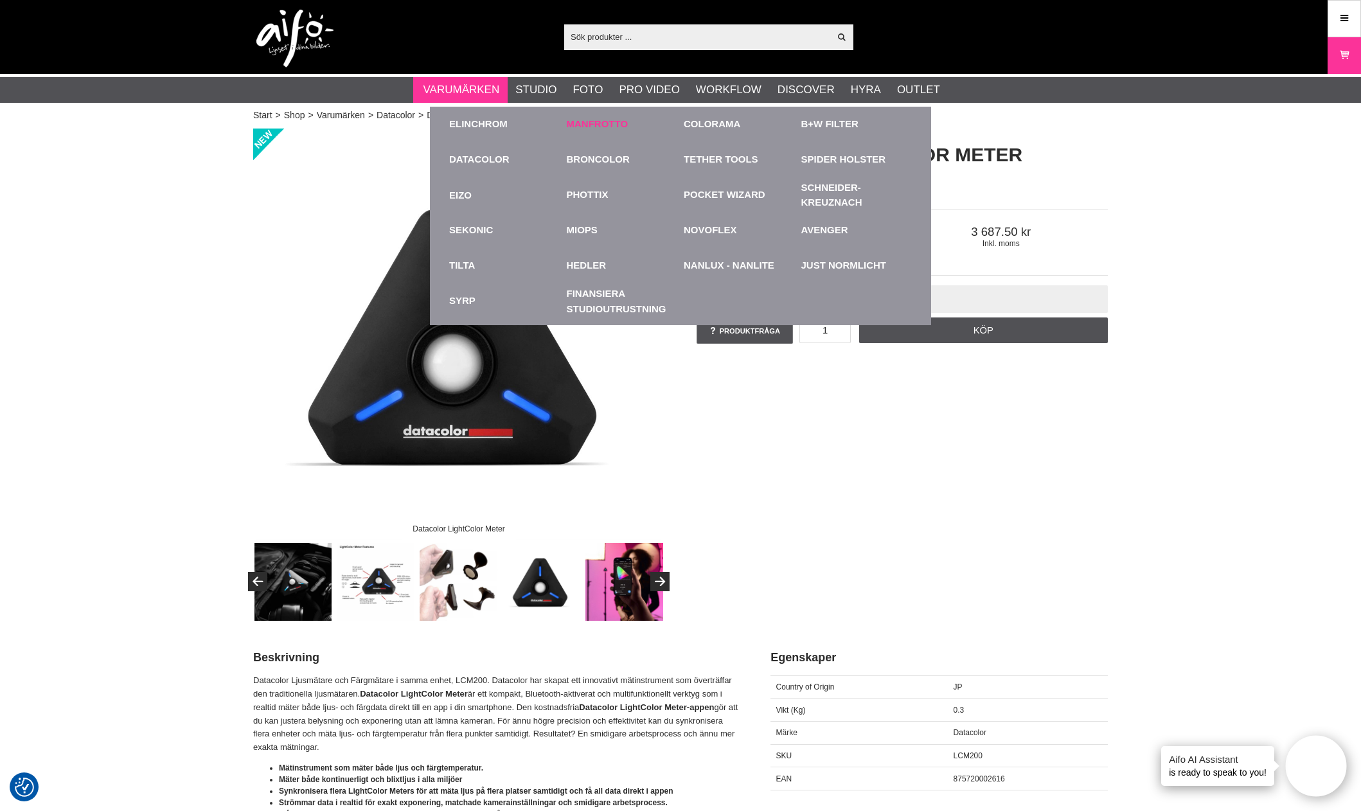
click at [564, 129] on li "Manfrotto Bakgrundspapper 1.35 x 11 m 2.72 x 11 m 2.72 x 25 m Bredd 3.55 m Foto…" at bounding box center [623, 124] width 118 height 35
click at [574, 127] on link "Manfrotto" at bounding box center [598, 124] width 62 height 15
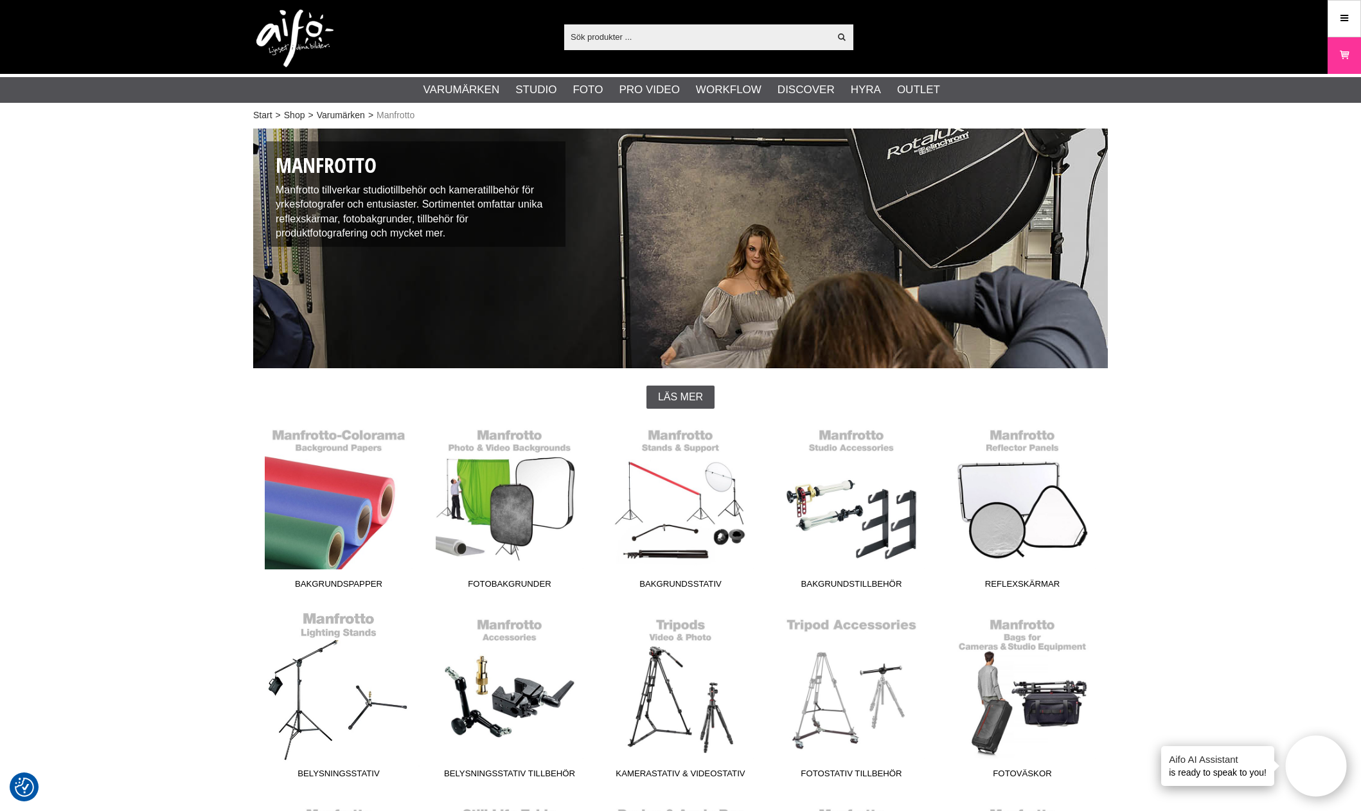
click at [359, 682] on link "Belysningsstativ" at bounding box center [338, 698] width 171 height 174
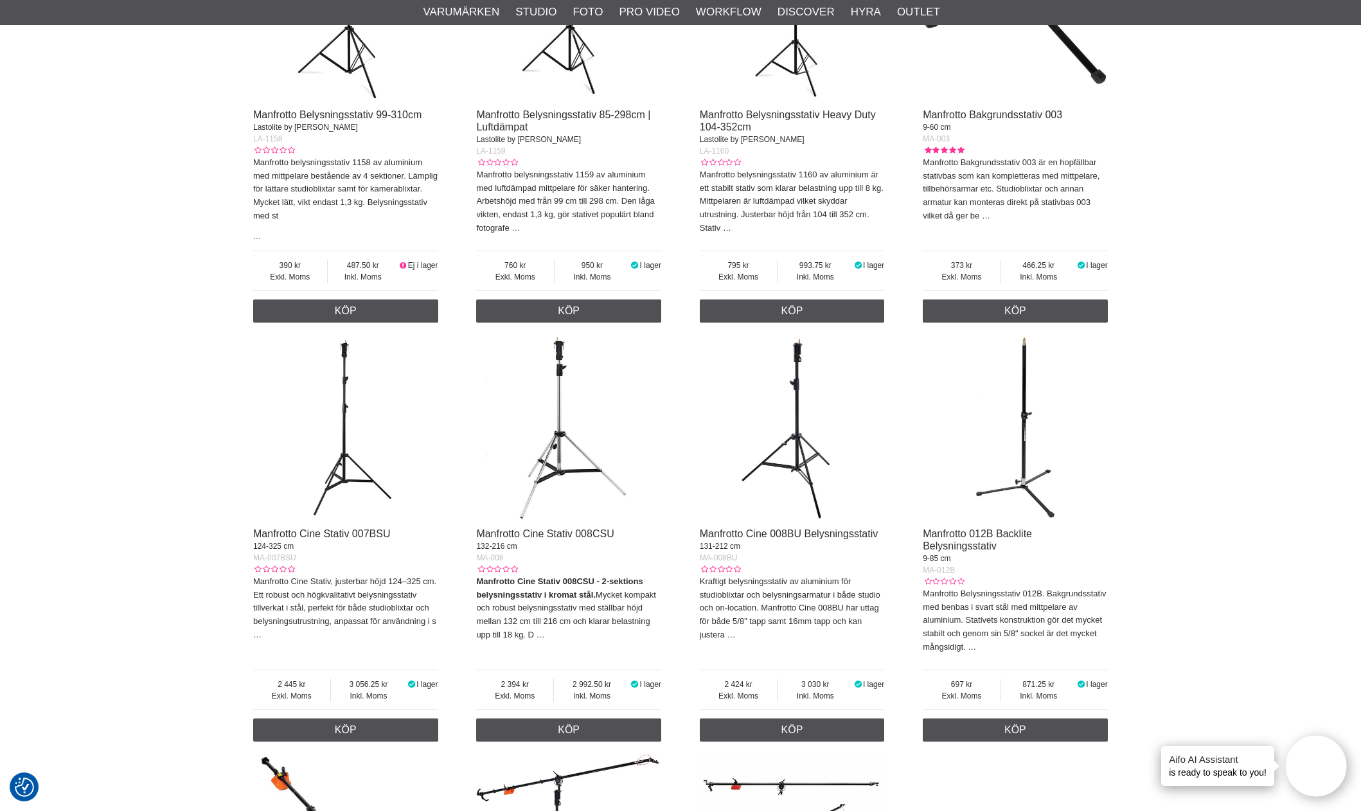
scroll to position [643, 0]
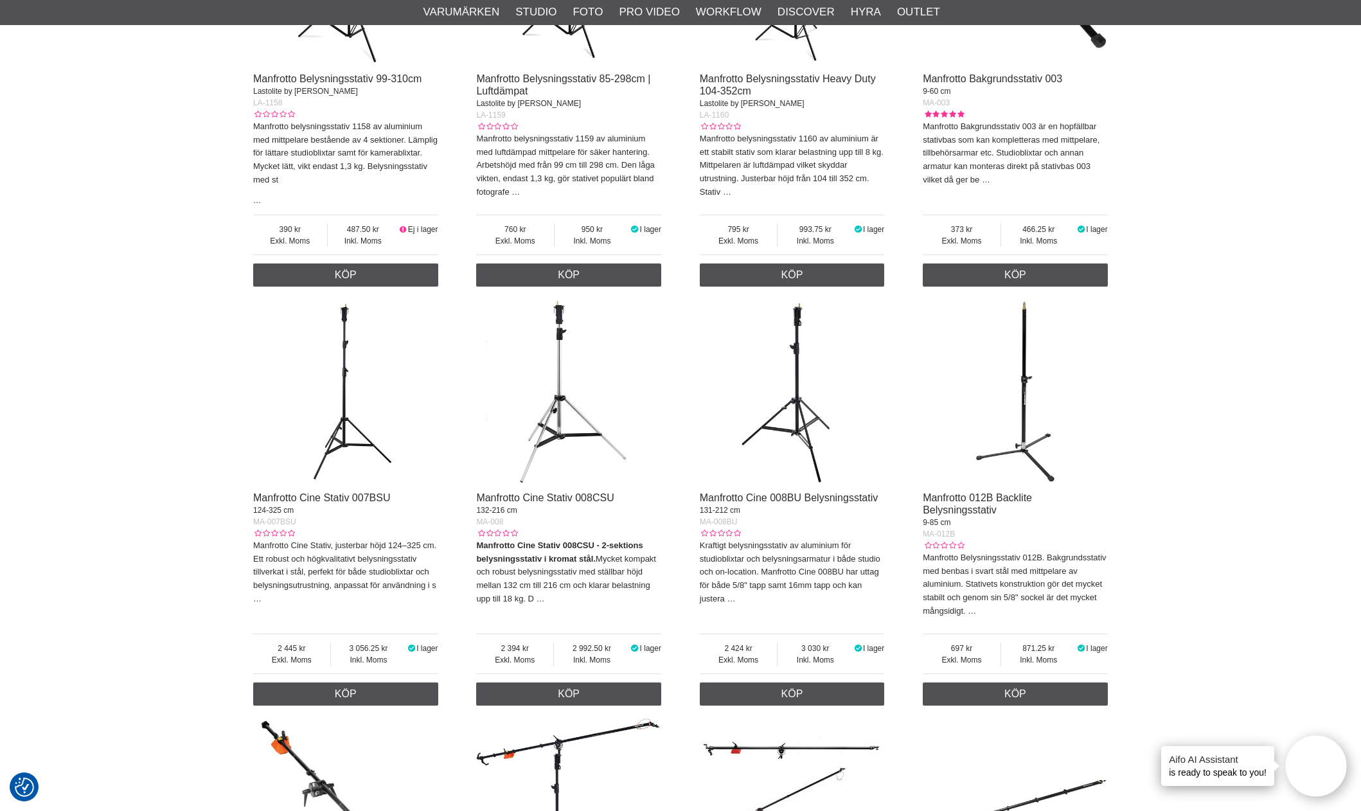
click at [1031, 383] on img at bounding box center [1015, 392] width 185 height 185
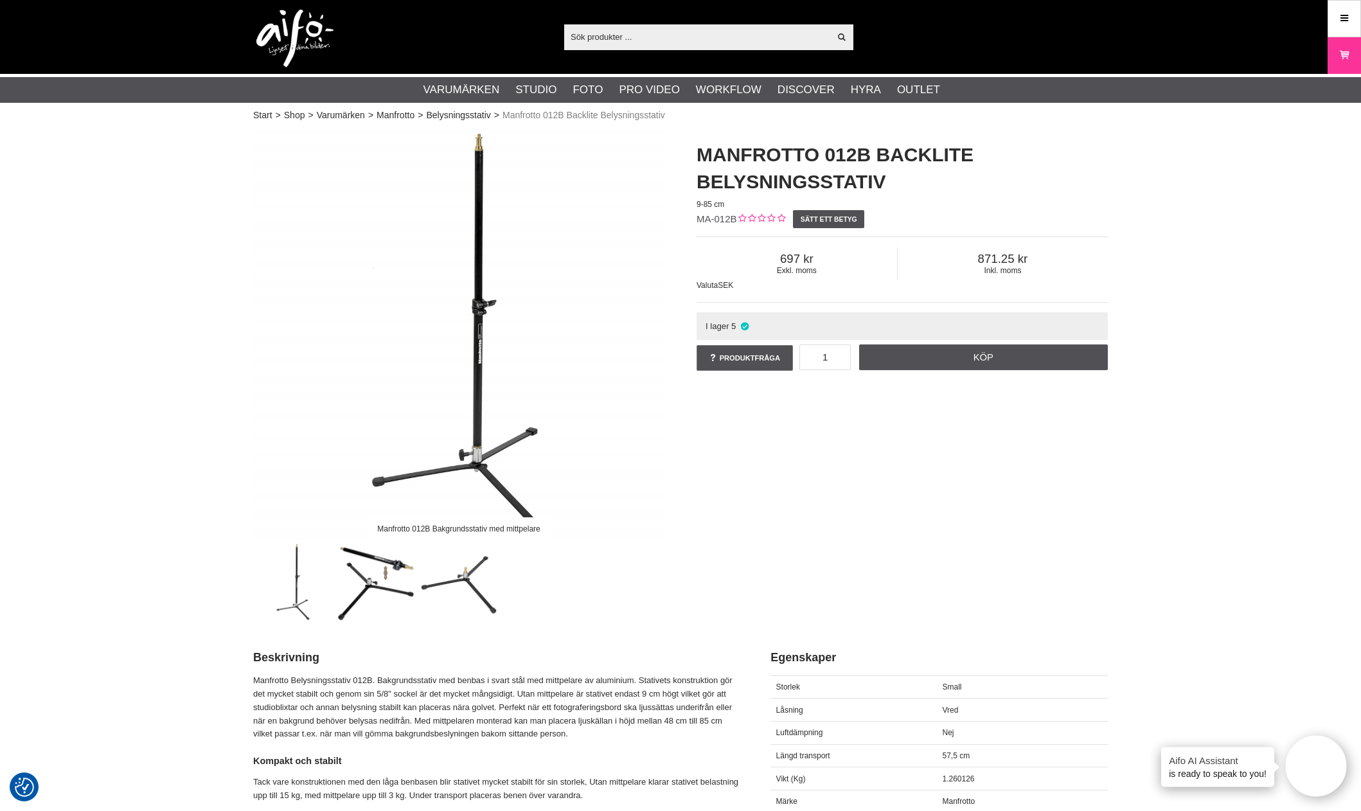
click at [486, 314] on img at bounding box center [458, 334] width 411 height 411
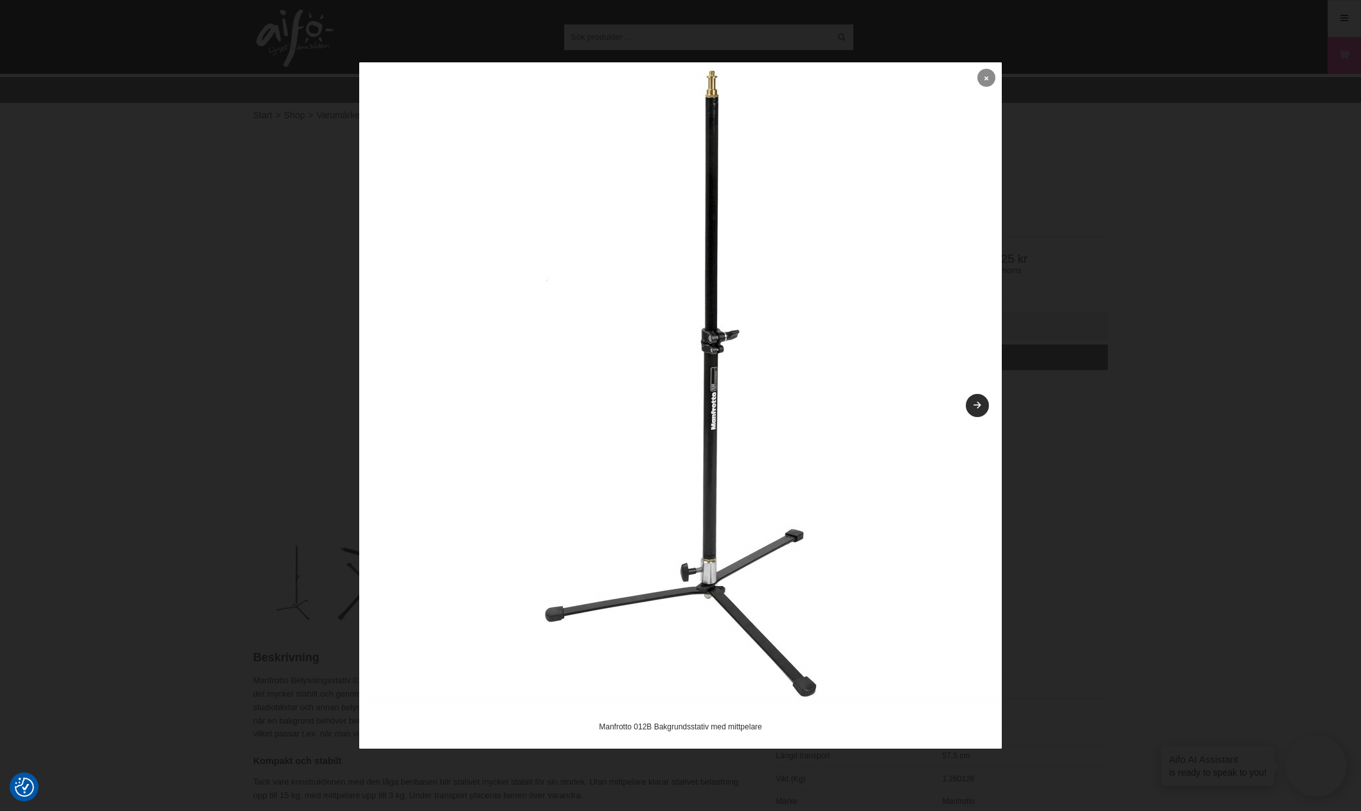
click at [994, 73] on link at bounding box center [987, 78] width 18 height 18
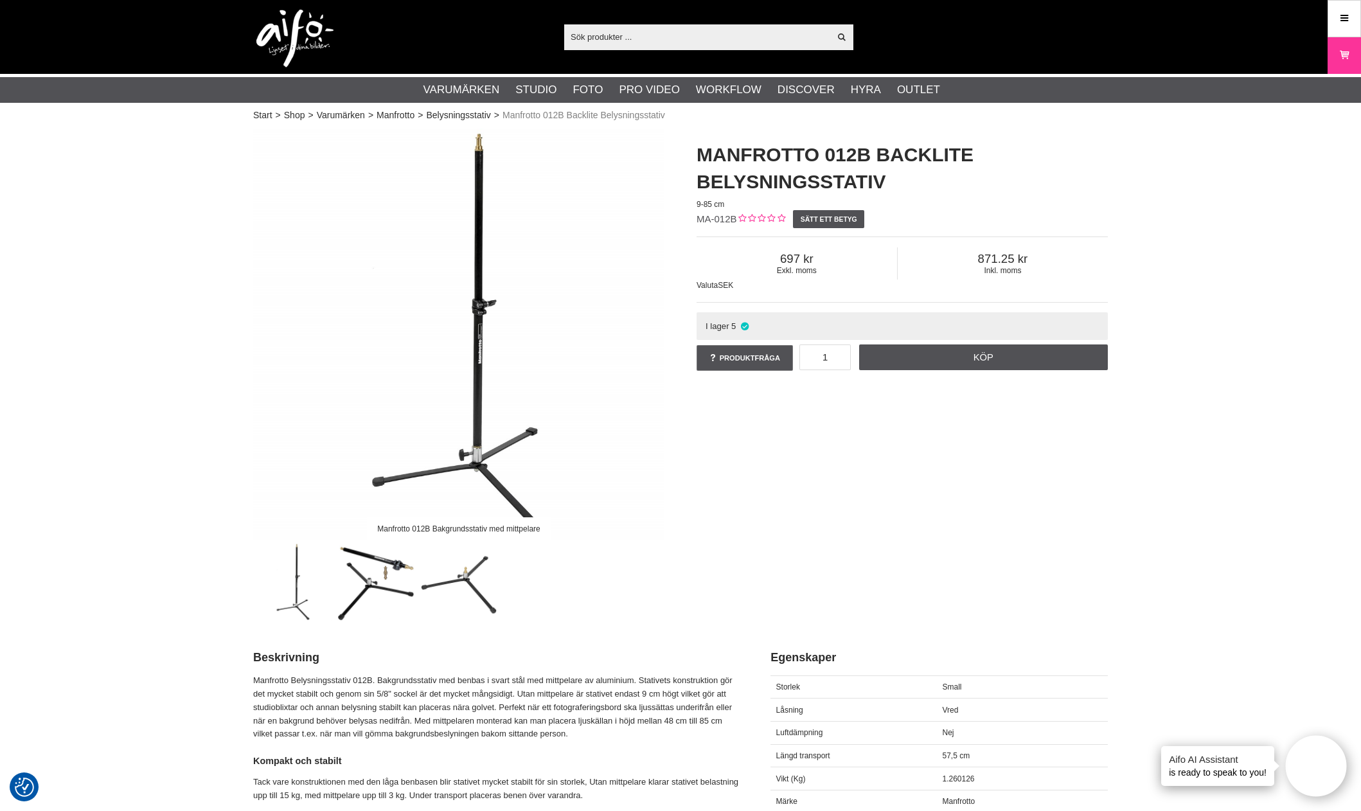
click at [283, 38] on img at bounding box center [294, 39] width 77 height 58
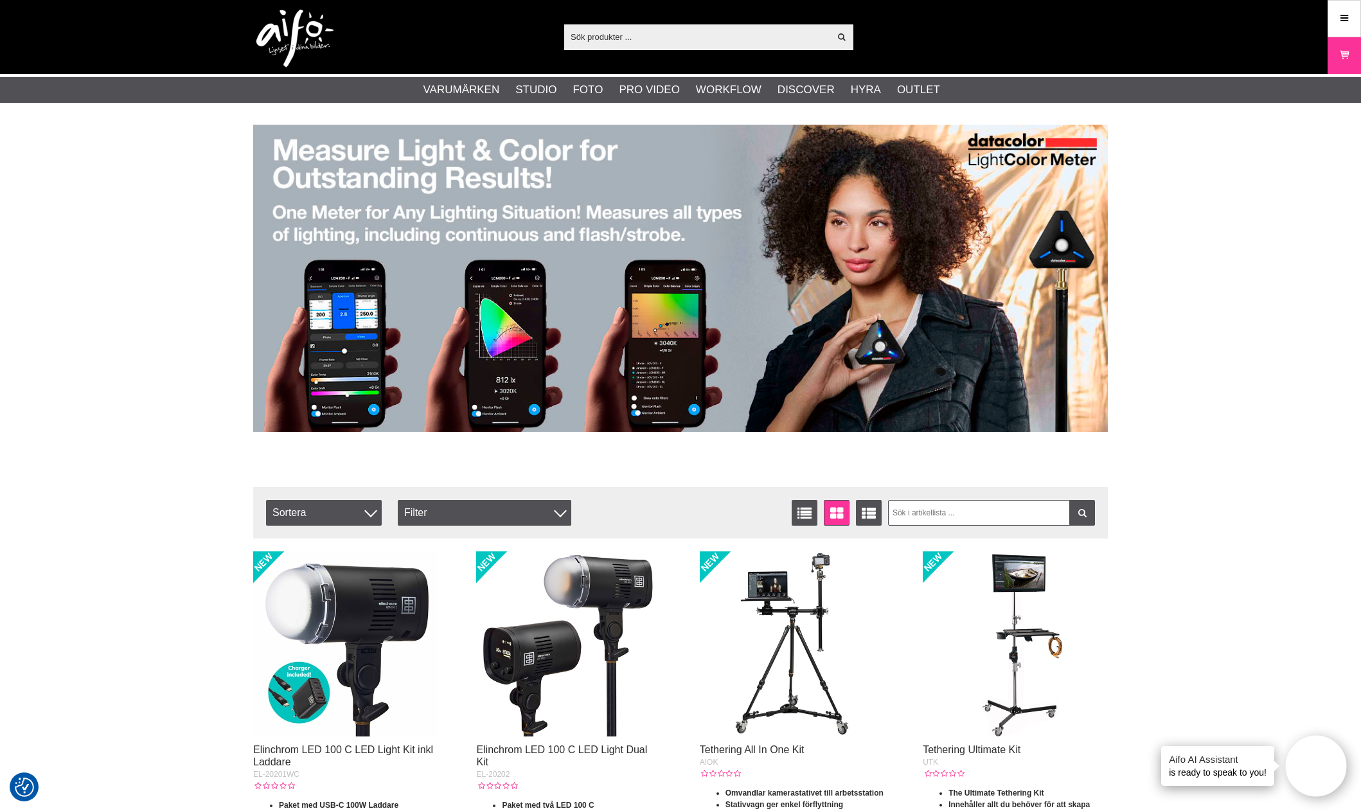
click at [660, 319] on img at bounding box center [680, 278] width 855 height 307
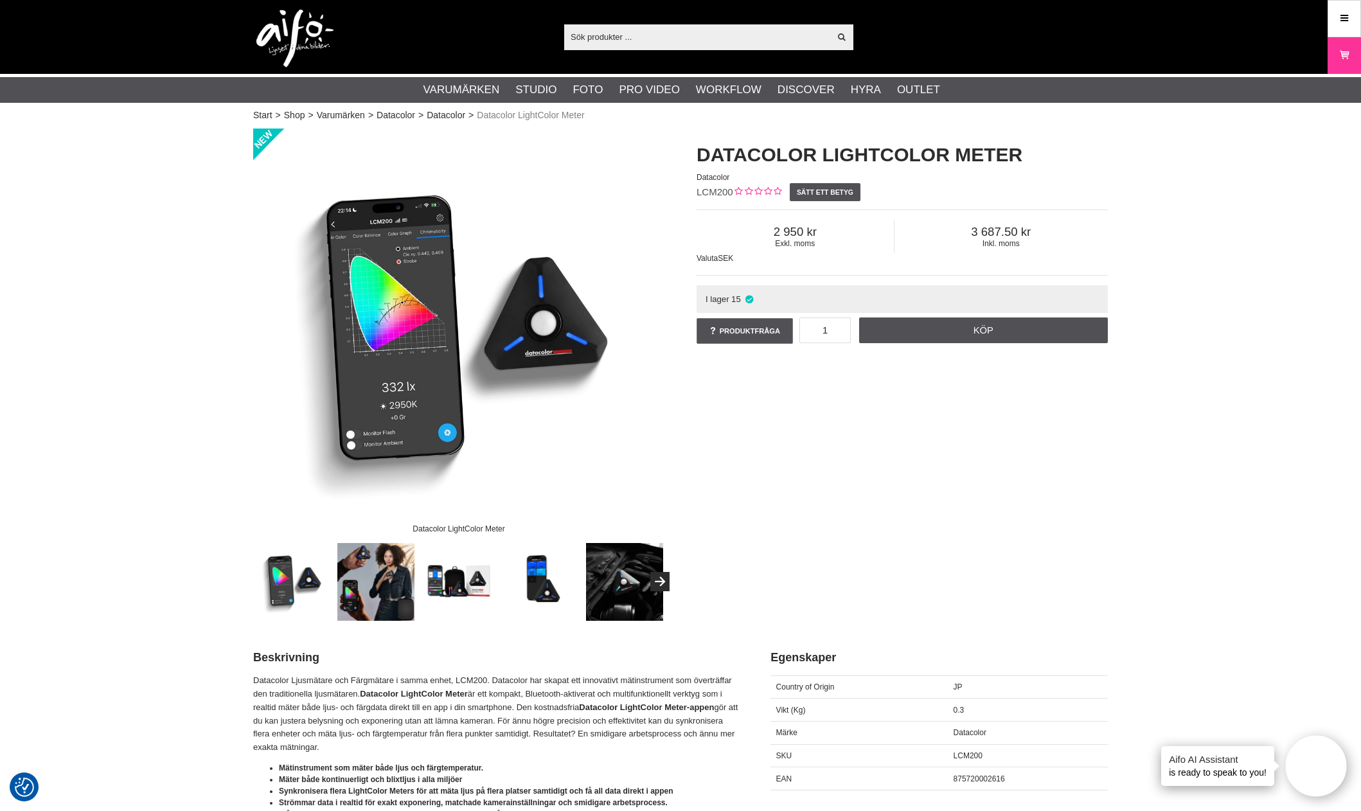
click at [1008, 472] on div "Datacolor LightColor Meter Datacolor LightColor Meter Datacolor LCM200 Sätt ett…" at bounding box center [680, 375] width 887 height 492
click at [246, 32] on div "Visa alla Artiklar Kategorier av artiklar Din sökning på gav inga träffar. Var …" at bounding box center [681, 37] width 874 height 74
click at [283, 31] on img at bounding box center [294, 39] width 77 height 58
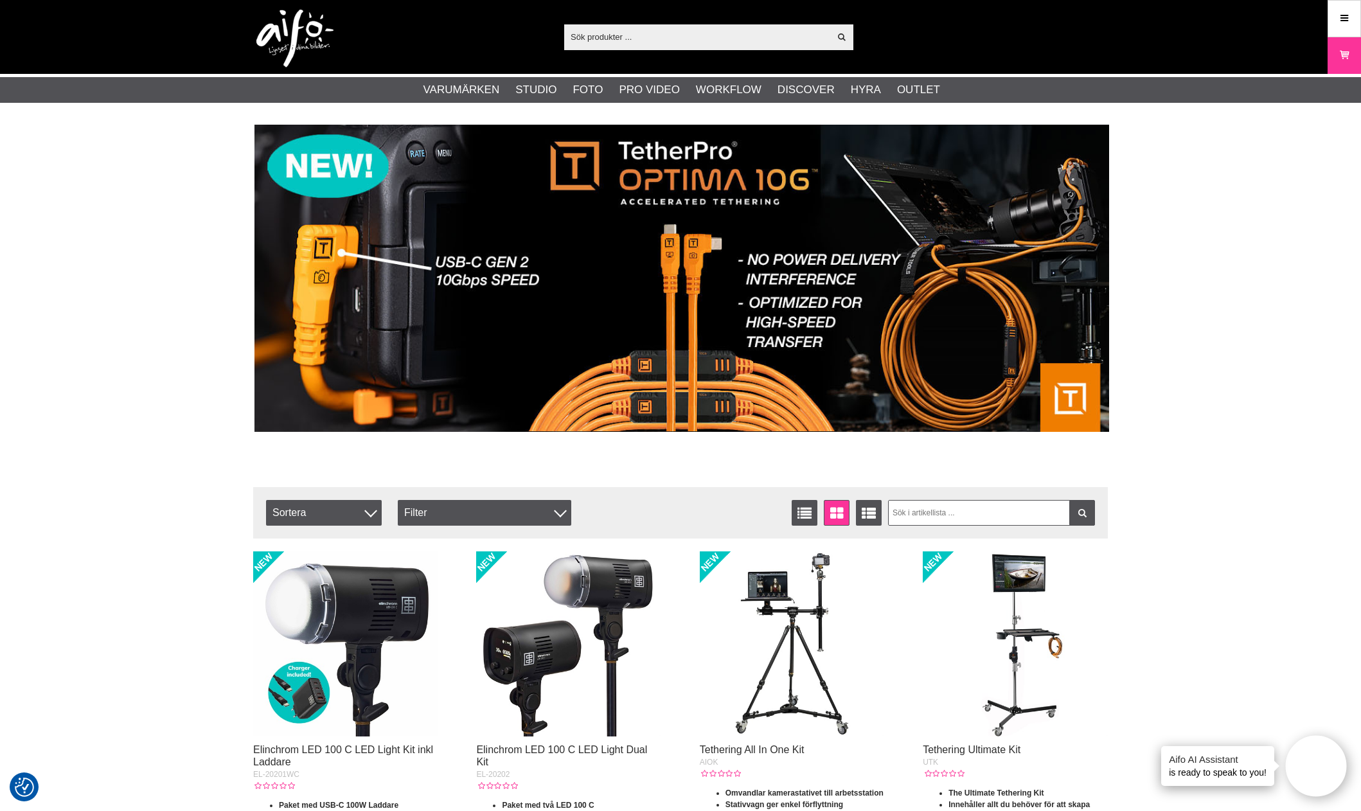
drag, startPoint x: 810, startPoint y: 190, endPoint x: 1171, endPoint y: 209, distance: 361.7
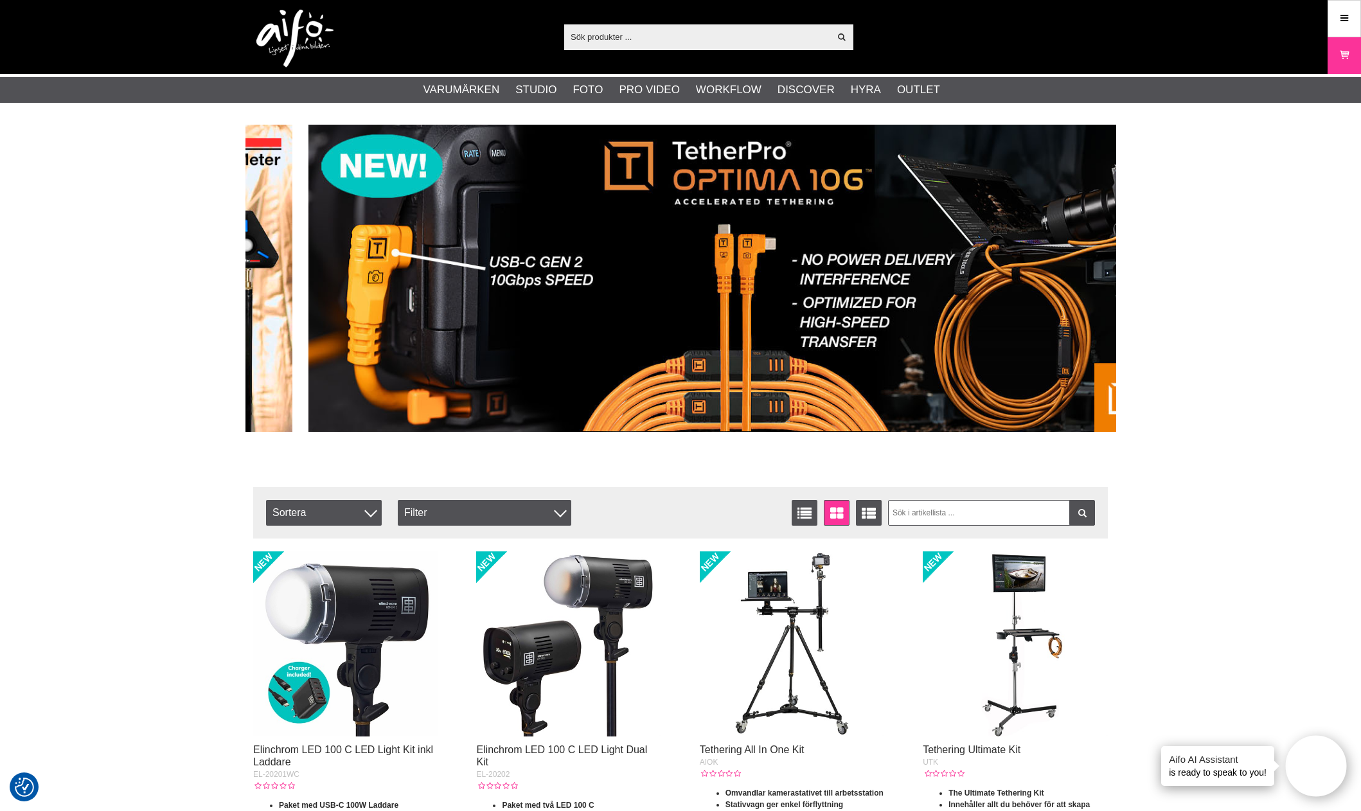
drag, startPoint x: 1001, startPoint y: 258, endPoint x: 1315, endPoint y: 275, distance: 314.1
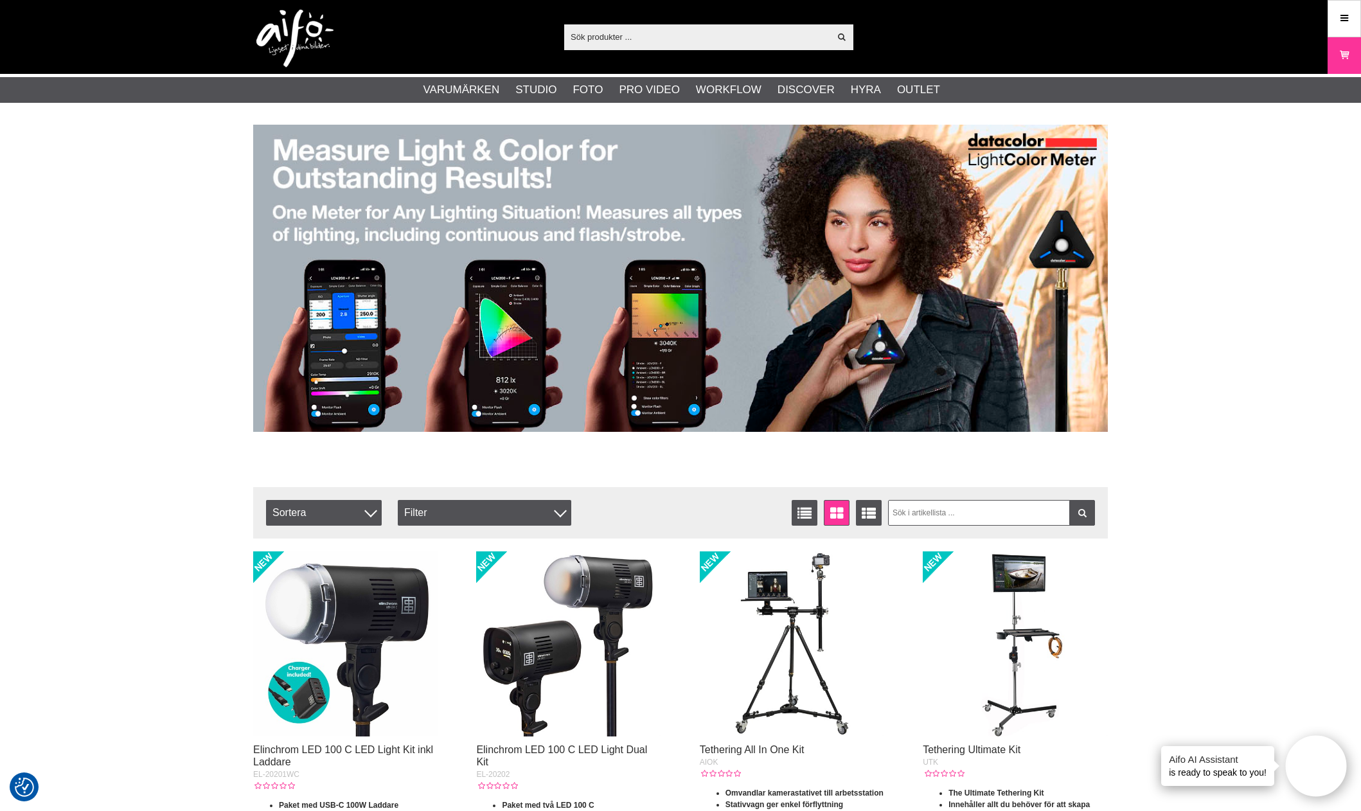
drag, startPoint x: 906, startPoint y: 255, endPoint x: 1321, endPoint y: 278, distance: 416.5
click at [585, 320] on img at bounding box center [680, 278] width 855 height 307
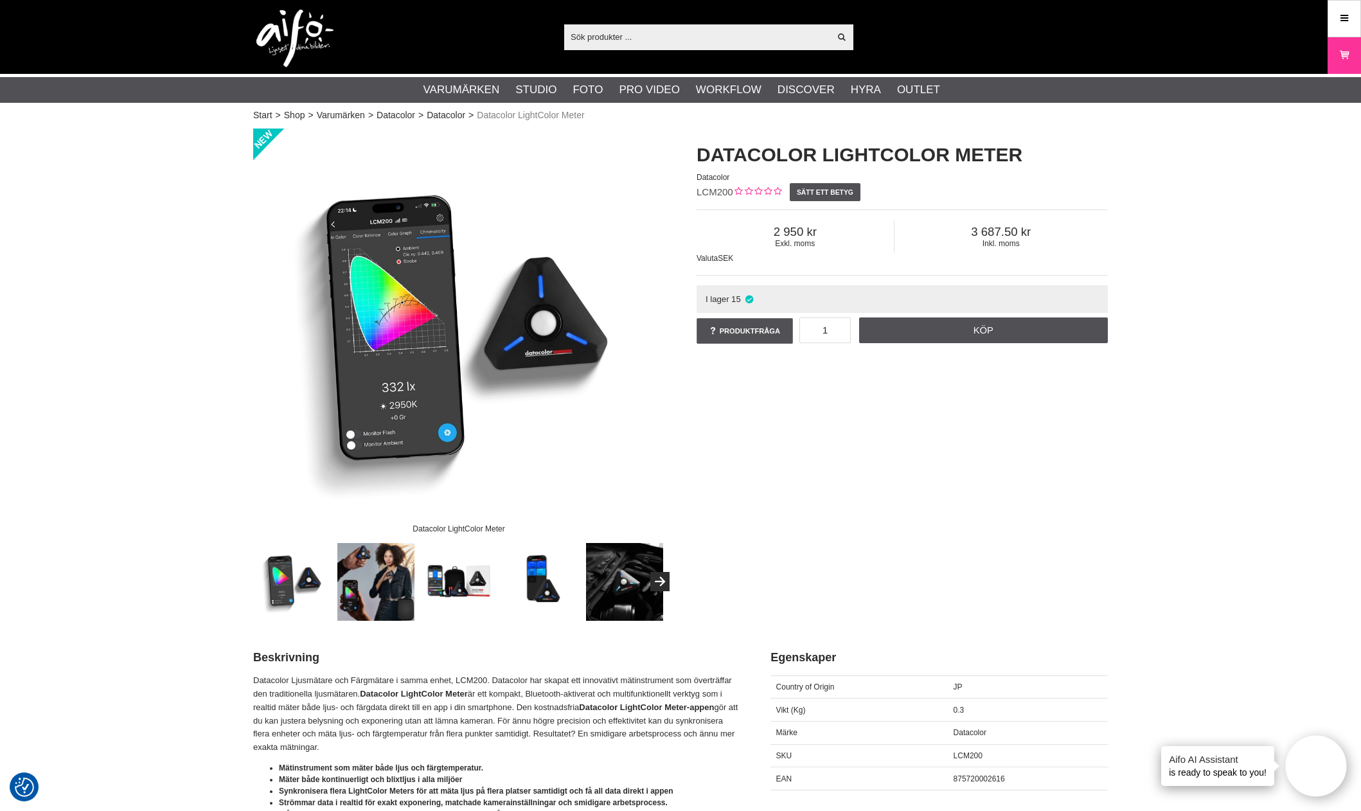
click at [481, 383] on img at bounding box center [458, 334] width 411 height 411
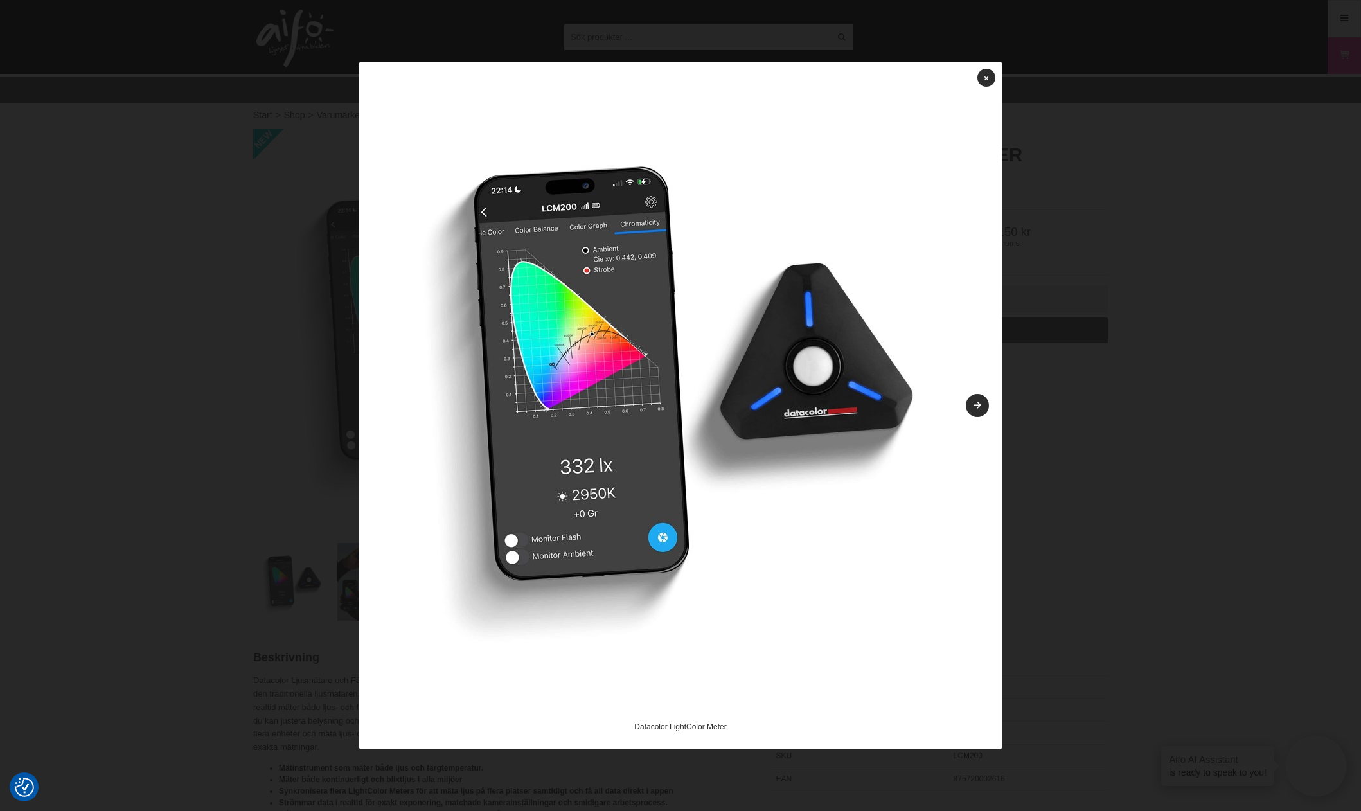
click at [996, 408] on img at bounding box center [680, 383] width 643 height 643
click at [991, 408] on img at bounding box center [680, 383] width 643 height 643
click at [985, 405] on link at bounding box center [977, 405] width 23 height 23
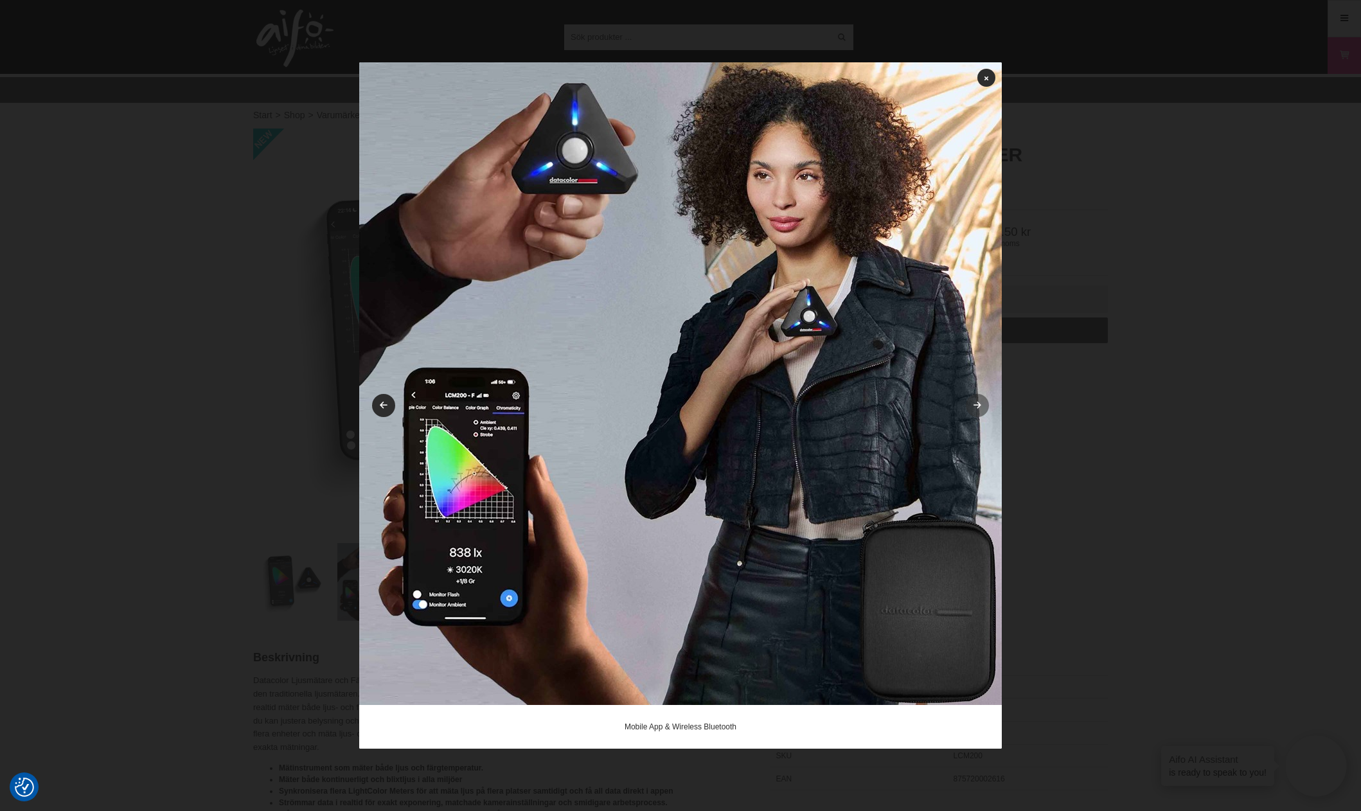
click at [985, 405] on link at bounding box center [977, 405] width 23 height 23
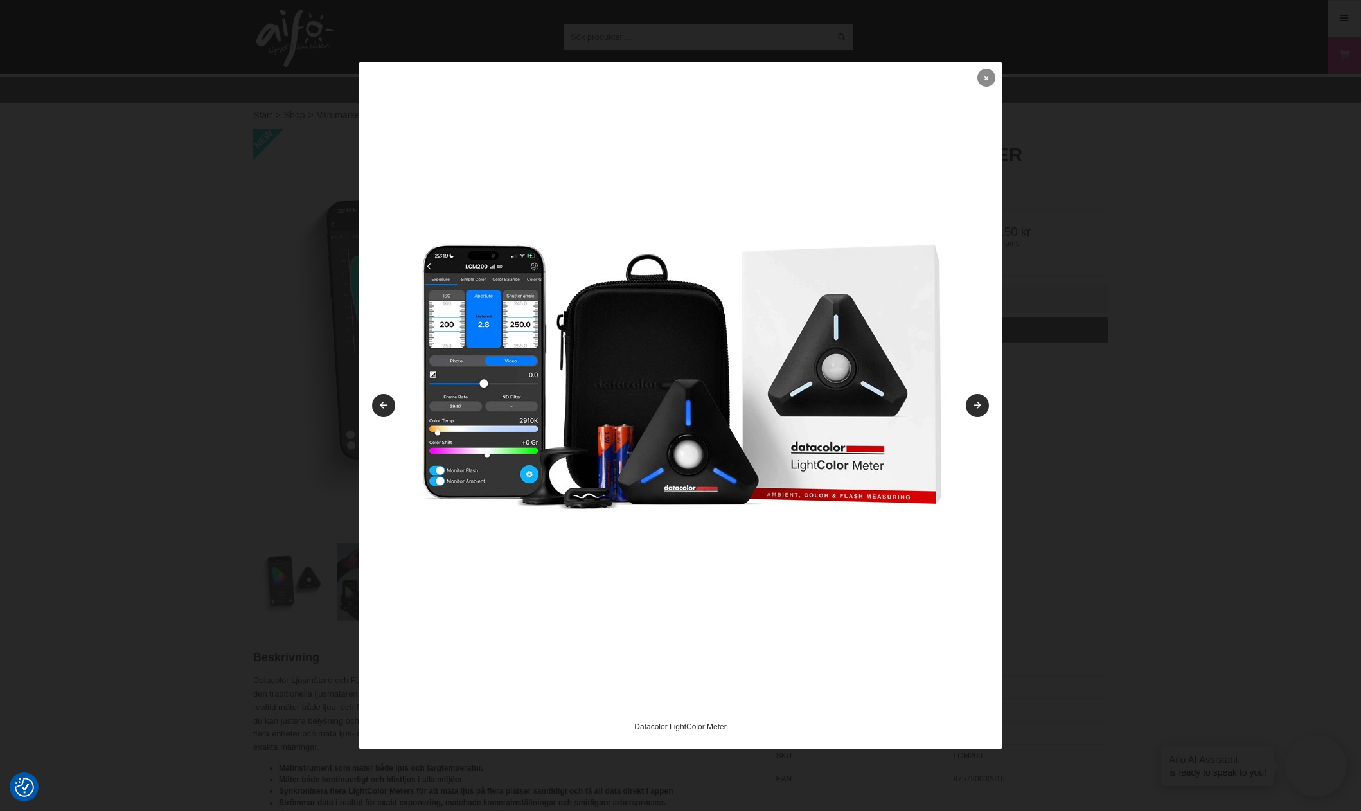
click at [992, 76] on link at bounding box center [987, 78] width 18 height 18
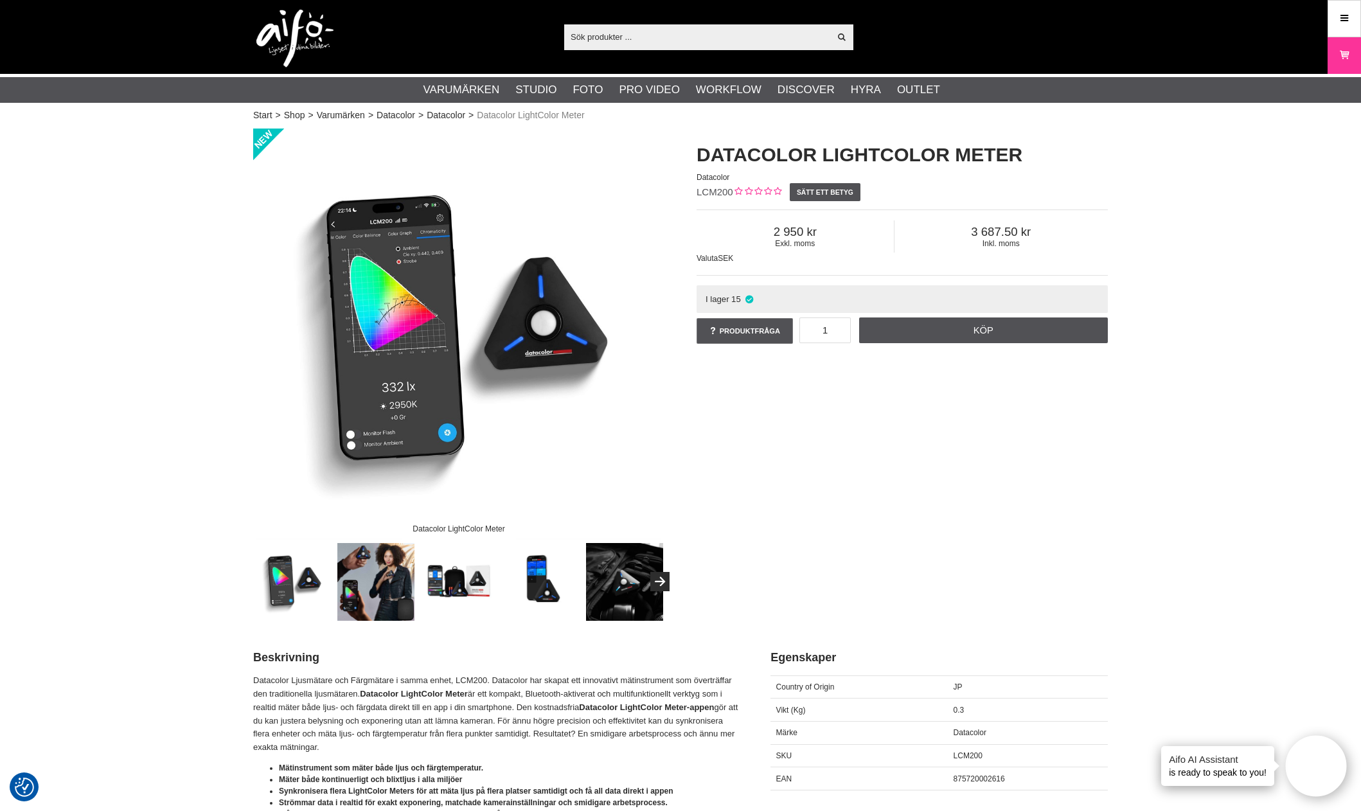
click at [897, 418] on div "Datacolor LightColor Meter Datacolor LightColor Meter Datacolor LCM200 Sätt ett…" at bounding box center [680, 375] width 887 height 492
click at [923, 496] on div "Datacolor LightColor Meter Datacolor LightColor Meter Datacolor LCM200 Sätt ett…" at bounding box center [680, 375] width 887 height 492
